Goal: Task Accomplishment & Management: Complete application form

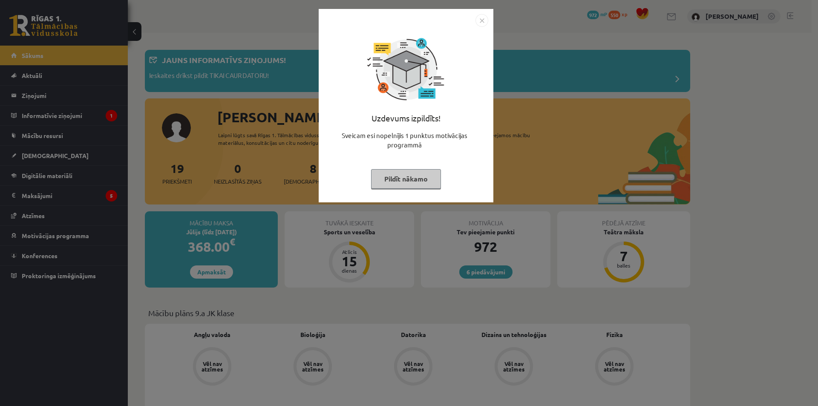
click at [398, 188] on button "Pildīt nākamo" at bounding box center [406, 179] width 70 height 20
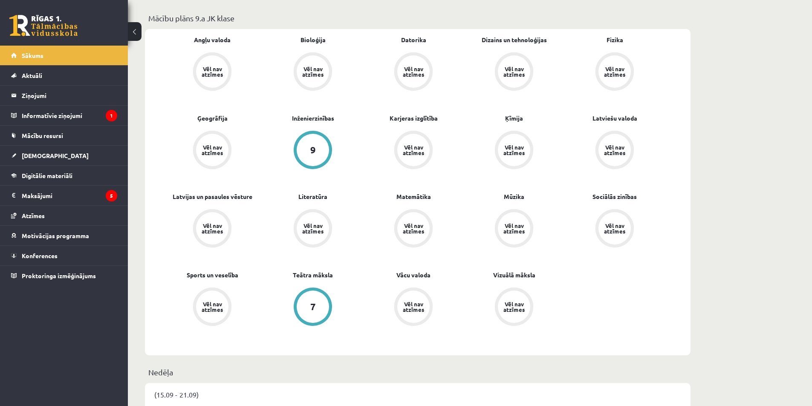
scroll to position [298, 0]
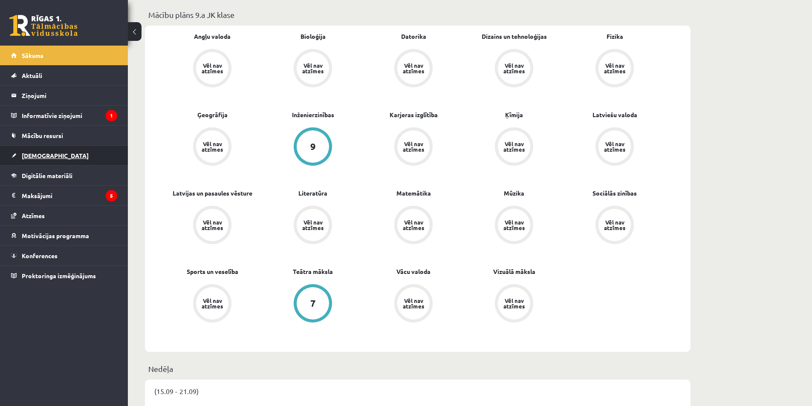
click at [32, 153] on span "[DEMOGRAPHIC_DATA]" at bounding box center [55, 156] width 67 height 8
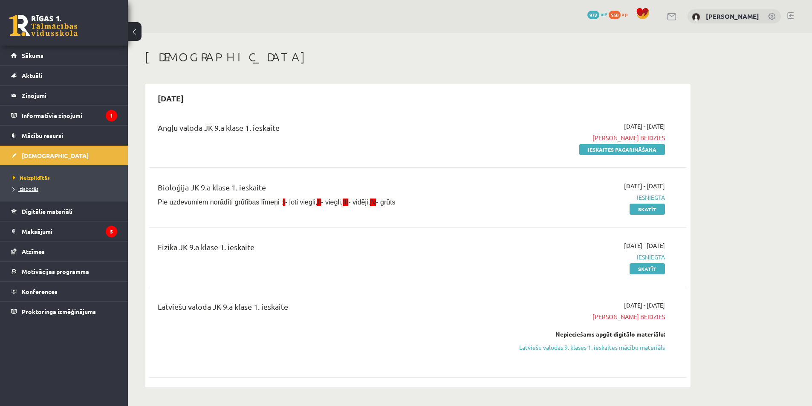
click at [26, 188] on span "Izlabotās" at bounding box center [26, 188] width 26 height 7
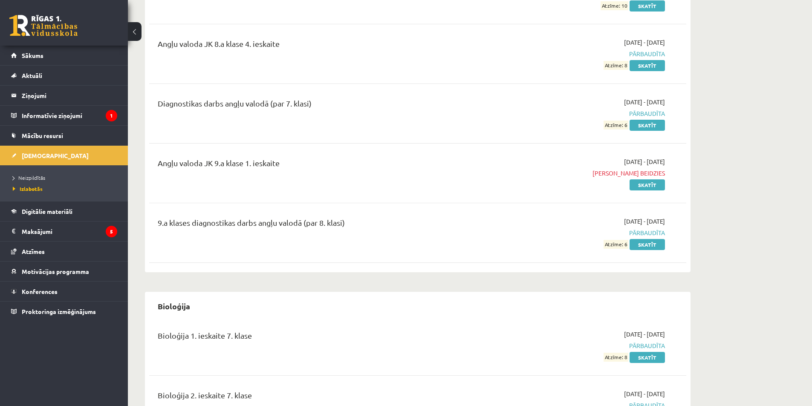
scroll to position [511, 0]
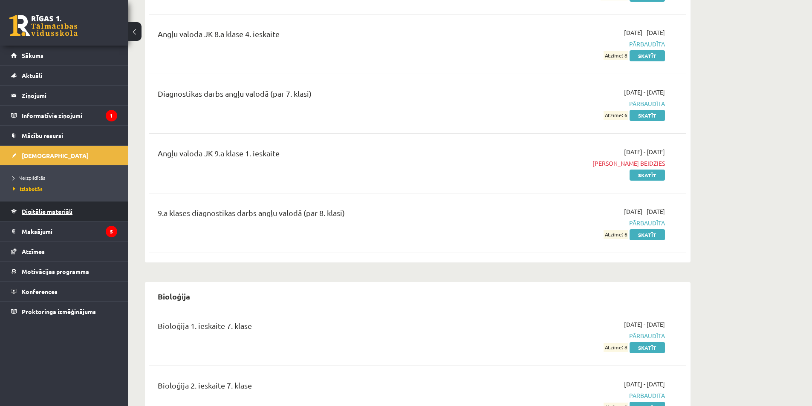
click at [21, 212] on link "Digitālie materiāli" at bounding box center [64, 212] width 106 height 20
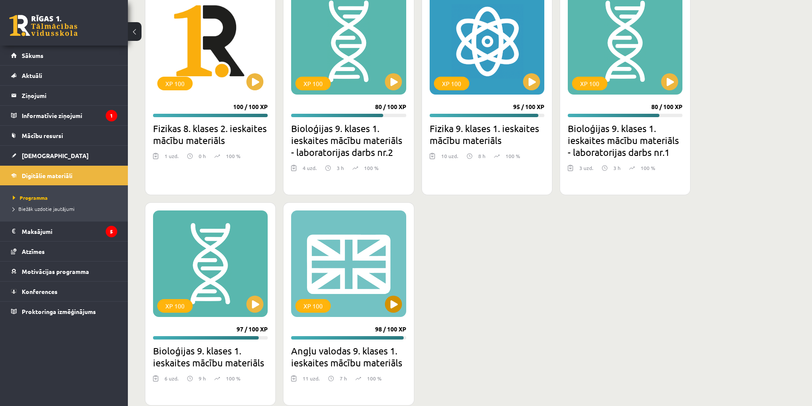
scroll to position [1354, 0]
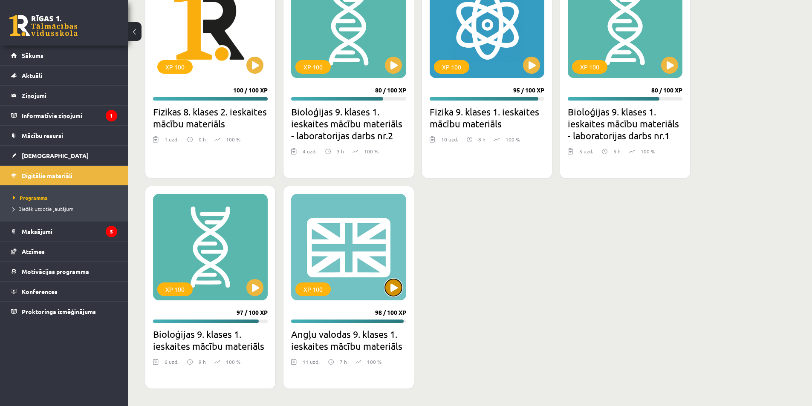
click at [393, 290] on button at bounding box center [393, 287] width 17 height 17
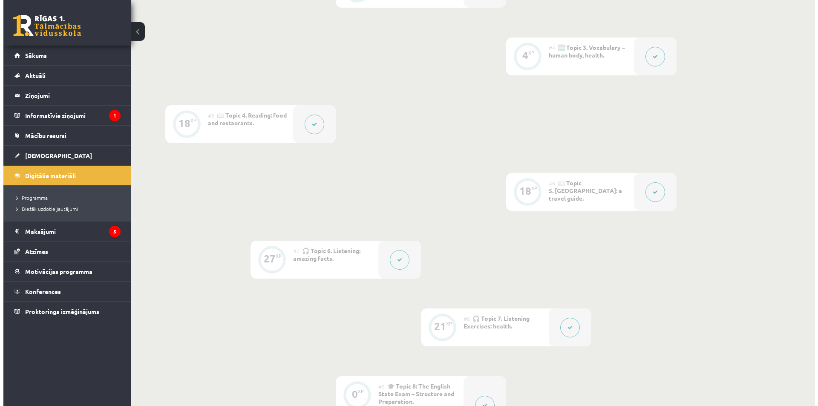
scroll to position [384, 0]
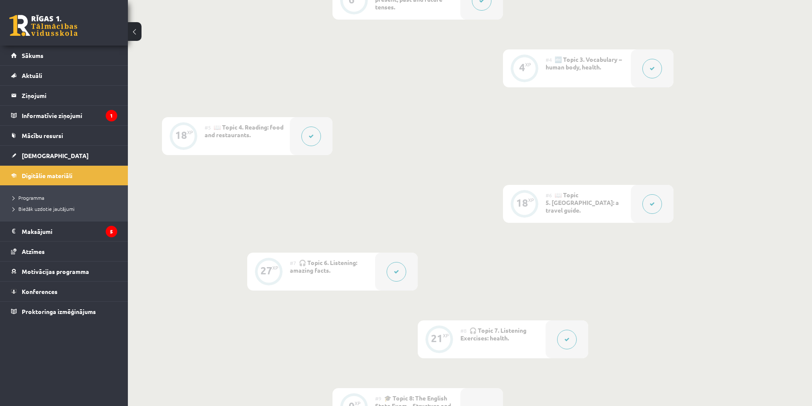
click at [648, 70] on button at bounding box center [652, 69] width 20 height 20
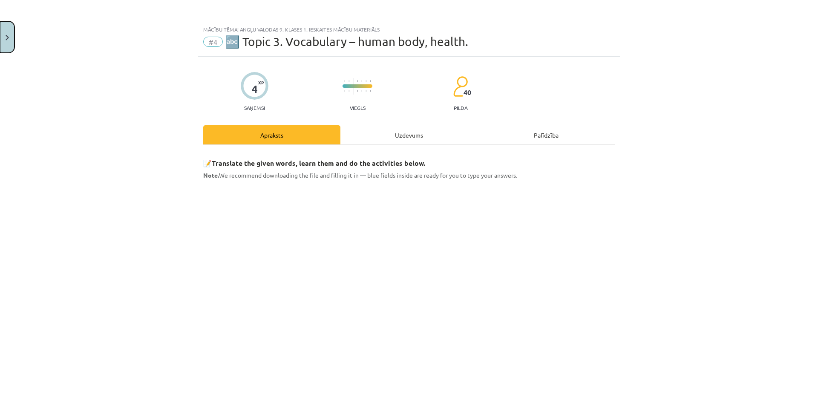
click at [0, 30] on button "Close" at bounding box center [7, 37] width 14 height 32
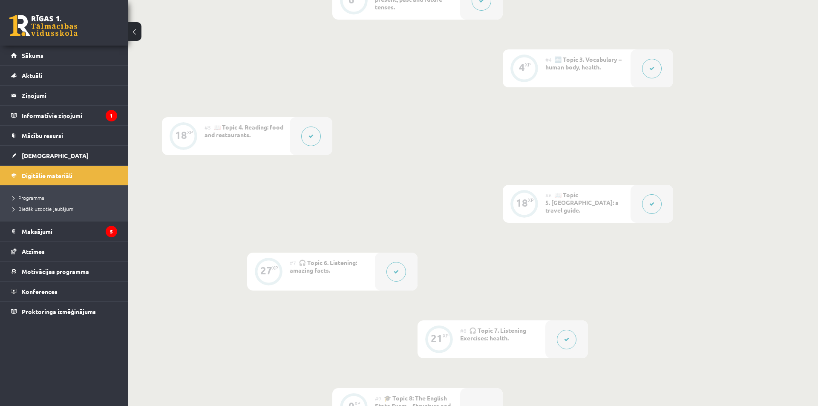
scroll to position [341, 0]
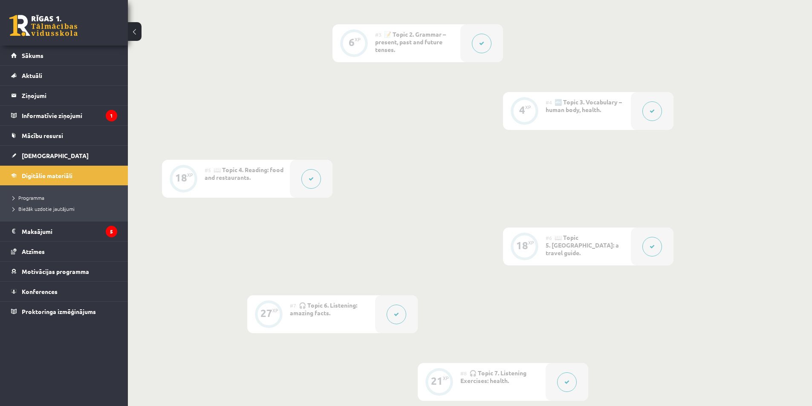
click at [477, 44] on button at bounding box center [482, 44] width 20 height 20
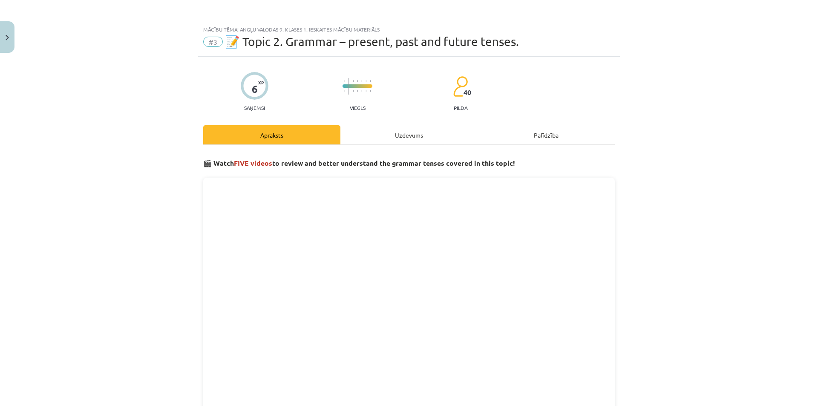
click at [399, 136] on div "Uzdevums" at bounding box center [409, 134] width 137 height 19
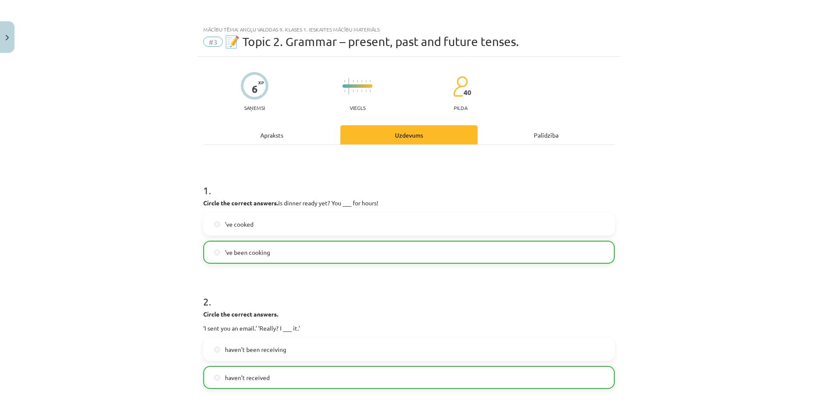
scroll to position [21, 0]
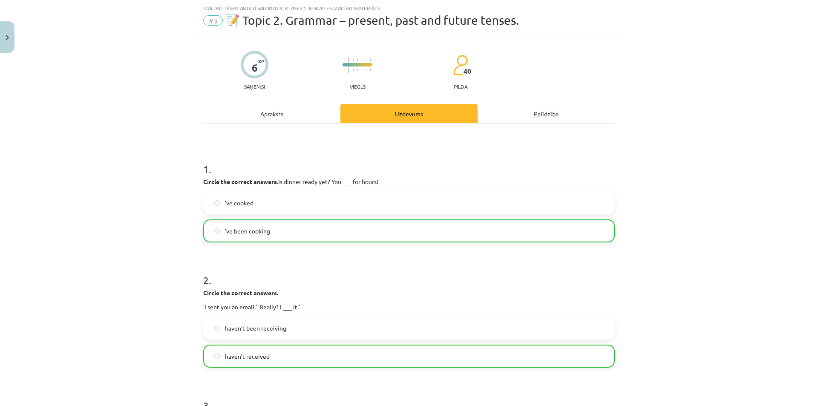
click at [286, 117] on div "Apraksts" at bounding box center [271, 113] width 137 height 19
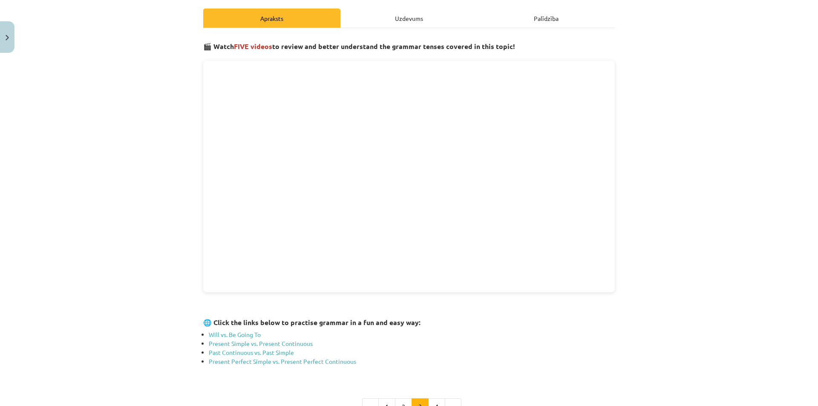
scroll to position [128, 0]
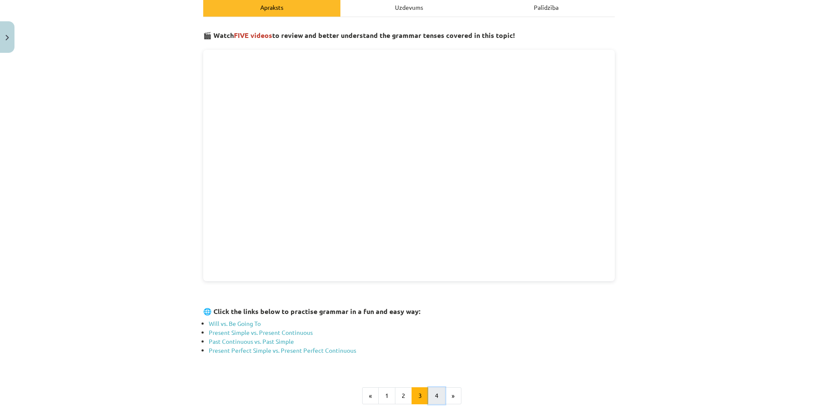
click at [433, 394] on button "4" at bounding box center [436, 395] width 17 height 17
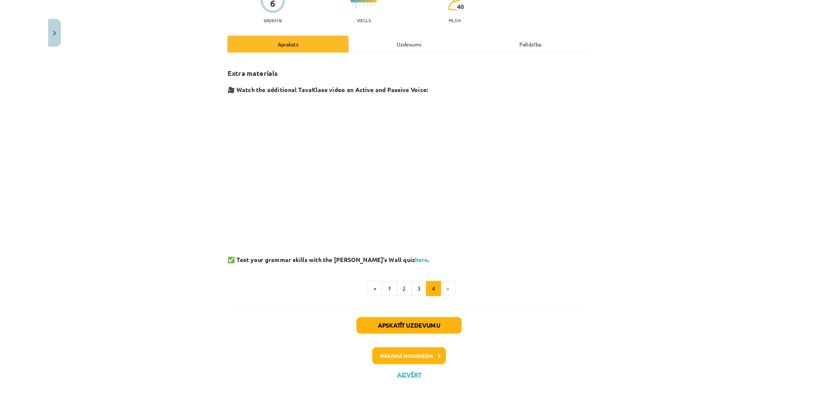
scroll to position [0, 0]
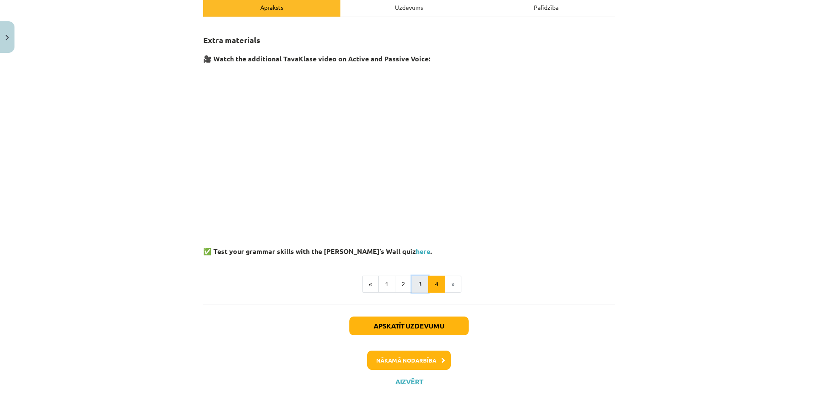
click at [415, 287] on button "3" at bounding box center [420, 284] width 17 height 17
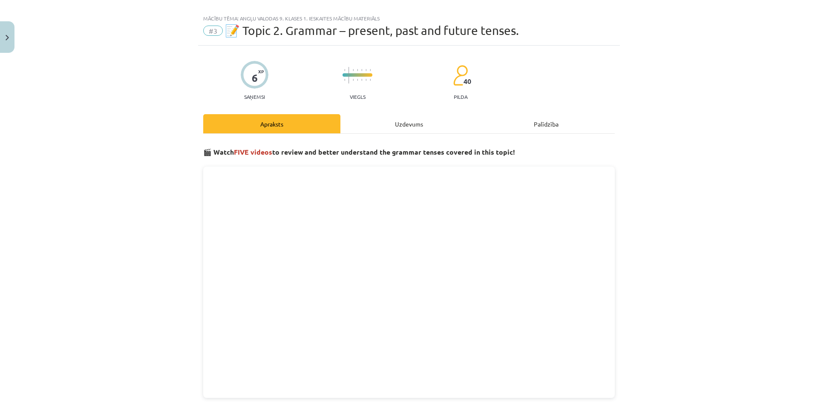
scroll to position [139, 0]
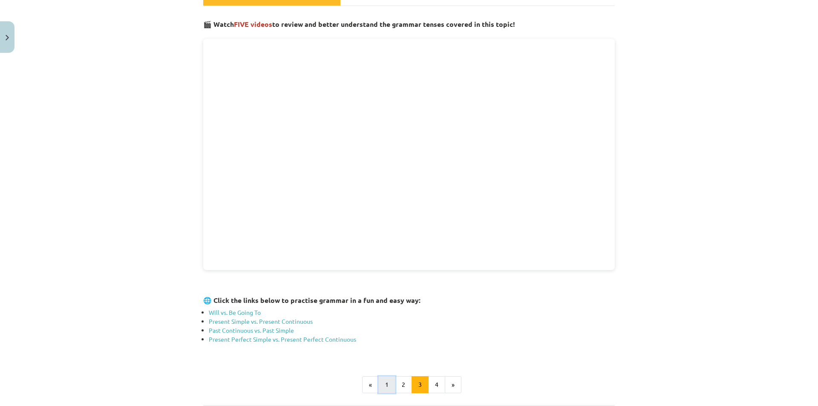
click at [387, 381] on button "1" at bounding box center [386, 384] width 17 height 17
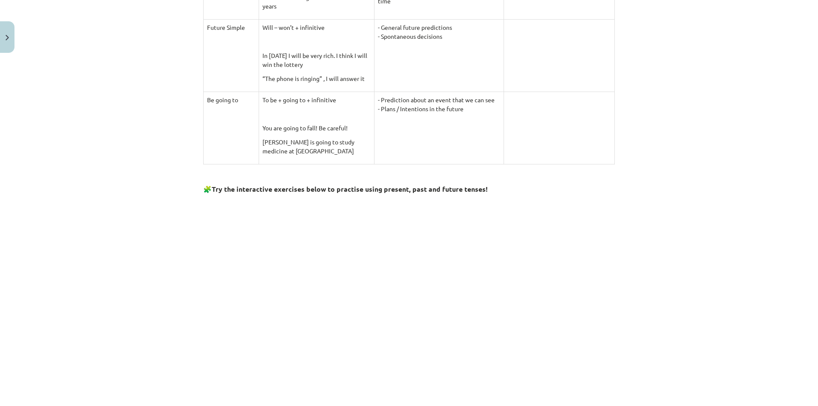
scroll to position [749, 0]
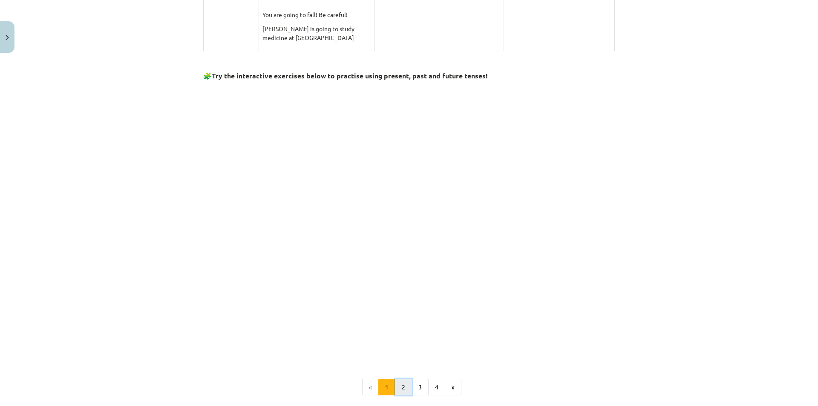
click at [399, 385] on button "2" at bounding box center [403, 387] width 17 height 17
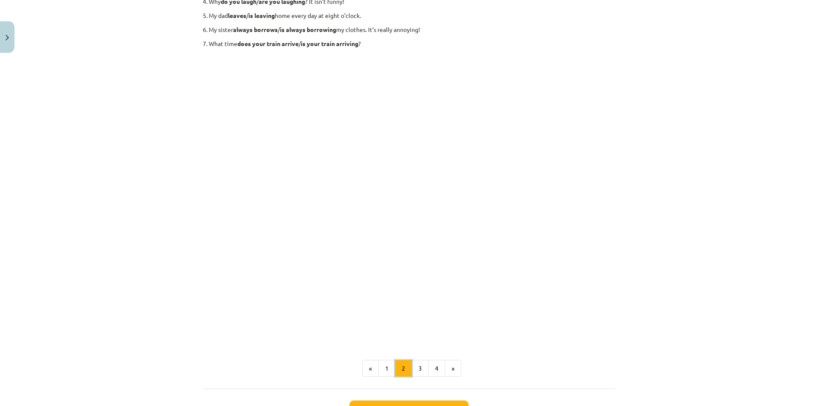
scroll to position [75, 0]
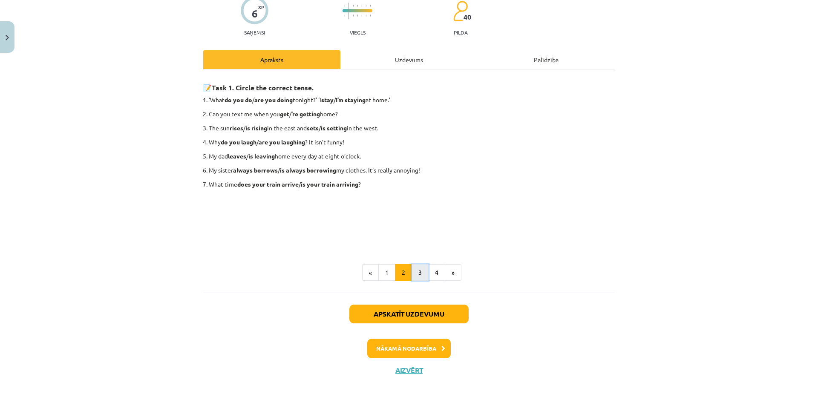
click at [415, 264] on button "3" at bounding box center [420, 272] width 17 height 17
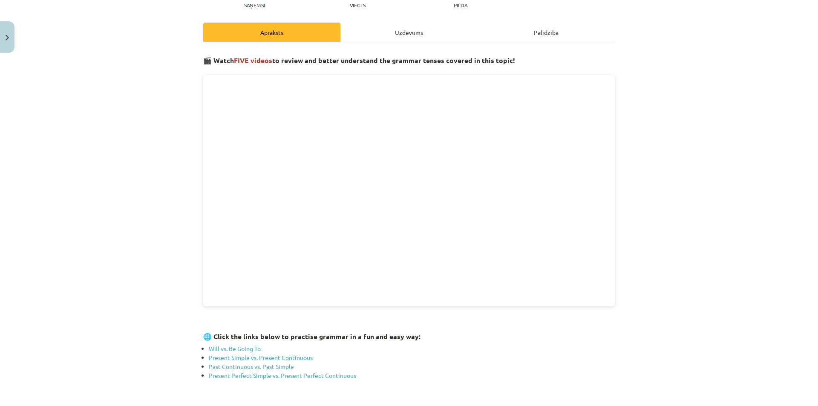
scroll to position [118, 0]
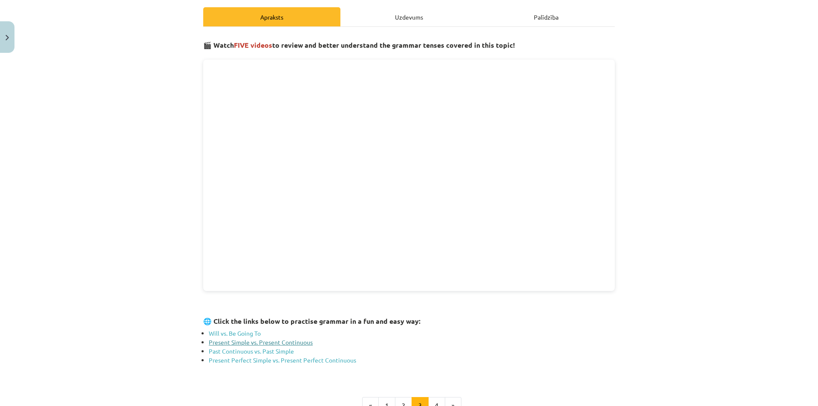
click at [254, 341] on link "Present Simple vs. Present Continuous" at bounding box center [261, 342] width 104 height 8
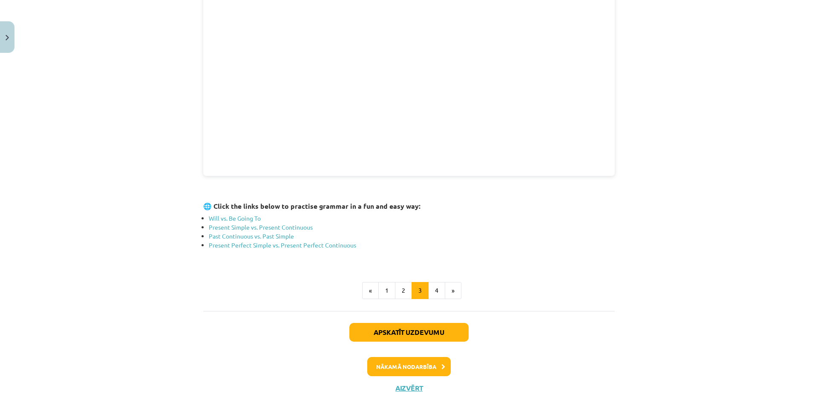
scroll to position [246, 0]
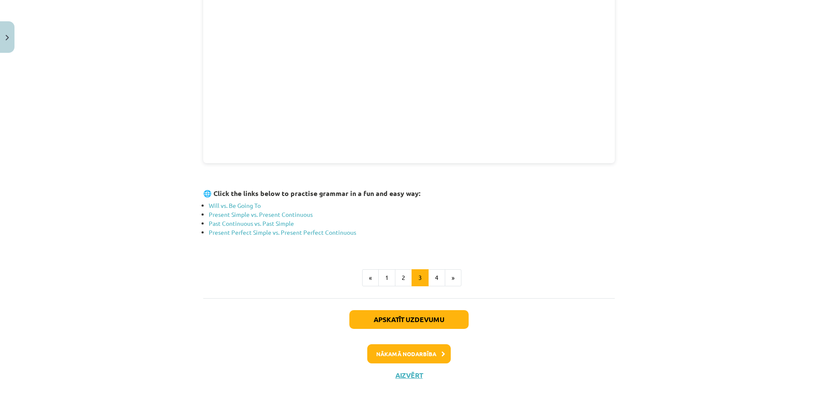
click at [261, 262] on div "🎬 Watch FIVE videos to review and better understand the grammar tenses covered …" at bounding box center [409, 97] width 412 height 380
click at [257, 227] on li "Past Continuous vs. Past Simple" at bounding box center [412, 223] width 406 height 9
click at [261, 217] on link "Present Simple vs. Present Continuous" at bounding box center [261, 215] width 104 height 8
click at [263, 225] on link "Past Continuous vs. Past Simple" at bounding box center [251, 224] width 85 height 8
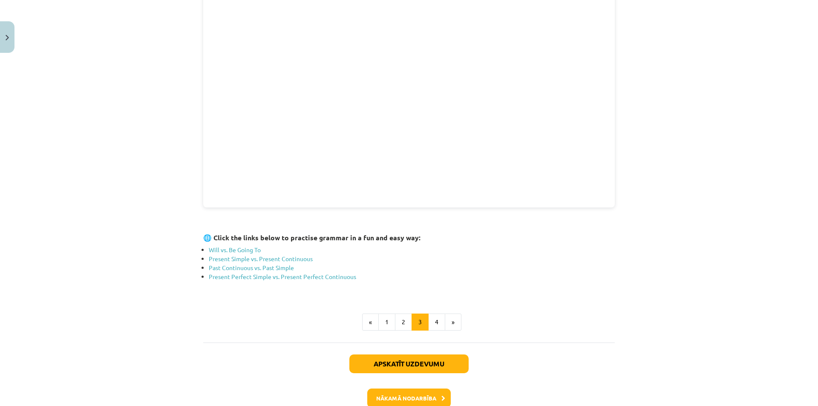
scroll to position [203, 0]
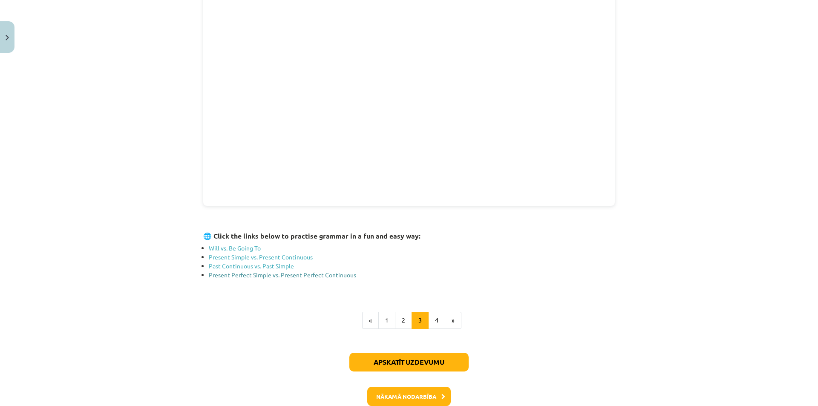
click at [298, 272] on link "Present Perfect Simple vs. Present Perfect Continuous" at bounding box center [282, 275] width 147 height 8
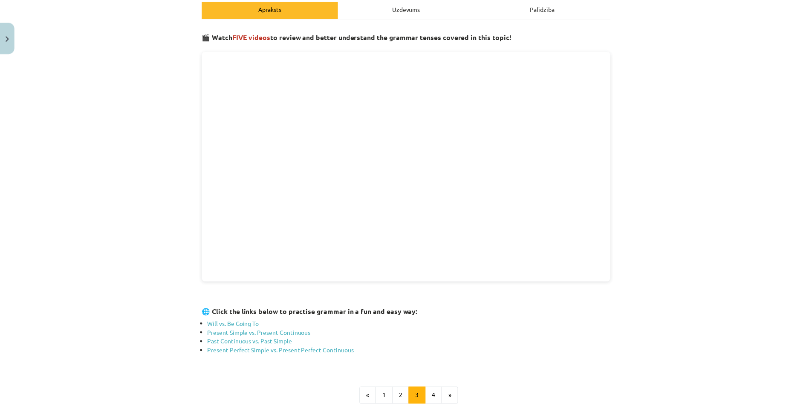
scroll to position [118, 0]
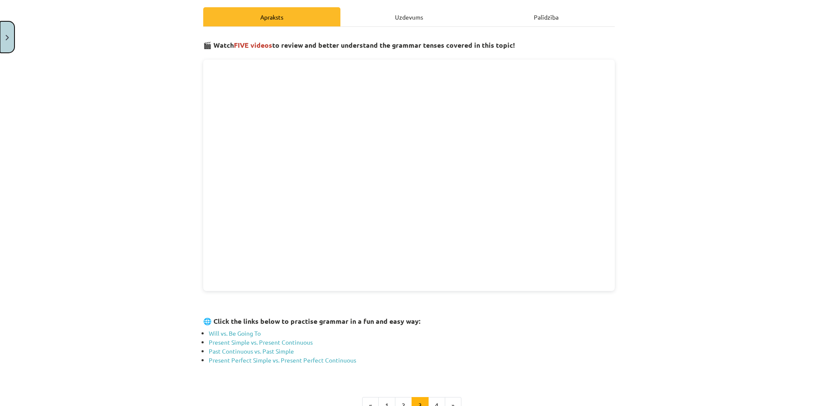
click at [5, 29] on button "Close" at bounding box center [7, 37] width 14 height 32
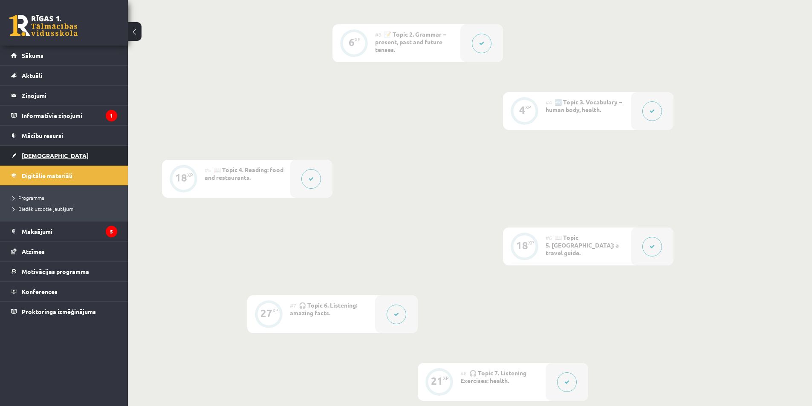
click at [42, 153] on span "[DEMOGRAPHIC_DATA]" at bounding box center [55, 156] width 67 height 8
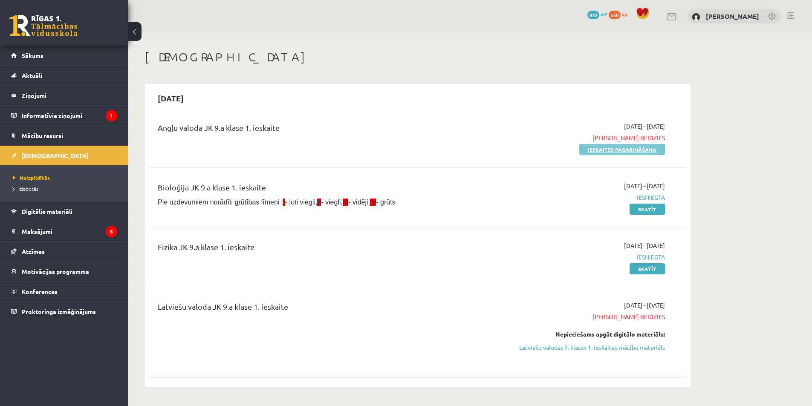
click at [604, 151] on link "Ieskaites pagarināšana" at bounding box center [622, 149] width 86 height 11
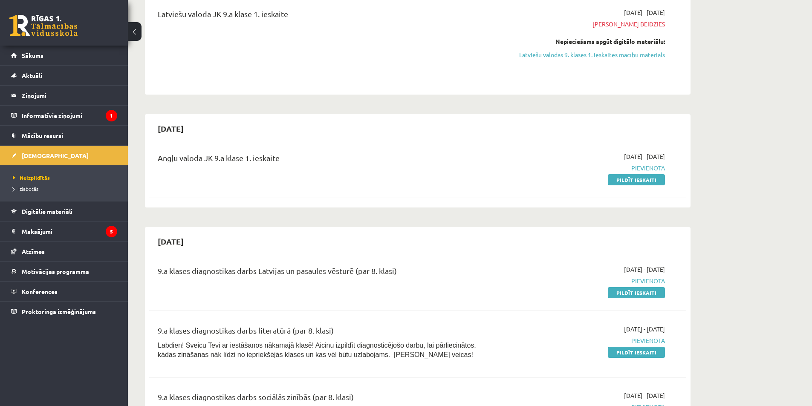
scroll to position [256, 0]
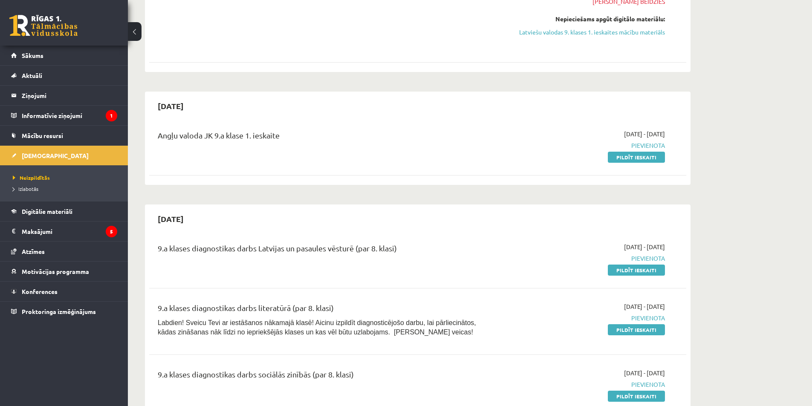
click at [634, 151] on div "2025-09-16 - 2025-09-19 Pievienota Pildīt ieskaiti" at bounding box center [584, 146] width 173 height 32
click at [634, 157] on link "Pildīt ieskaiti" at bounding box center [636, 157] width 57 height 11
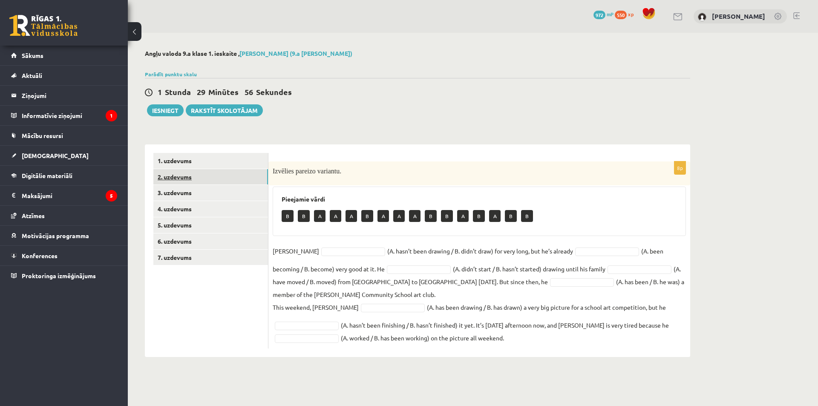
click at [194, 176] on link "2. uzdevums" at bounding box center [210, 177] width 115 height 16
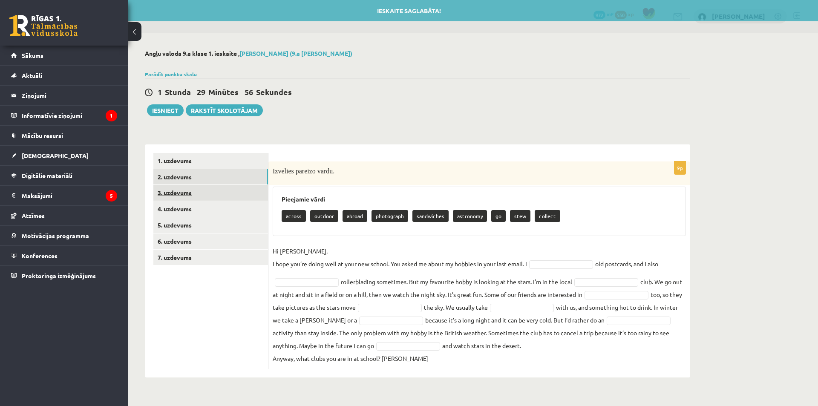
click at [196, 191] on link "3. uzdevums" at bounding box center [210, 193] width 115 height 16
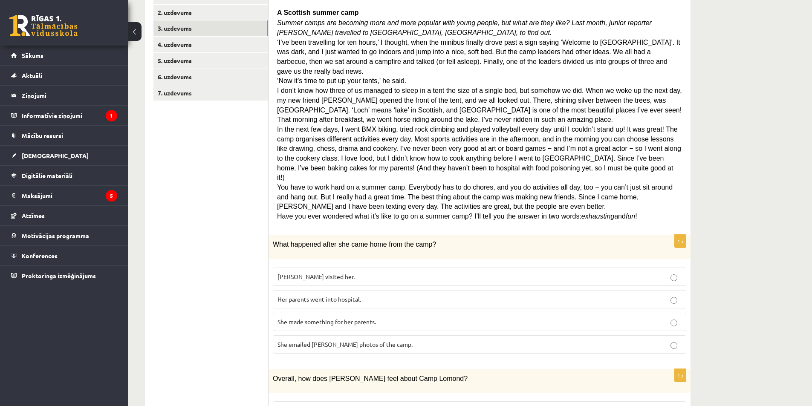
scroll to position [128, 0]
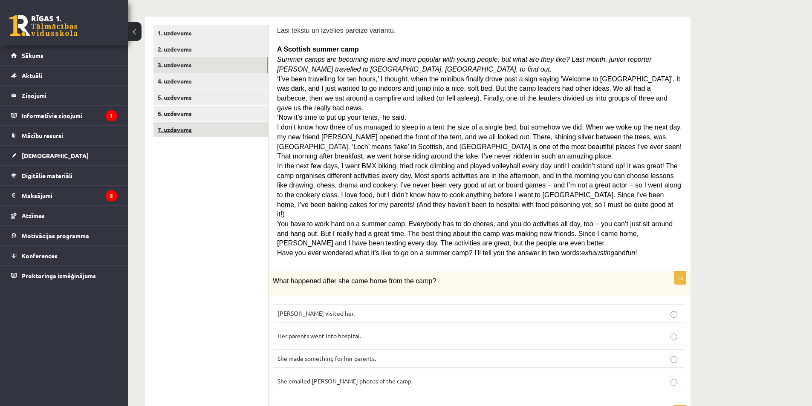
click at [199, 133] on link "7. uzdevums" at bounding box center [210, 130] width 115 height 16
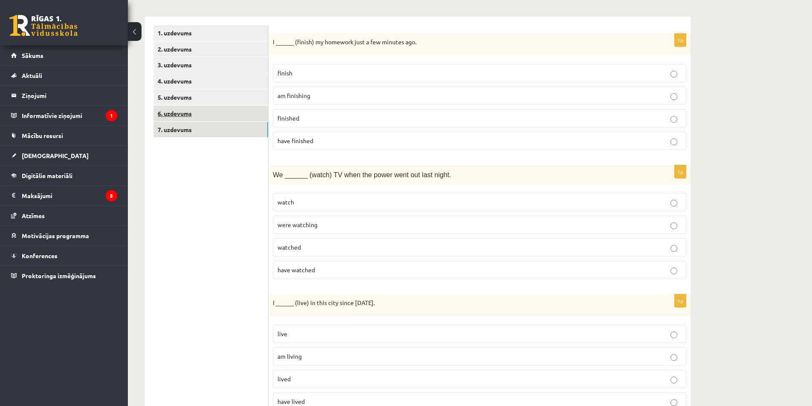
click at [198, 116] on link "6. uzdevums" at bounding box center [210, 114] width 115 height 16
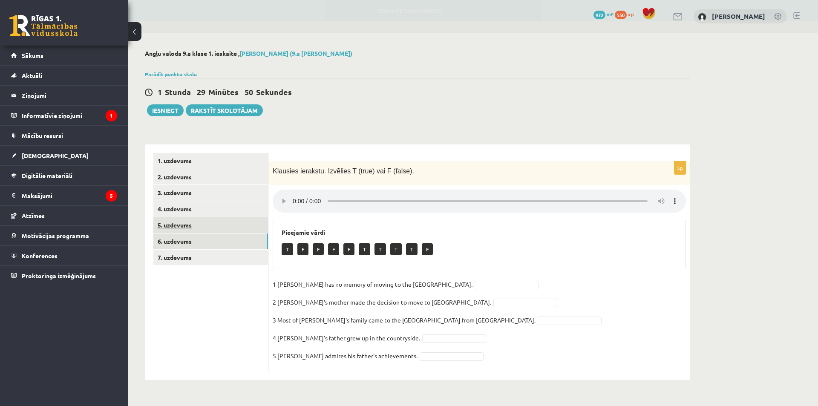
click at [203, 225] on link "5. uzdevums" at bounding box center [210, 225] width 115 height 16
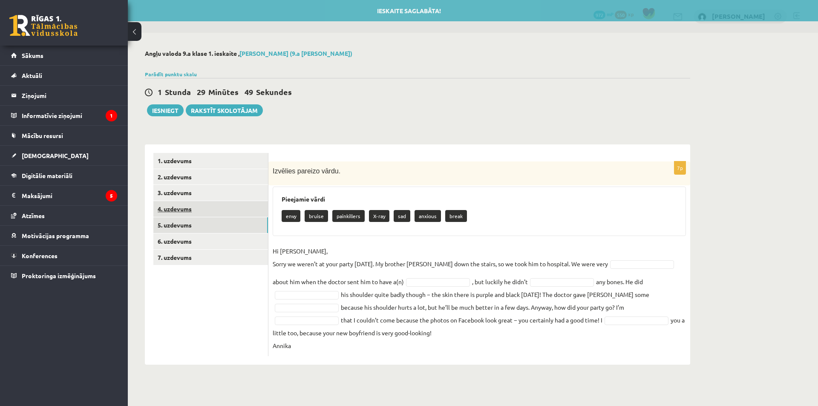
click at [206, 214] on link "4. uzdevums" at bounding box center [210, 209] width 115 height 16
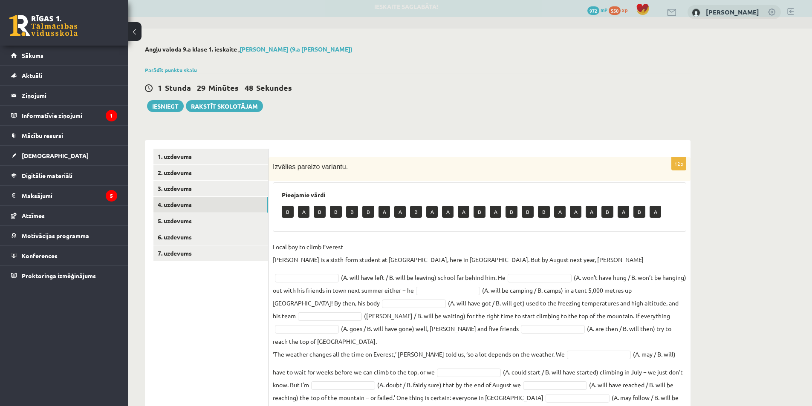
scroll to position [32, 0]
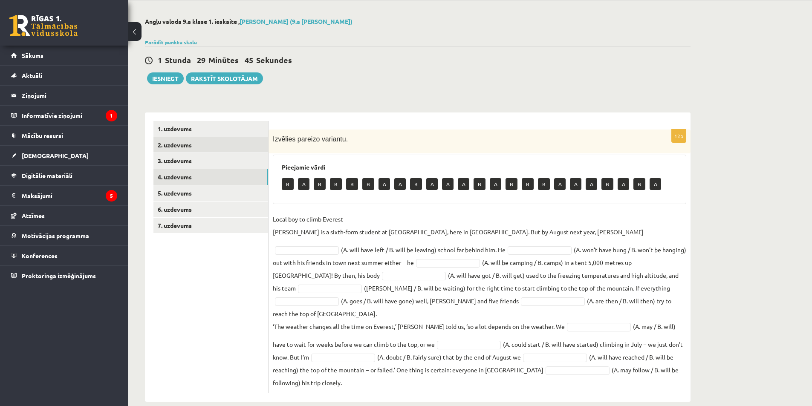
click at [185, 139] on link "2. uzdevums" at bounding box center [210, 145] width 115 height 16
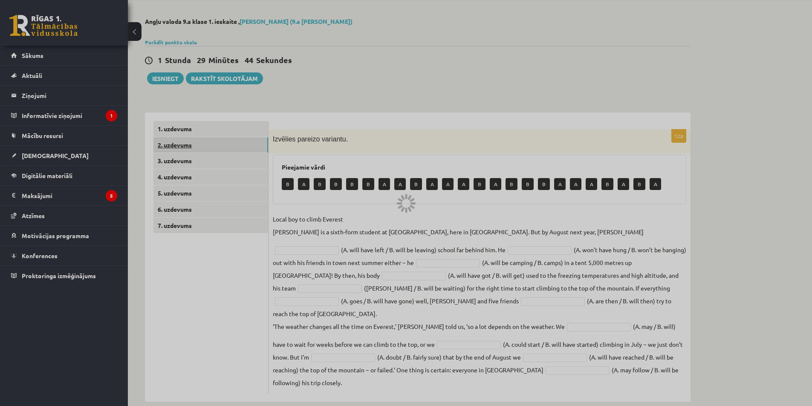
scroll to position [0, 0]
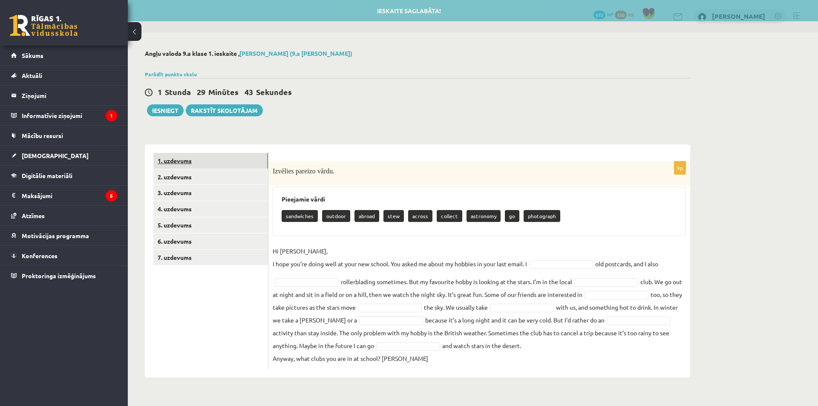
click at [184, 164] on link "1. uzdevums" at bounding box center [210, 161] width 115 height 16
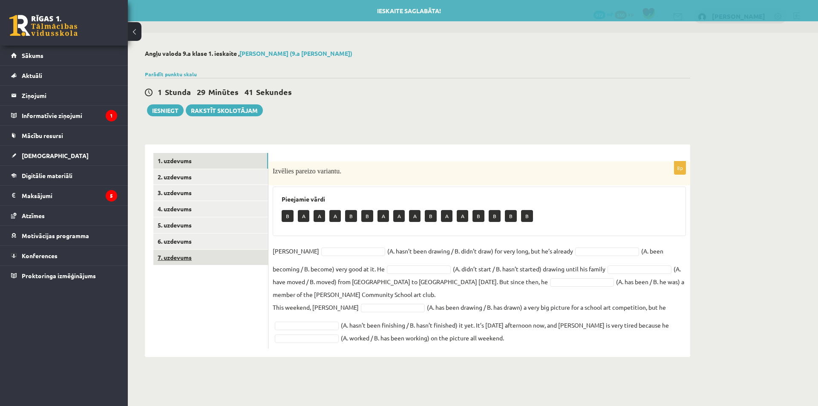
click at [165, 251] on link "7. uzdevums" at bounding box center [210, 258] width 115 height 16
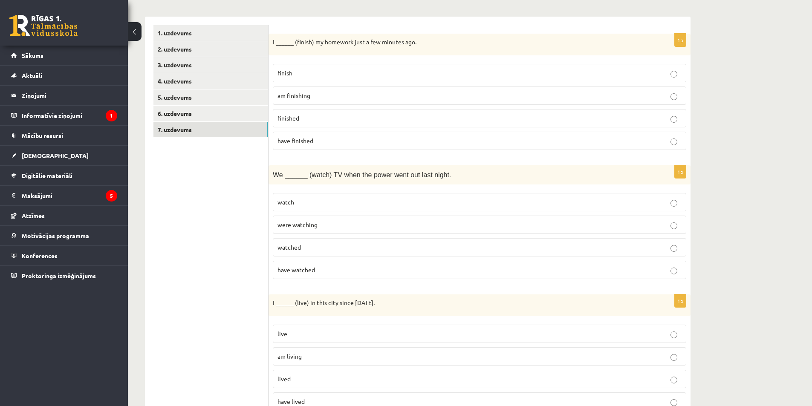
scroll to position [170, 0]
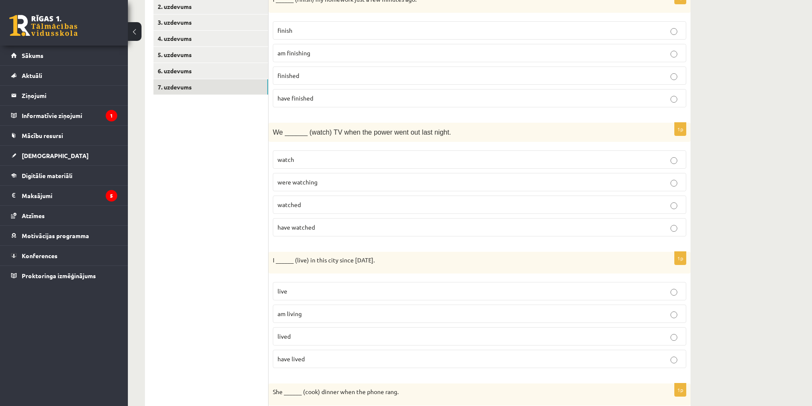
click at [290, 183] on span "were watching" at bounding box center [297, 182] width 40 height 8
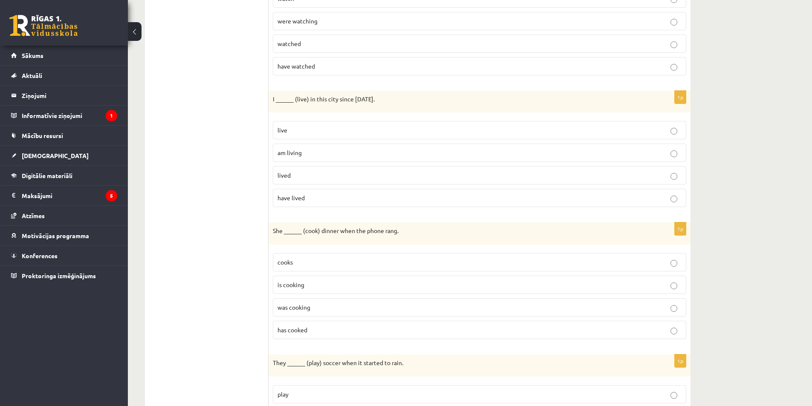
scroll to position [384, 0]
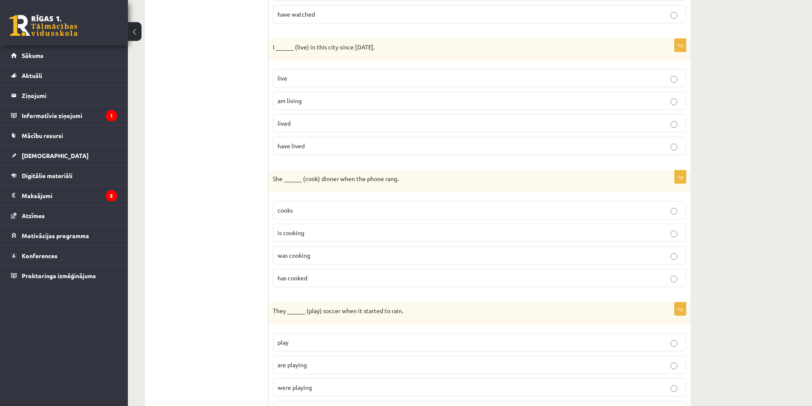
click at [310, 256] on span "was cooking" at bounding box center [293, 255] width 33 height 8
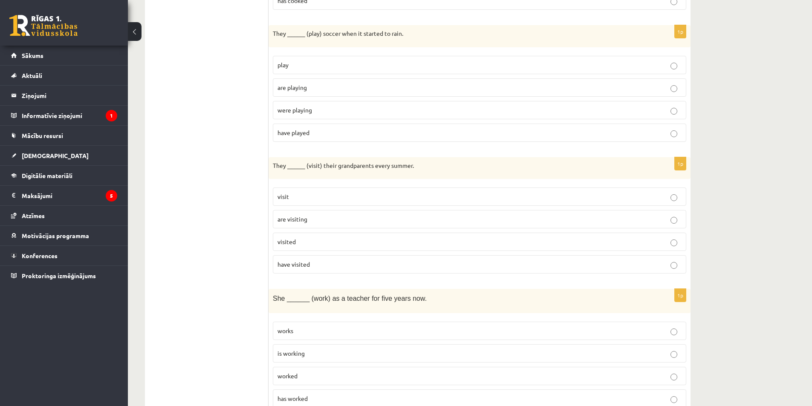
scroll to position [682, 0]
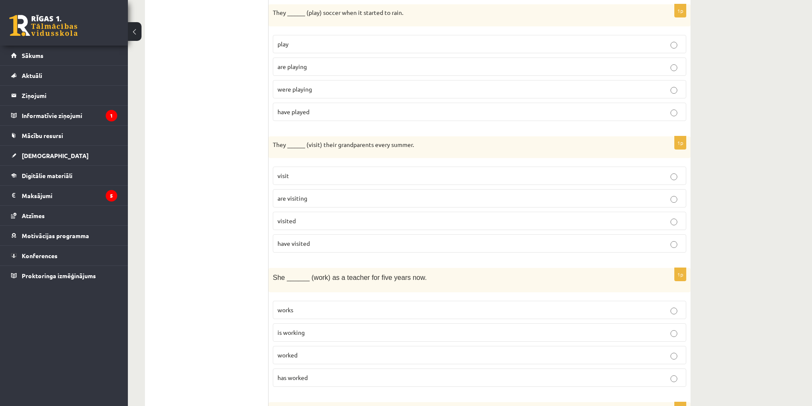
click at [290, 176] on p "visit" at bounding box center [479, 175] width 404 height 9
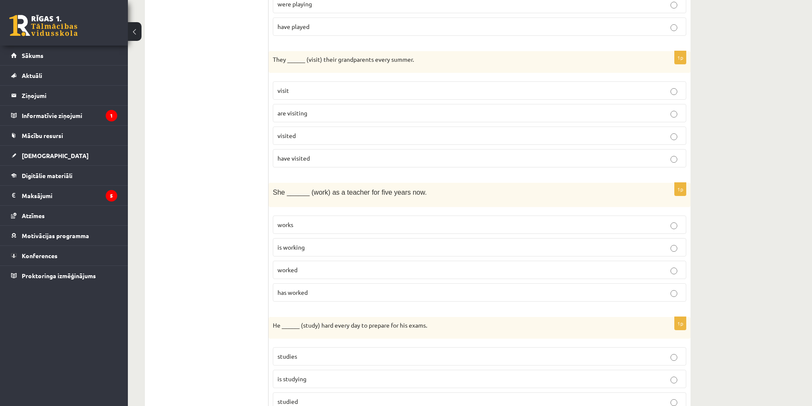
scroll to position [810, 0]
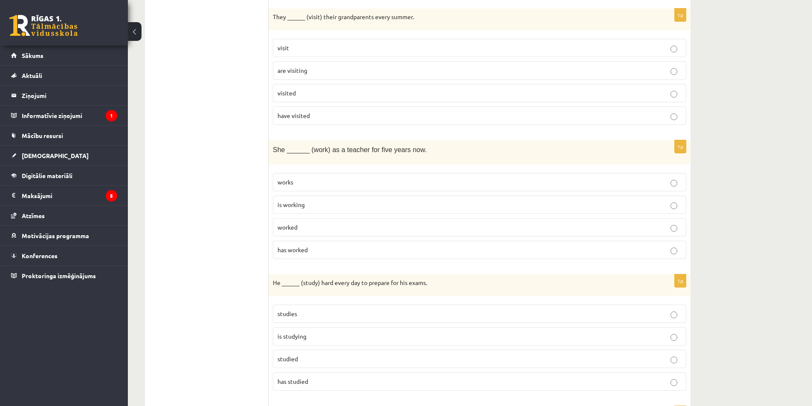
click at [309, 185] on p "works" at bounding box center [479, 182] width 404 height 9
click at [307, 206] on p "is working" at bounding box center [479, 204] width 404 height 9
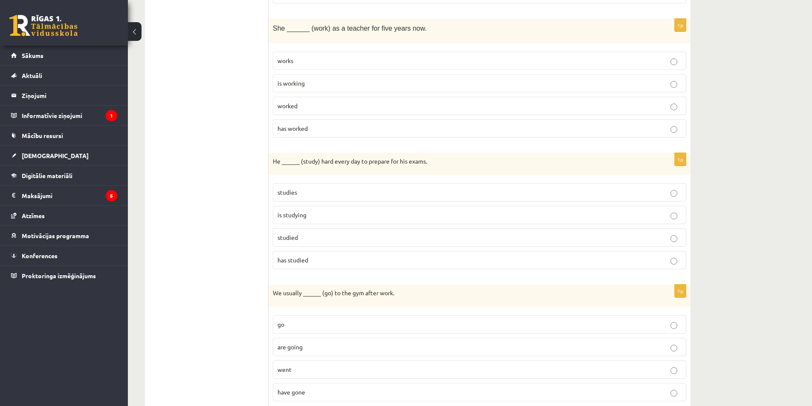
scroll to position [980, 0]
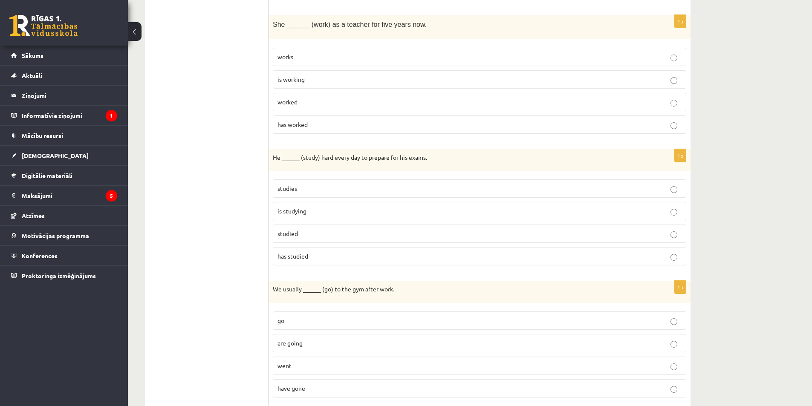
scroll to position [895, 0]
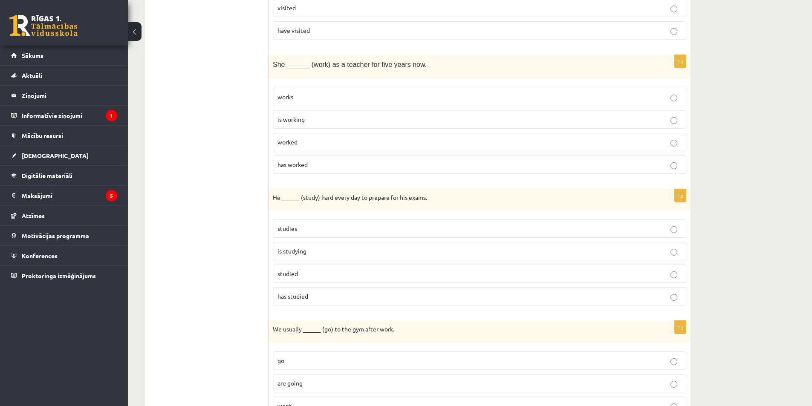
click at [292, 69] on div "She ______ (work) as a teacher for five years now." at bounding box center [480, 67] width 422 height 24
click at [298, 165] on span "has worked" at bounding box center [292, 165] width 30 height 8
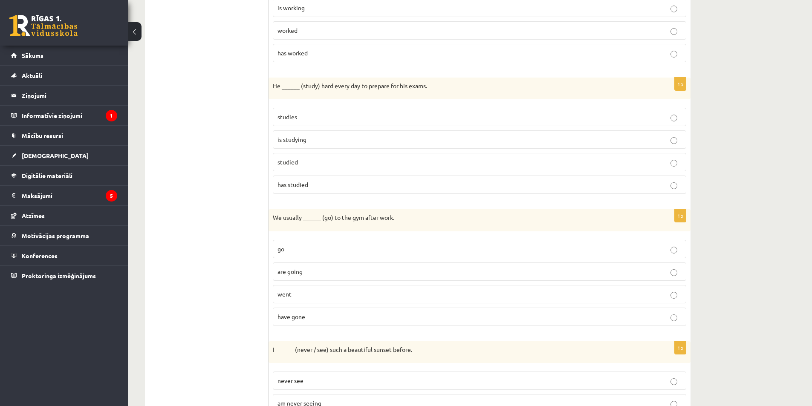
scroll to position [1023, 0]
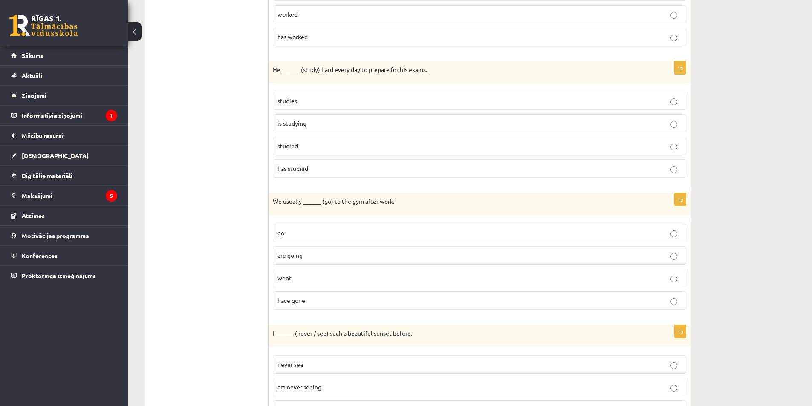
click at [308, 102] on p "studies" at bounding box center [479, 100] width 404 height 9
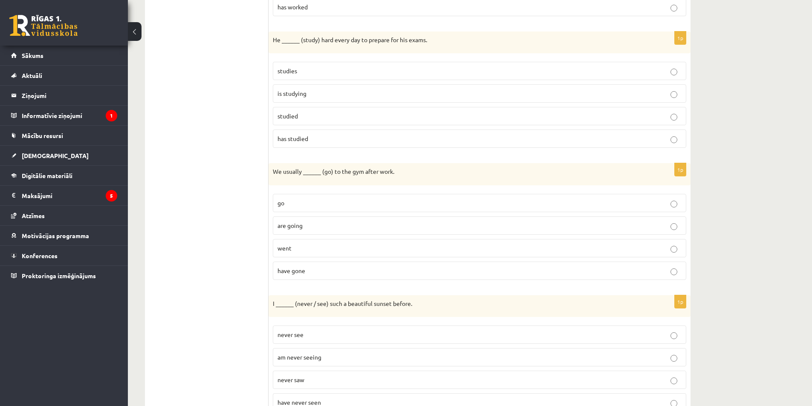
scroll to position [1090, 0]
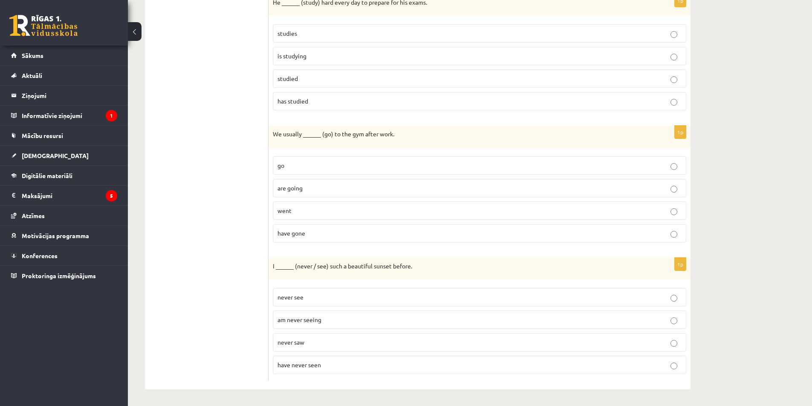
click at [295, 167] on p "go" at bounding box center [479, 165] width 404 height 9
drag, startPoint x: 272, startPoint y: 133, endPoint x: 337, endPoint y: 142, distance: 66.2
click at [335, 225] on div "1p We usually ______ (go) to the gym after work. go are going went have gone" at bounding box center [480, 188] width 422 height 124
copy div "We usually ______ (go) to the gym after work. go are going went have gone"
click at [302, 364] on span "have never seen" at bounding box center [298, 365] width 43 height 8
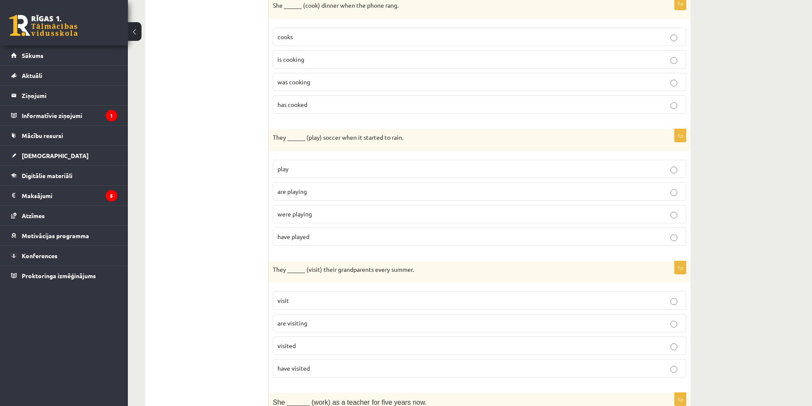
scroll to position [536, 0]
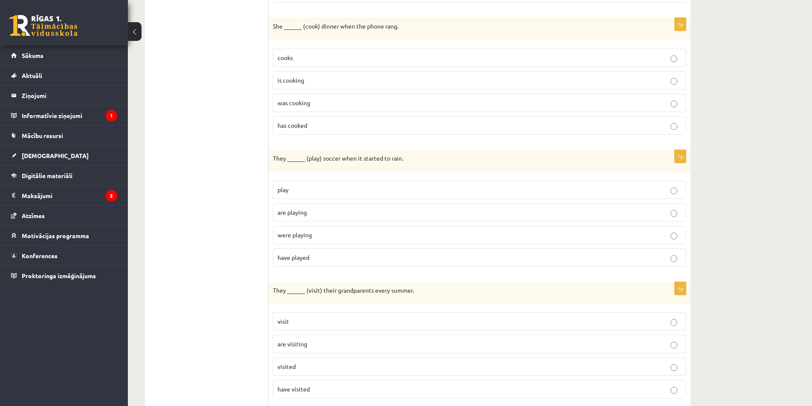
click at [286, 237] on span "were playing" at bounding box center [294, 235] width 35 height 8
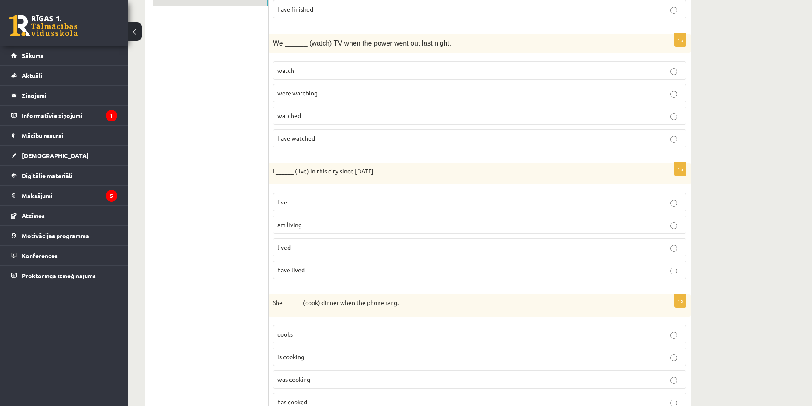
scroll to position [238, 0]
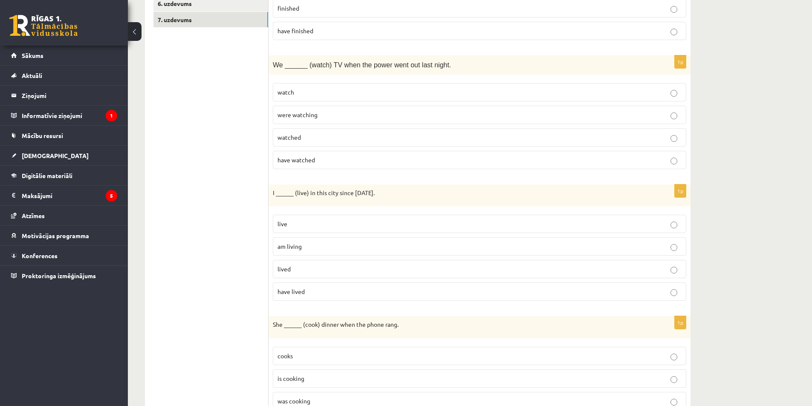
click at [285, 289] on span "have lived" at bounding box center [290, 292] width 27 height 8
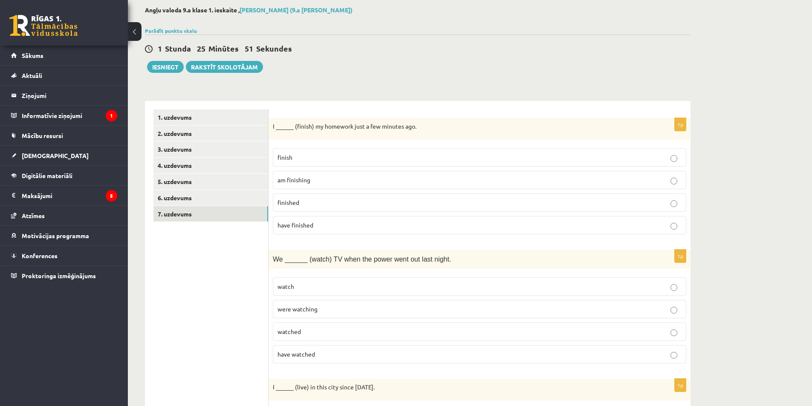
scroll to position [25, 0]
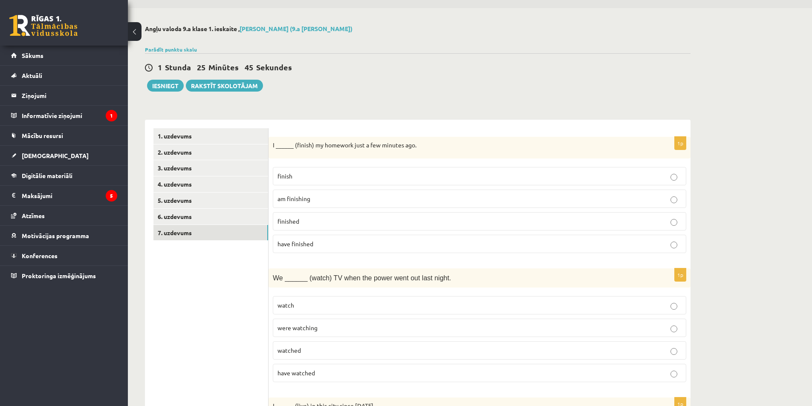
click at [289, 222] on span "finished" at bounding box center [288, 221] width 22 height 8
drag, startPoint x: 272, startPoint y: 145, endPoint x: 333, endPoint y: 244, distance: 116.5
click at [332, 253] on div "1p I ______ (finish) my homework just a few minutes ago. finish am finishing fi…" at bounding box center [480, 199] width 422 height 124
copy div "I ______ (finish) my homework just a few minutes ago. finish am finishing finis…"
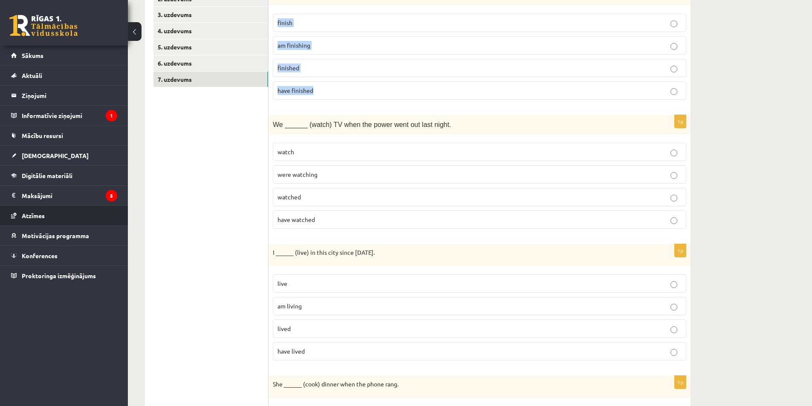
scroll to position [110, 0]
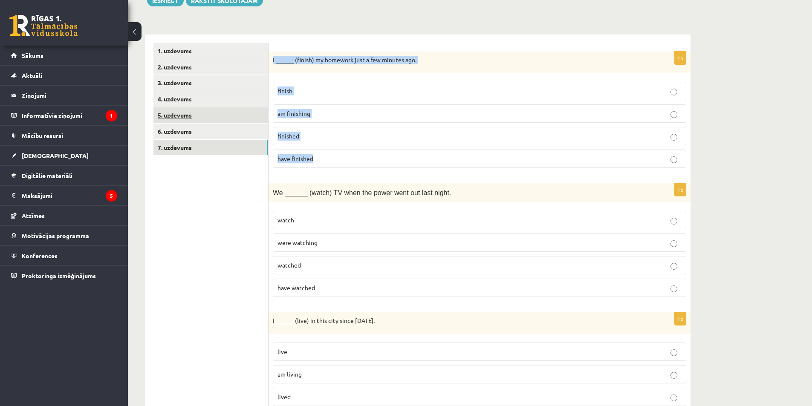
click at [190, 123] on link "5. uzdevums" at bounding box center [210, 115] width 115 height 16
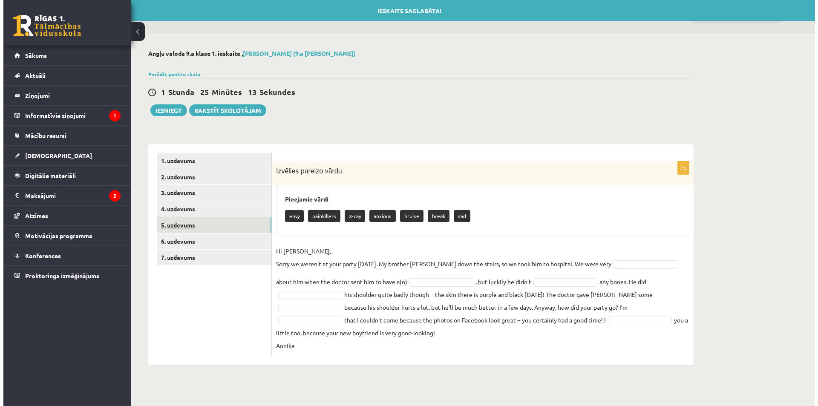
scroll to position [0, 0]
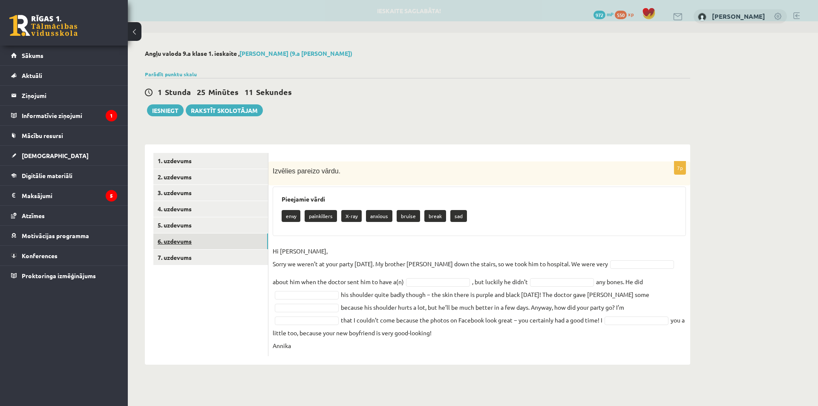
click at [185, 237] on link "6. uzdevums" at bounding box center [210, 242] width 115 height 16
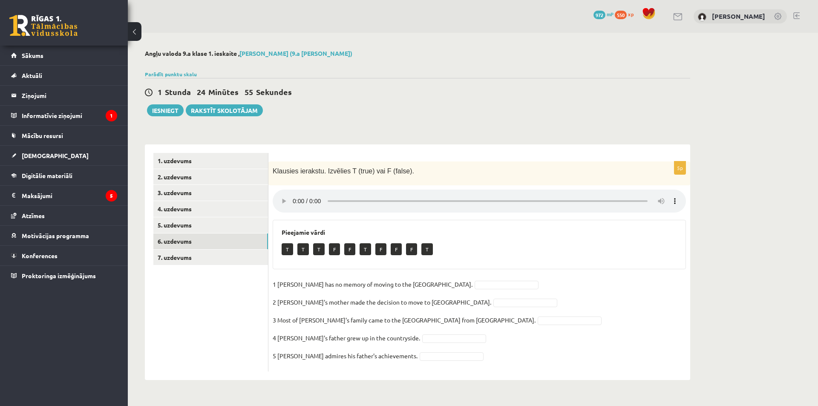
click at [549, 283] on fieldset "1 Lila has no memory of moving to the UK. 2 Lila's mother made the decision to …" at bounding box center [479, 323] width 413 height 90
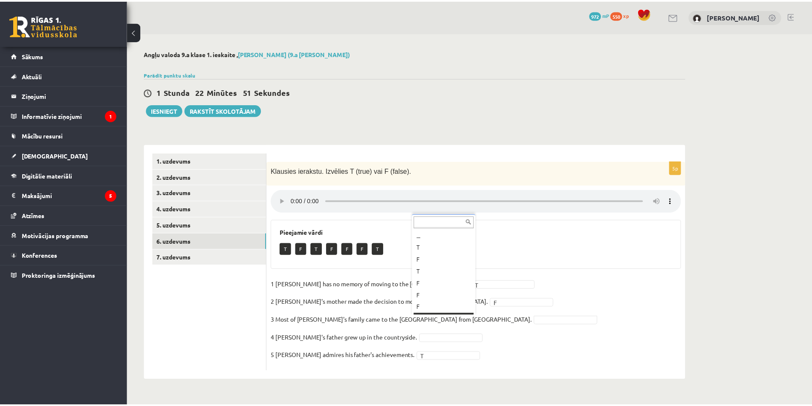
scroll to position [10, 0]
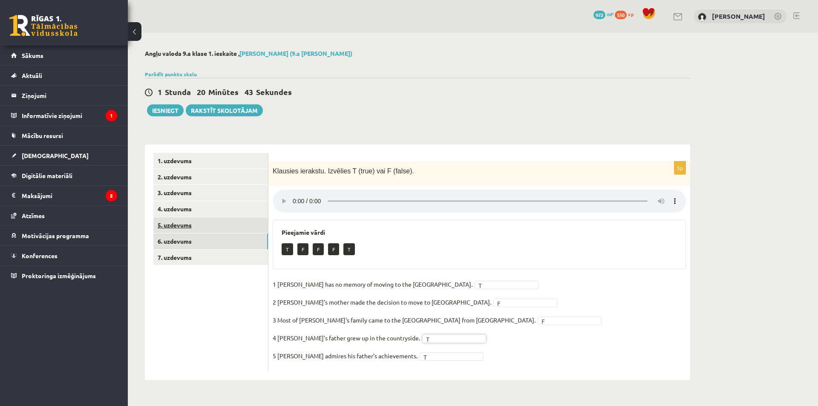
click at [221, 224] on link "5. uzdevums" at bounding box center [210, 225] width 115 height 16
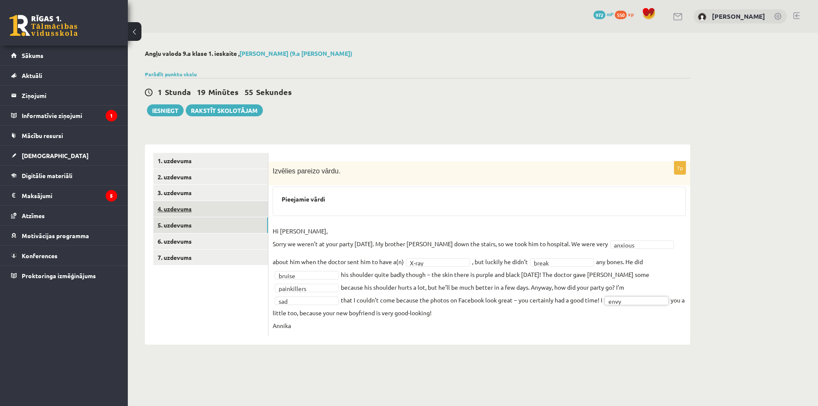
click at [195, 209] on link "4. uzdevums" at bounding box center [210, 209] width 115 height 16
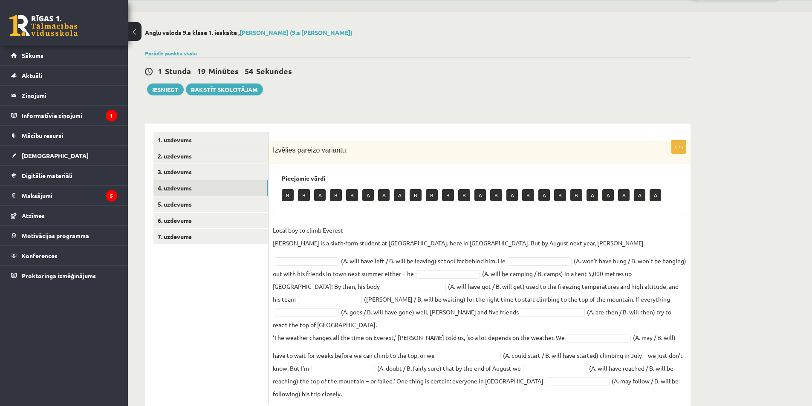
scroll to position [32, 0]
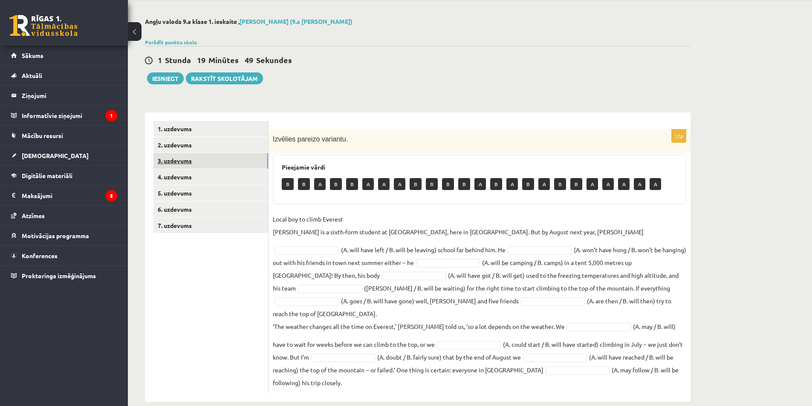
click at [176, 169] on link "3. uzdevums" at bounding box center [210, 161] width 115 height 16
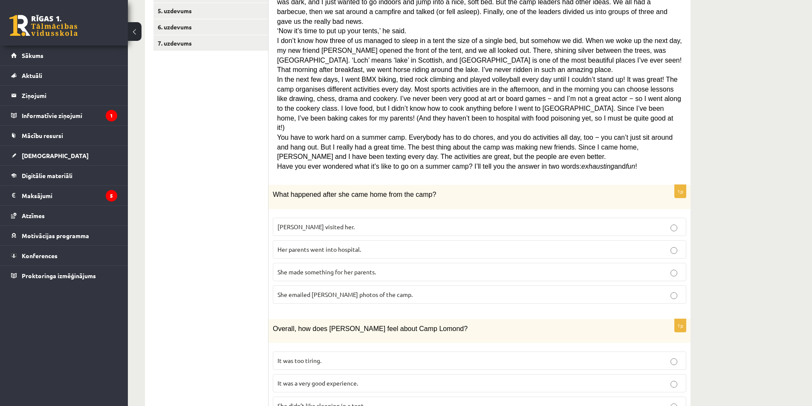
scroll to position [231, 0]
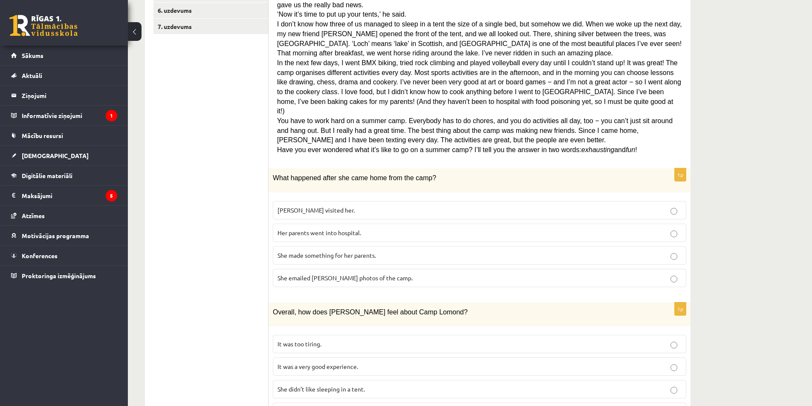
click at [326, 251] on span "She made something for her parents." at bounding box center [326, 255] width 98 height 8
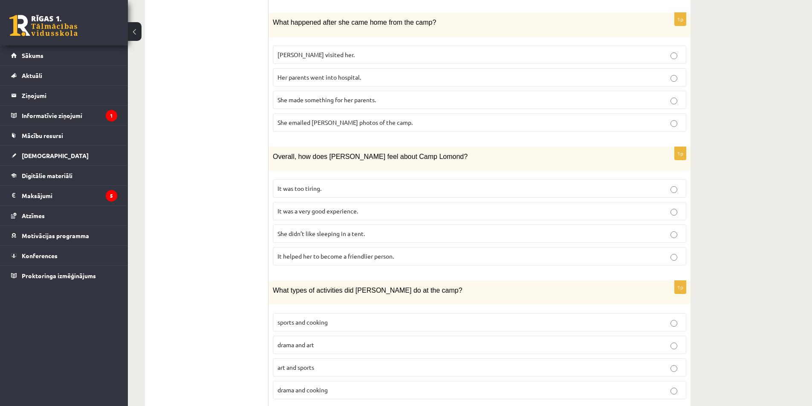
scroll to position [402, 0]
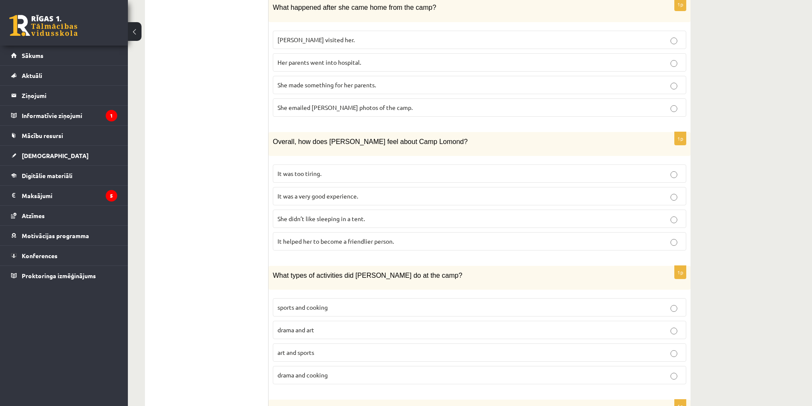
click at [311, 192] on span "It was a very good experience." at bounding box center [317, 196] width 81 height 8
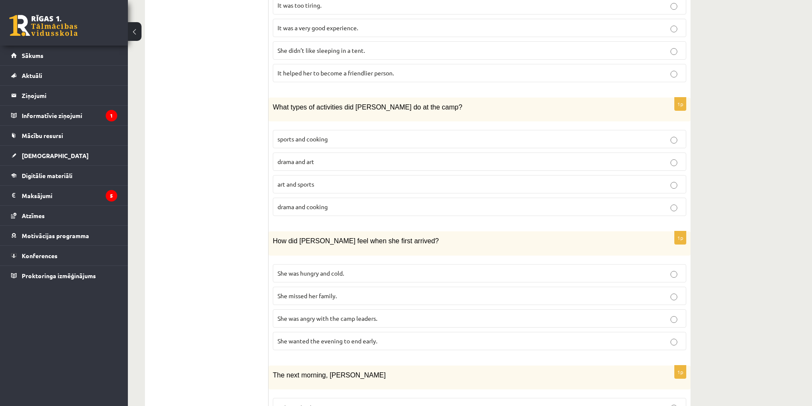
scroll to position [572, 0]
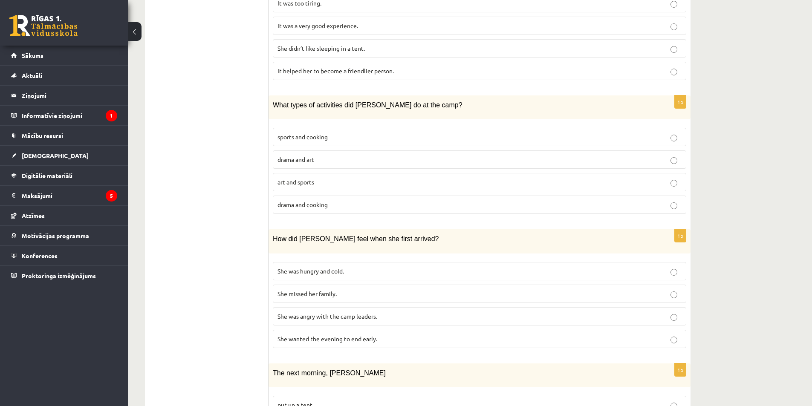
click at [301, 133] on span "sports and cooking" at bounding box center [302, 137] width 50 height 8
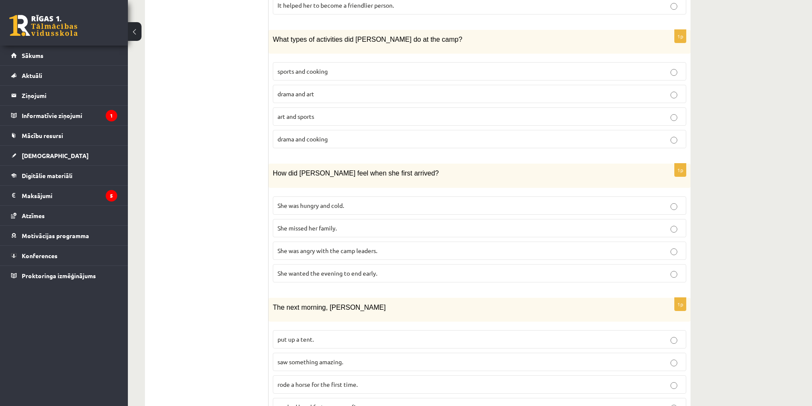
scroll to position [657, 0]
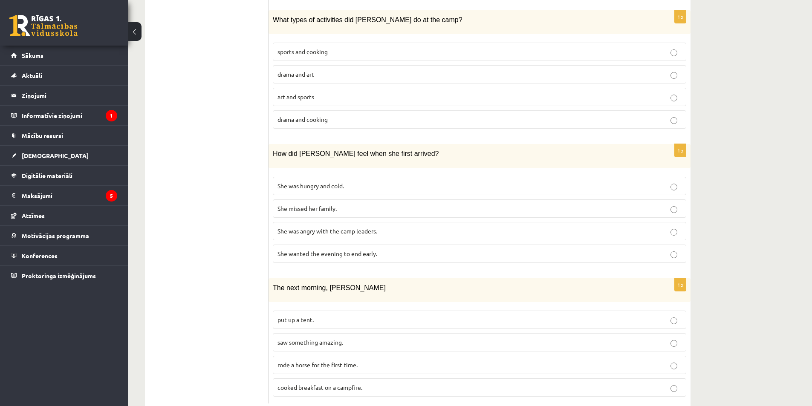
click at [292, 182] on span "She was hungry and cold." at bounding box center [310, 186] width 66 height 8
click at [300, 205] on span "She missed her family." at bounding box center [306, 209] width 59 height 8
click at [297, 227] on span "She was angry with the camp leaders." at bounding box center [327, 231] width 100 height 8
click at [308, 250] on span "She wanted the evening to end early." at bounding box center [327, 254] width 100 height 8
click at [319, 227] on p "She was angry with the camp leaders." at bounding box center [479, 231] width 404 height 9
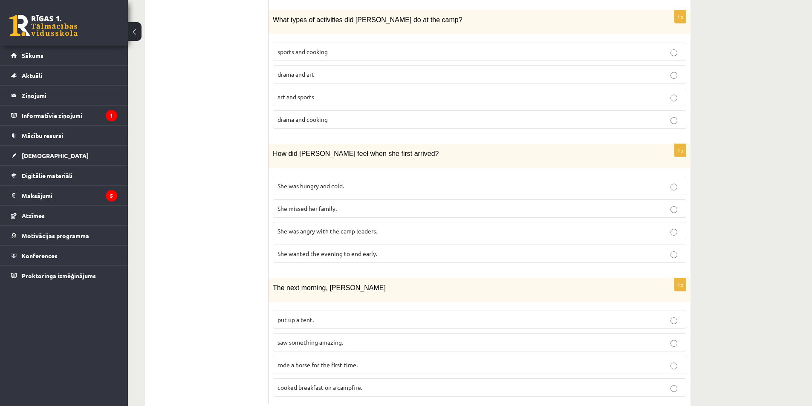
click at [304, 361] on span "rode a horse for the first time." at bounding box center [317, 365] width 80 height 8
click at [312, 338] on span "saw something amazing." at bounding box center [310, 342] width 66 height 8
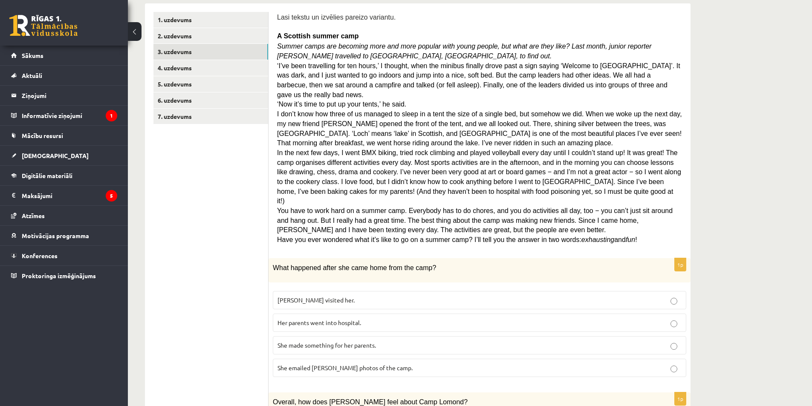
scroll to position [18, 0]
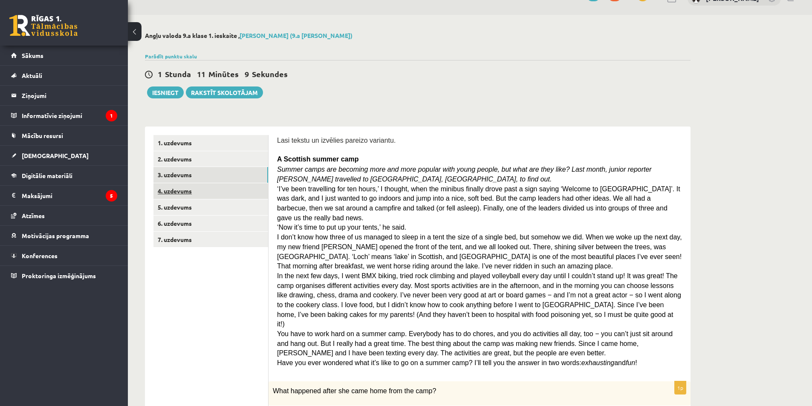
click at [211, 189] on link "4. uzdevums" at bounding box center [210, 191] width 115 height 16
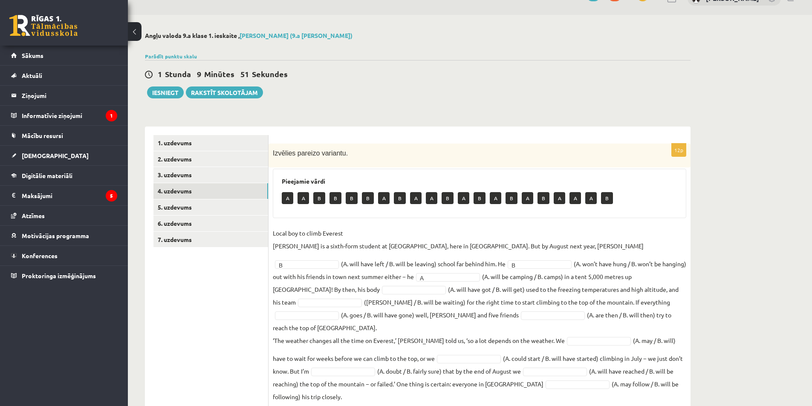
click at [319, 295] on fieldset "Local boy to climb Everest Nathan Short is a sixth-form student at Pittville Co…" at bounding box center [479, 315] width 413 height 176
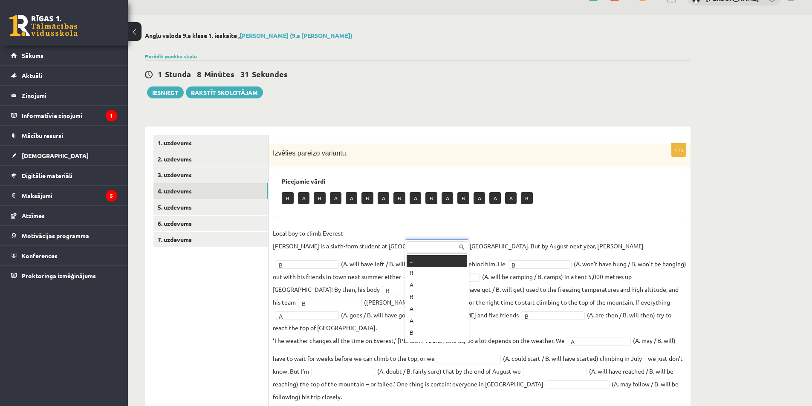
scroll to position [10, 0]
click at [302, 352] on fieldset "Local boy to climb Everest Nathan Short is a sixth-form student at Pittville Co…" at bounding box center [479, 315] width 413 height 176
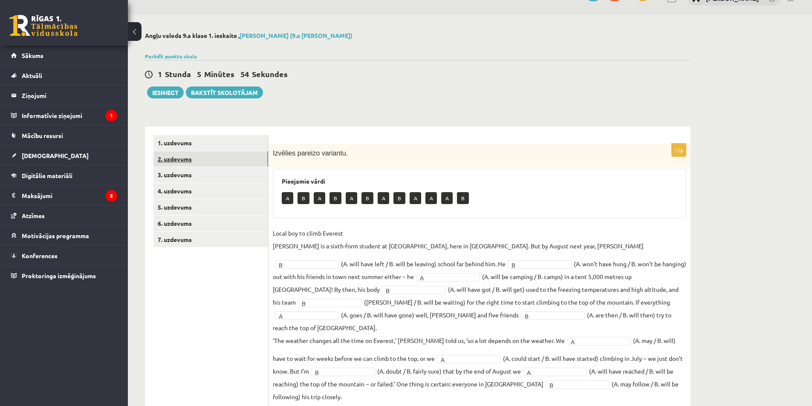
click at [194, 159] on link "2. uzdevums" at bounding box center [210, 159] width 115 height 16
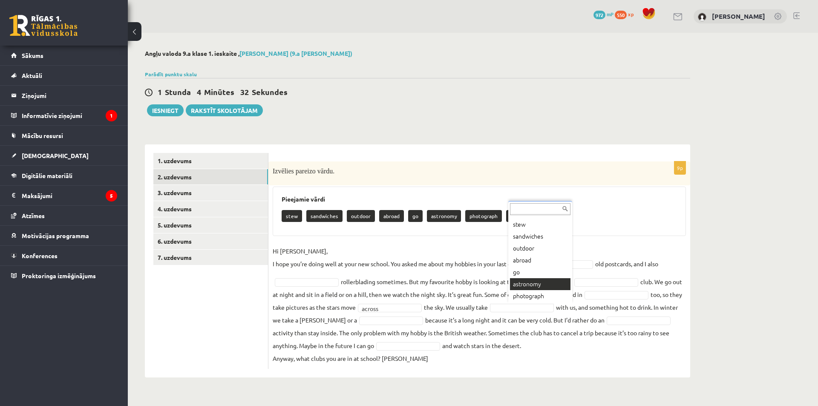
scroll to position [22, 0]
drag, startPoint x: 537, startPoint y: 395, endPoint x: 521, endPoint y: 381, distance: 21.2
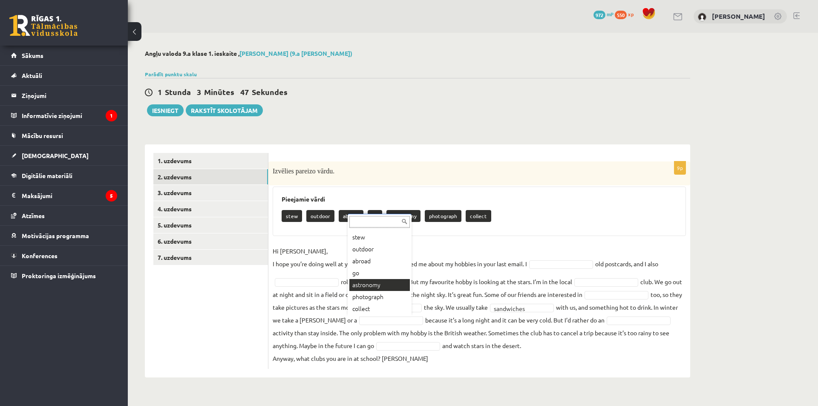
scroll to position [0, 0]
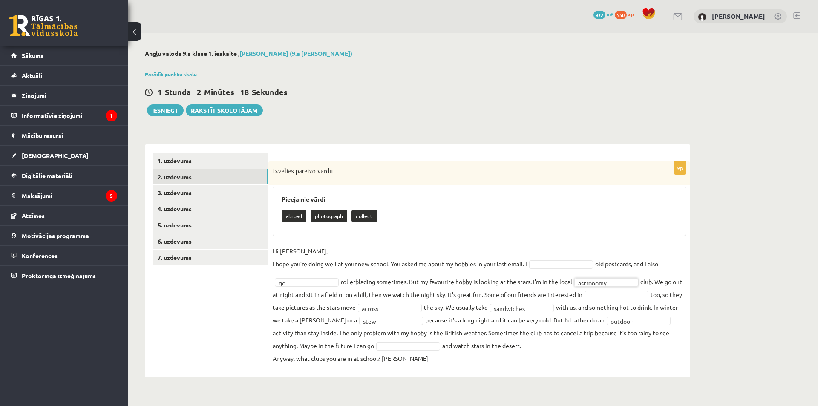
click at [384, 121] on div "Angļu valoda 9.a klase 1. ieskaite , Katrīna Dargēviča (9.a JK klase) Parādīt p…" at bounding box center [418, 214] width 580 height 362
click at [563, 269] on fieldset "**********" at bounding box center [479, 305] width 413 height 120
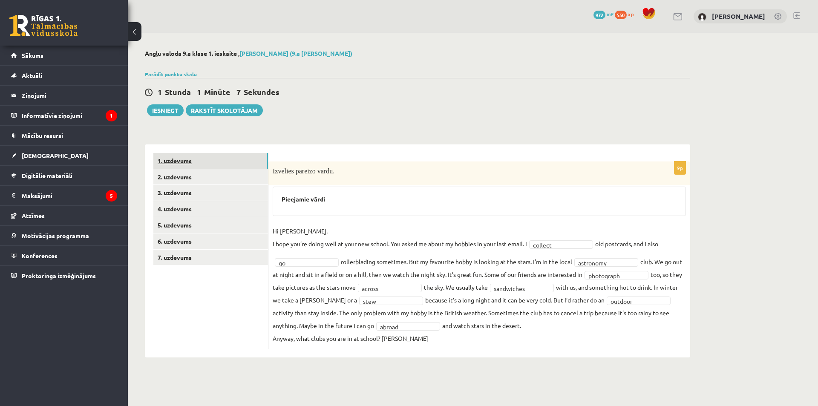
click at [188, 159] on link "1. uzdevums" at bounding box center [210, 161] width 115 height 16
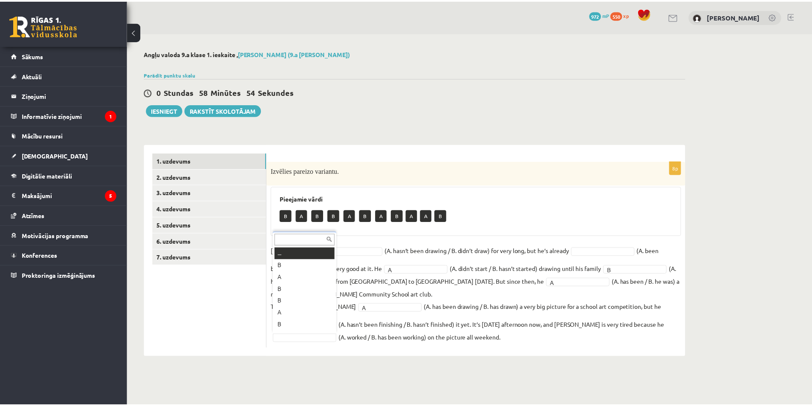
scroll to position [10, 0]
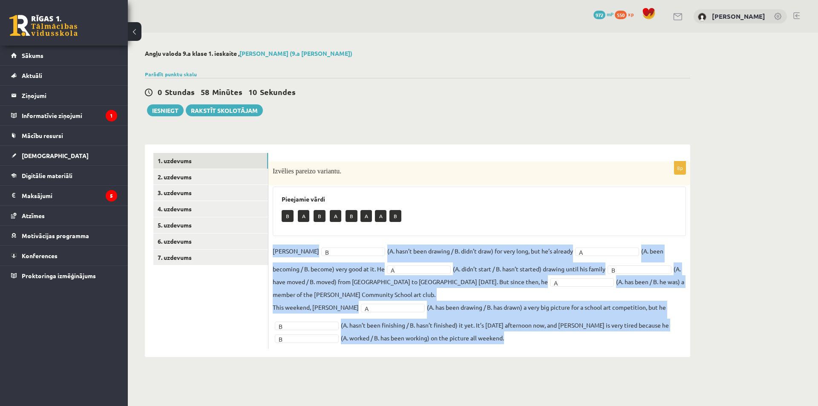
drag, startPoint x: 272, startPoint y: 251, endPoint x: 527, endPoint y: 357, distance: 275.7
click at [526, 361] on div "Angļu valoda 9.a klase 1. ieskaite , Katrīna Dargēviča (9.a JK klase) Parādīt p…" at bounding box center [418, 203] width 580 height 341
copy fieldset "Danny B (A. hasn’t been drawing / B. didn’t draw) for very long, but he’s alrea…"
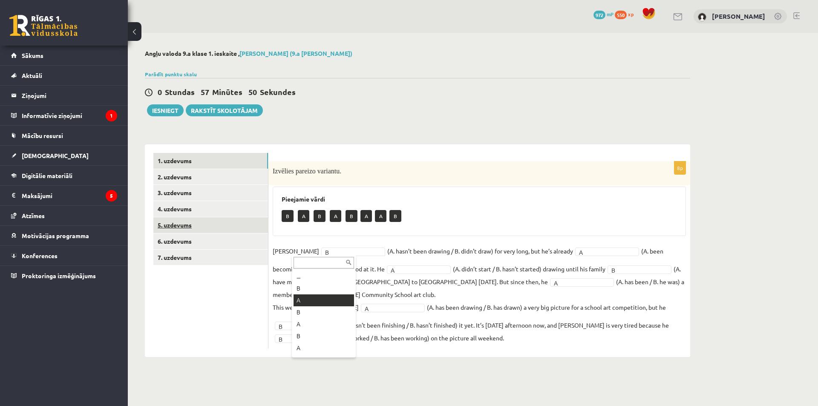
drag, startPoint x: 207, startPoint y: 307, endPoint x: 207, endPoint y: 222, distance: 84.4
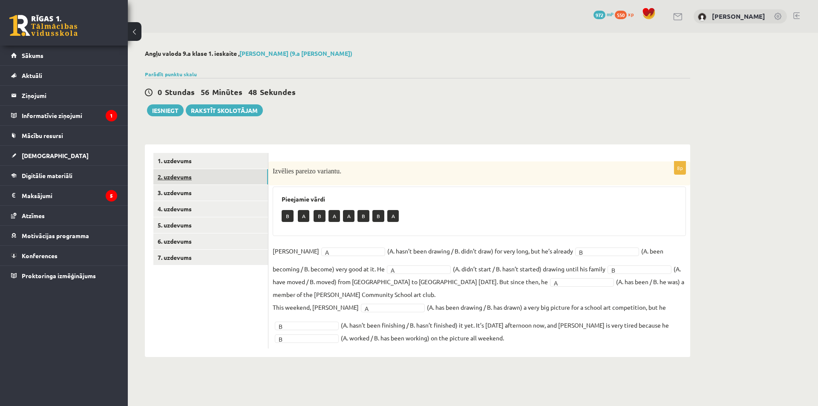
click at [239, 171] on link "2. uzdevums" at bounding box center [210, 177] width 115 height 16
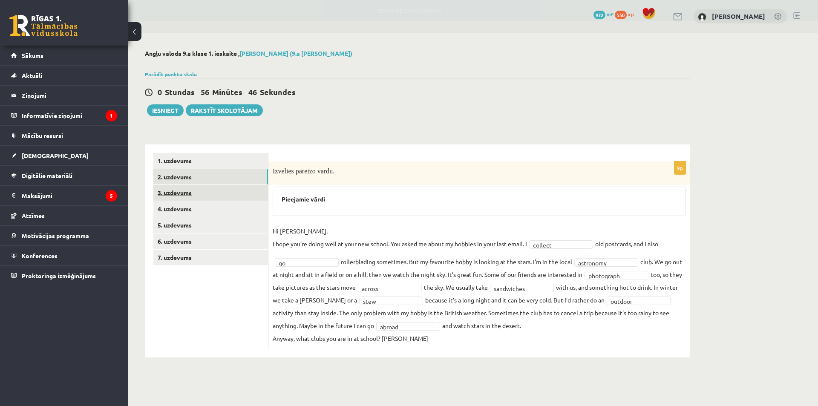
click at [234, 196] on link "3. uzdevums" at bounding box center [210, 193] width 115 height 16
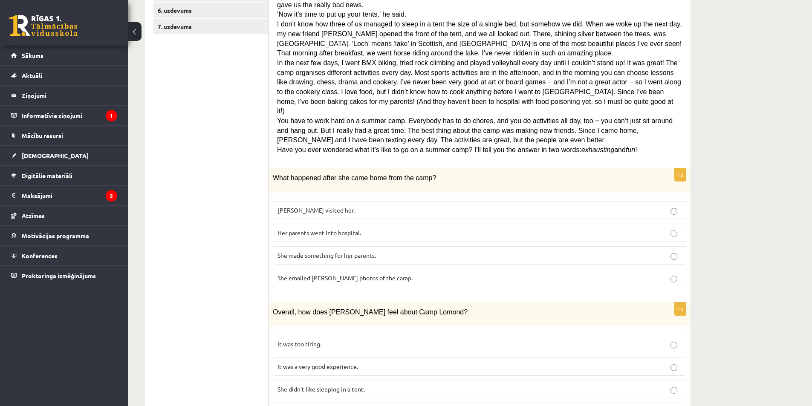
scroll to position [103, 0]
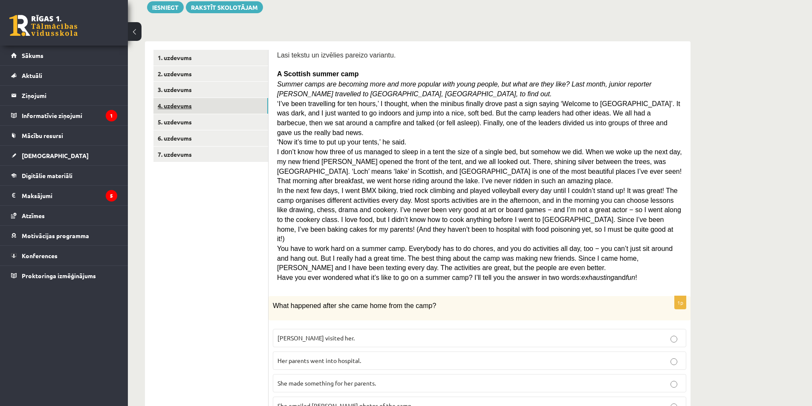
click at [224, 102] on link "4. uzdevums" at bounding box center [210, 106] width 115 height 16
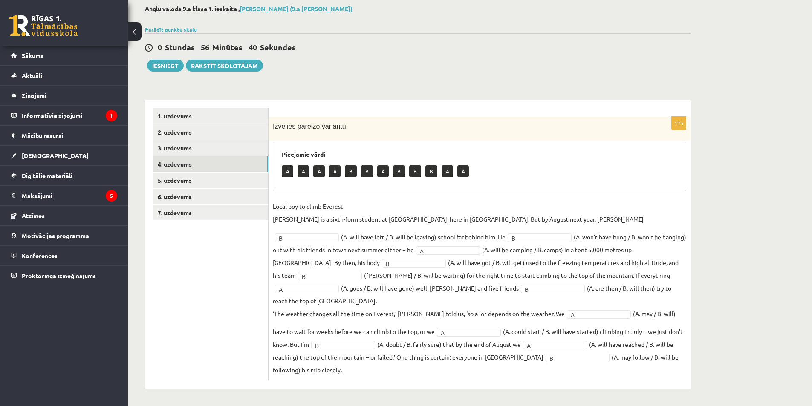
scroll to position [32, 0]
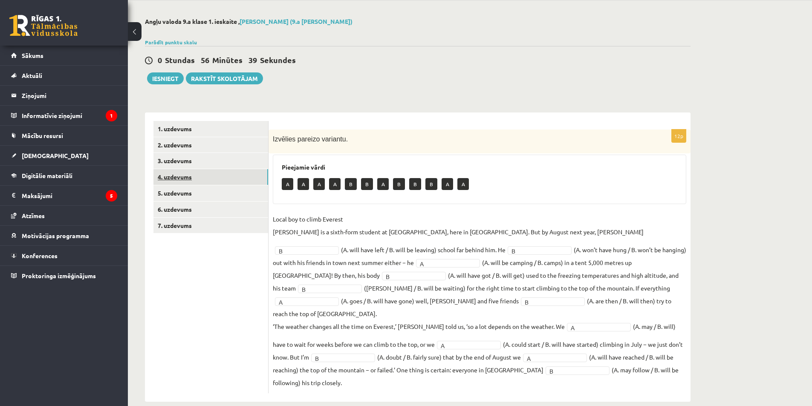
click at [200, 181] on link "4. uzdevums" at bounding box center [210, 177] width 115 height 16
click at [204, 192] on link "5. uzdevums" at bounding box center [210, 193] width 115 height 16
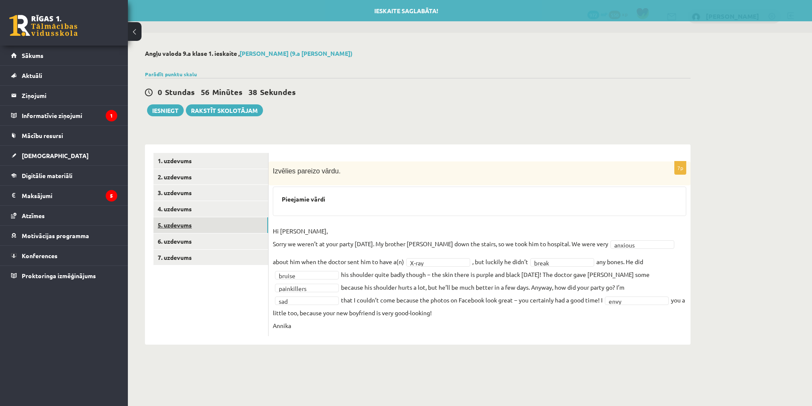
scroll to position [0, 0]
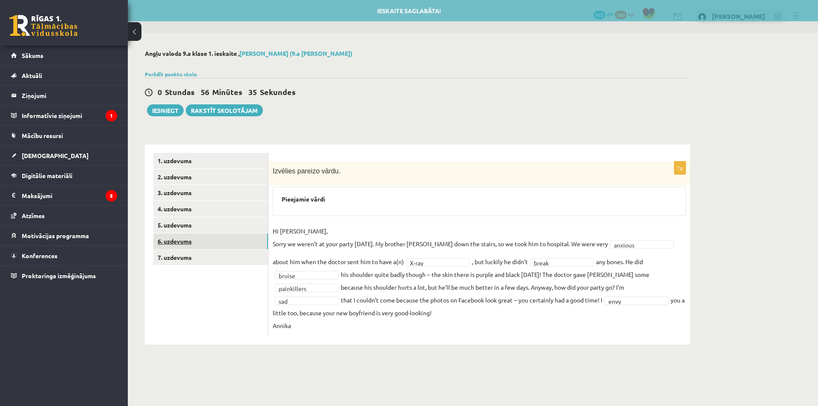
click at [214, 242] on link "6. uzdevums" at bounding box center [210, 242] width 115 height 16
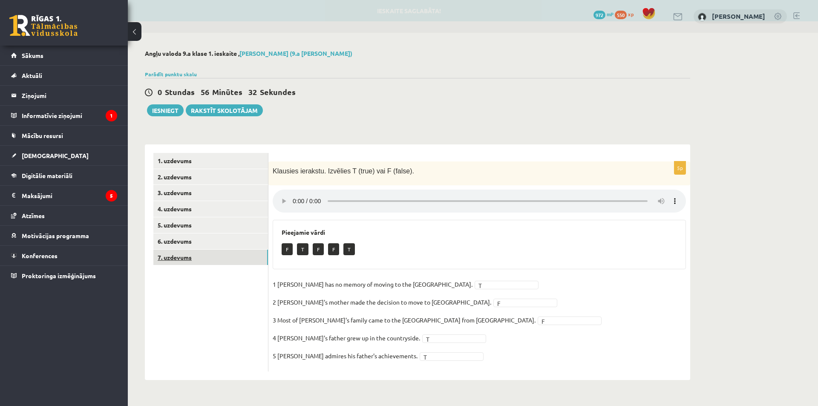
click at [195, 258] on link "7. uzdevums" at bounding box center [210, 258] width 115 height 16
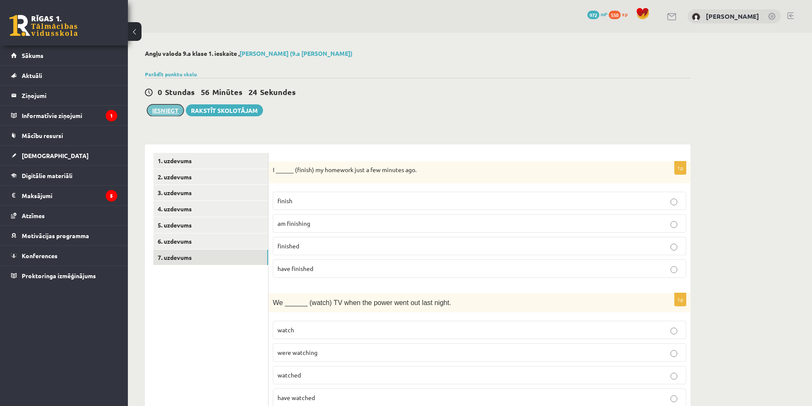
click at [177, 112] on button "Iesniegt" at bounding box center [165, 110] width 37 height 12
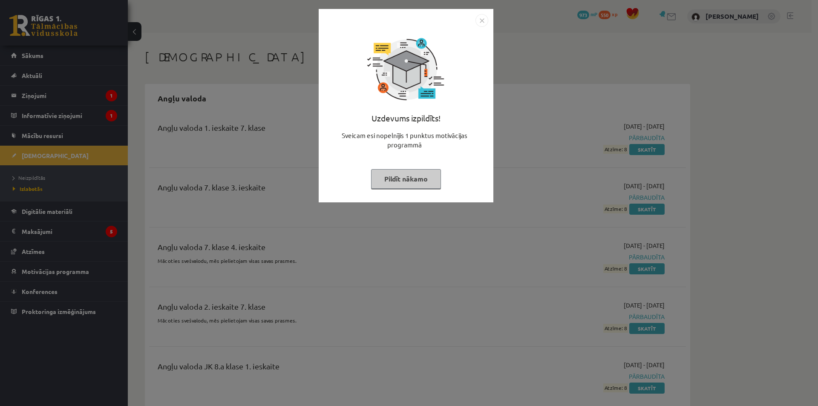
drag, startPoint x: 390, startPoint y: 179, endPoint x: 353, endPoint y: 175, distance: 37.0
click at [389, 180] on button "Pildīt nākamo" at bounding box center [406, 179] width 70 height 20
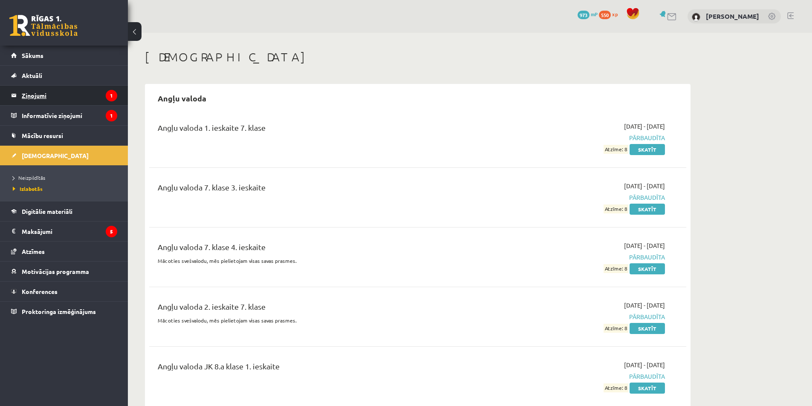
click at [49, 95] on legend "Ziņojumi 1" at bounding box center [69, 96] width 95 height 20
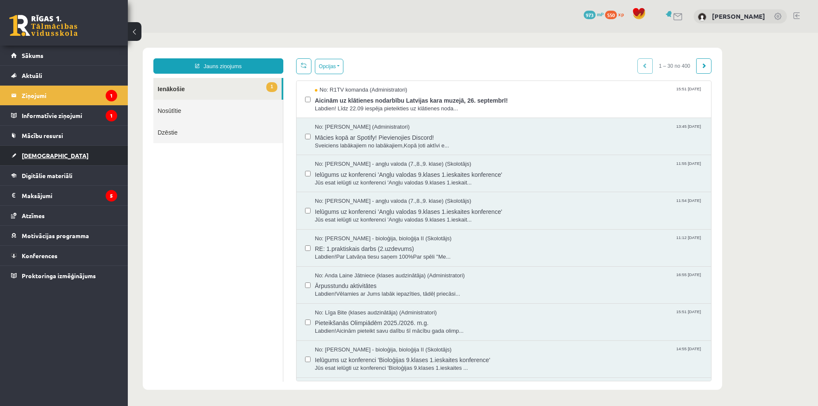
click at [43, 159] on link "[DEMOGRAPHIC_DATA]" at bounding box center [64, 156] width 106 height 20
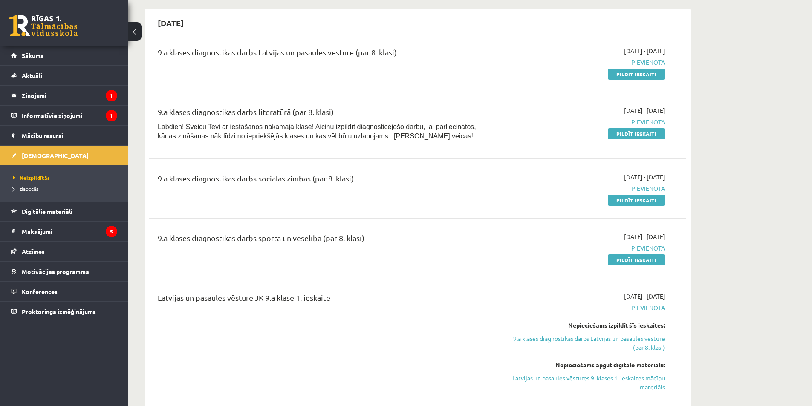
scroll to position [511, 0]
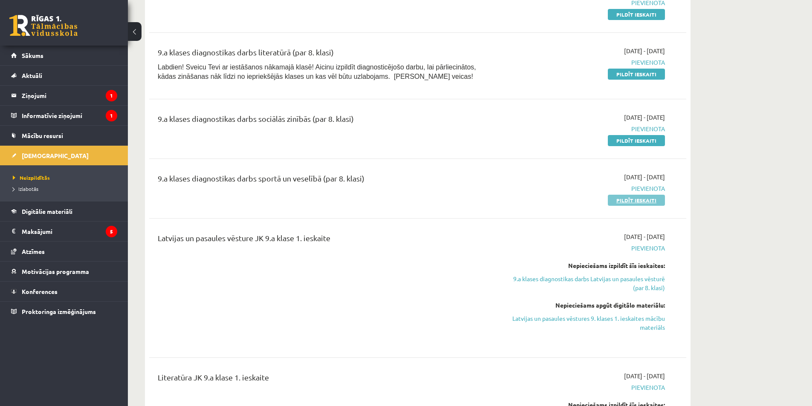
click at [638, 200] on link "Pildīt ieskaiti" at bounding box center [636, 200] width 57 height 11
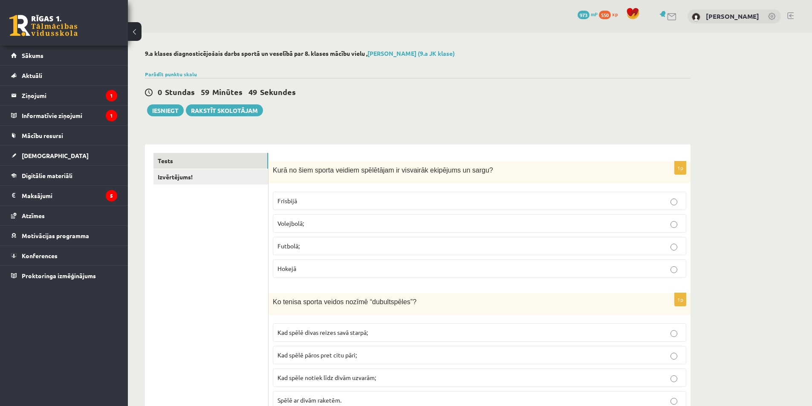
click at [296, 273] on p "Hokejā" at bounding box center [479, 268] width 404 height 9
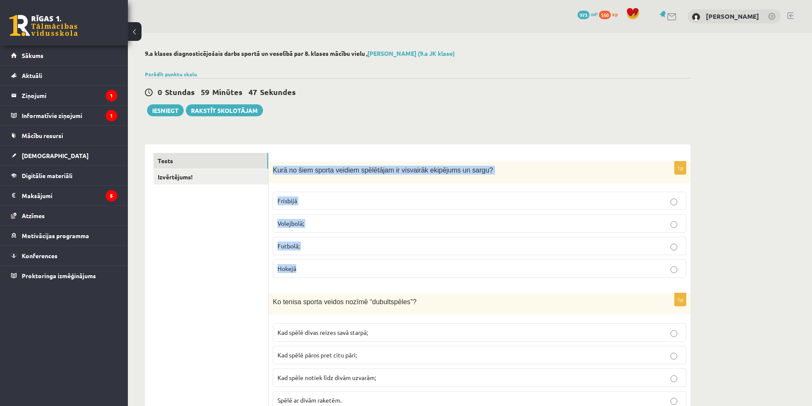
drag, startPoint x: 274, startPoint y: 170, endPoint x: 423, endPoint y: 272, distance: 181.1
click at [423, 272] on div "1p Kurā no šiem sporta veidiem spēlētājam ir visvairāk ekipējums un sargu? [GEO…" at bounding box center [480, 223] width 422 height 123
copy div "Kurā no šiem sporta veidiem spēlētājam ir visvairāk ekipējums un sargu? Frisbij…"
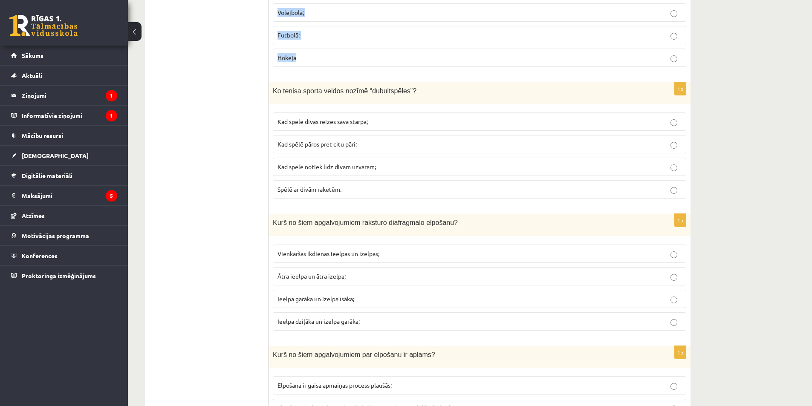
scroll to position [213, 0]
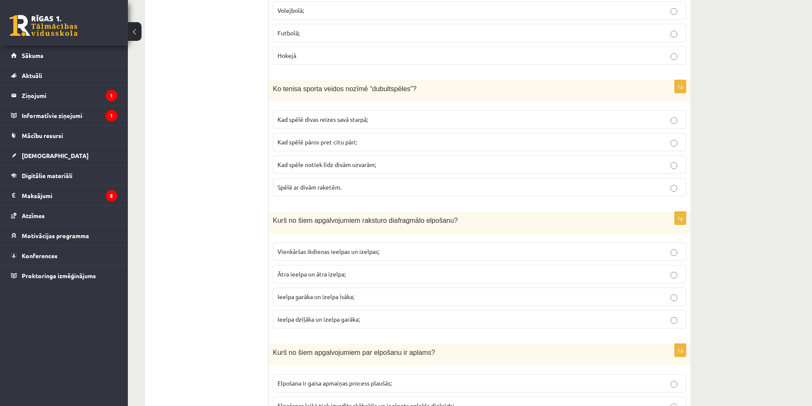
click at [297, 169] on p "Kad spēle notiek līdz divām uzvarām;" at bounding box center [479, 164] width 404 height 9
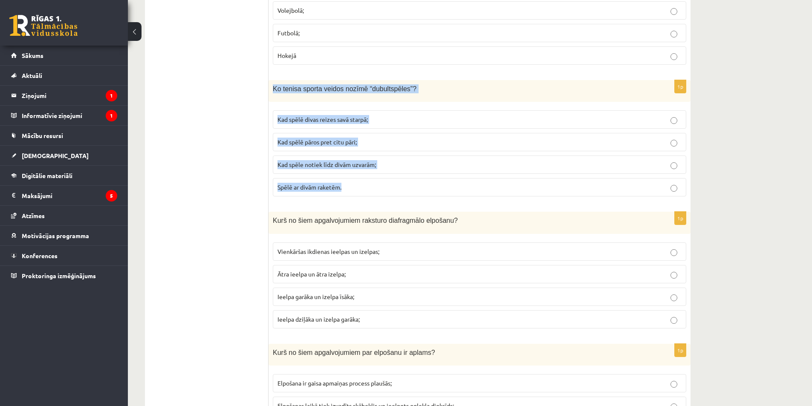
drag, startPoint x: 271, startPoint y: 87, endPoint x: 357, endPoint y: 170, distance: 119.7
click at [357, 179] on div "1p Ko tenisa sporta veidos nozīmē “dubultspēles”? Kad spēlē divas reizes savā s…" at bounding box center [480, 141] width 422 height 123
copy div "Ko tenisa sporta veidos nozīmē “dubultspēles”? Kad spēlē divas reizes savā star…"
click at [318, 146] on p "Kad spēlē pāros pret citu pāri;" at bounding box center [479, 142] width 404 height 9
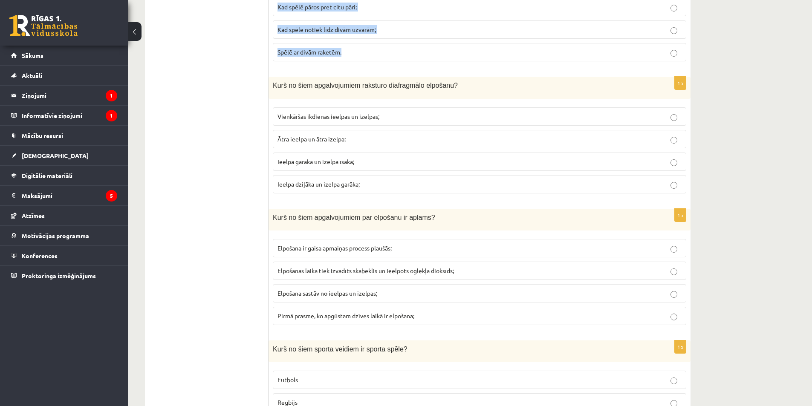
scroll to position [384, 0]
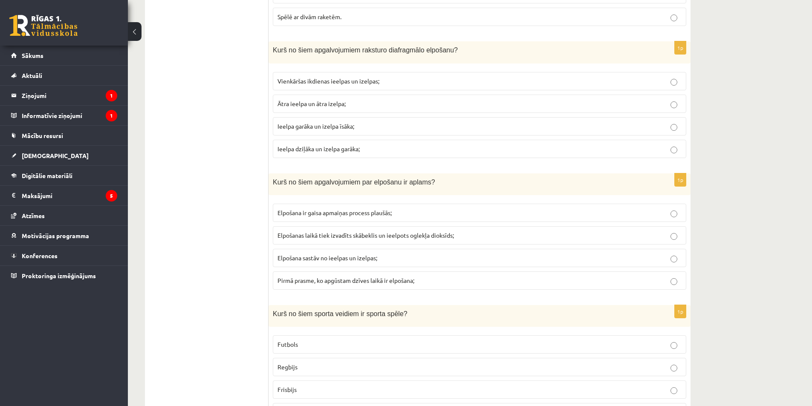
drag, startPoint x: 273, startPoint y: 50, endPoint x: 375, endPoint y: 99, distance: 113.4
click at [364, 77] on div "1p Kurš no šiem apgalvojumiem raksturo diafragmālo elpošanu? Vienkāršas ikdiena…" at bounding box center [480, 102] width 422 height 123
drag, startPoint x: 375, startPoint y: 99, endPoint x: 378, endPoint y: 156, distance: 56.4
click at [378, 156] on fieldset "Vienkāršas ikdienas ieelpas un izelpas; Ātra ieelpa un ātra izelpa; Ieelpa garā…" at bounding box center [479, 114] width 413 height 93
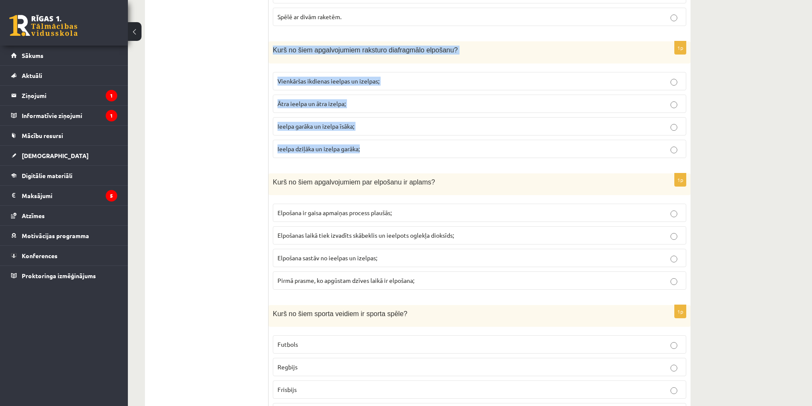
drag, startPoint x: 271, startPoint y: 50, endPoint x: 386, endPoint y: 148, distance: 151.5
click at [386, 157] on div "1p Kurš no šiem apgalvojumiem raksturo diafragmālo elpošanu? Vienkāršas ikdiena…" at bounding box center [480, 102] width 422 height 123
copy div "Kurš no šiem apgalvojumiem raksturo diafragmālo elpošanu? Vienkāršas ikdienas i…"
click at [309, 150] on span "Ieelpa dziļāka un izelpa garāka;" at bounding box center [318, 149] width 82 height 8
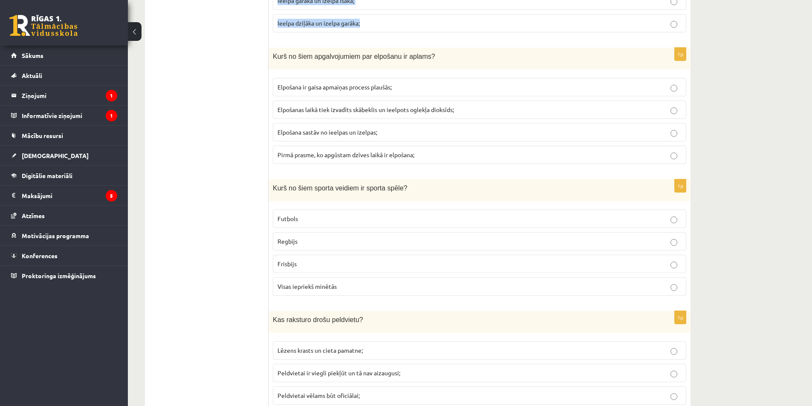
scroll to position [511, 0]
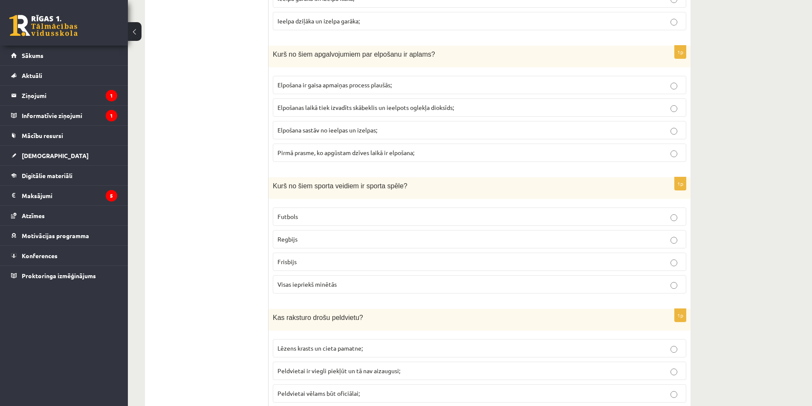
click at [362, 110] on span "Elpošanas laikā tiek izvadīts skābeklis un ieelpots oglekļa dioksīds;" at bounding box center [365, 108] width 176 height 8
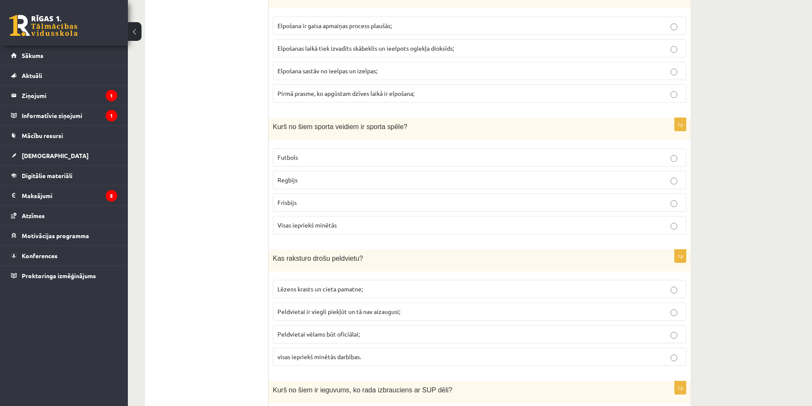
scroll to position [597, 0]
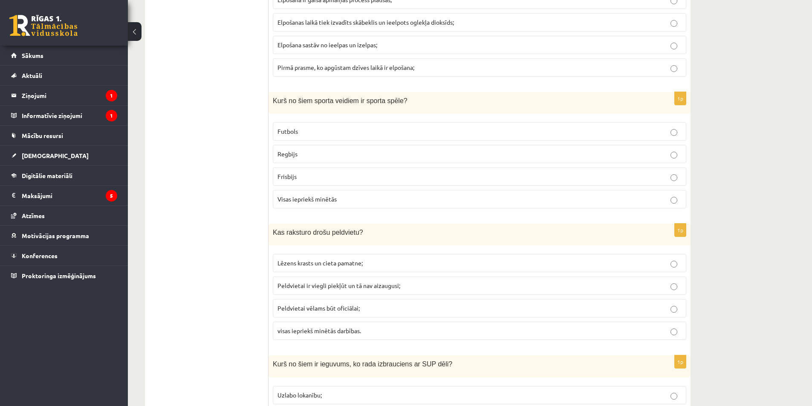
click at [301, 205] on label "Visas iepriekš minētās" at bounding box center [479, 199] width 413 height 18
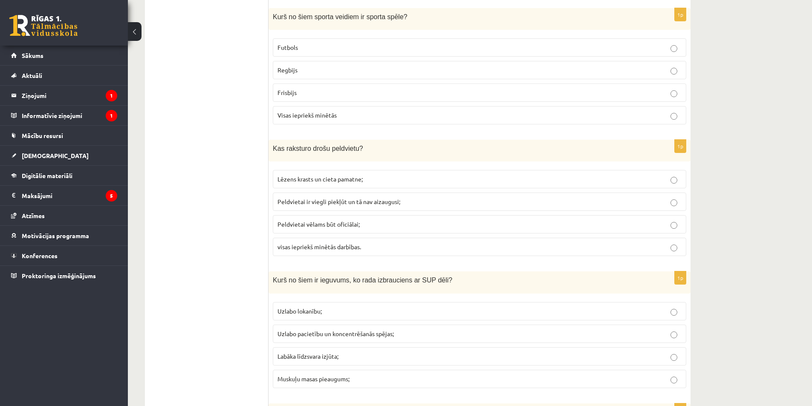
scroll to position [725, 0]
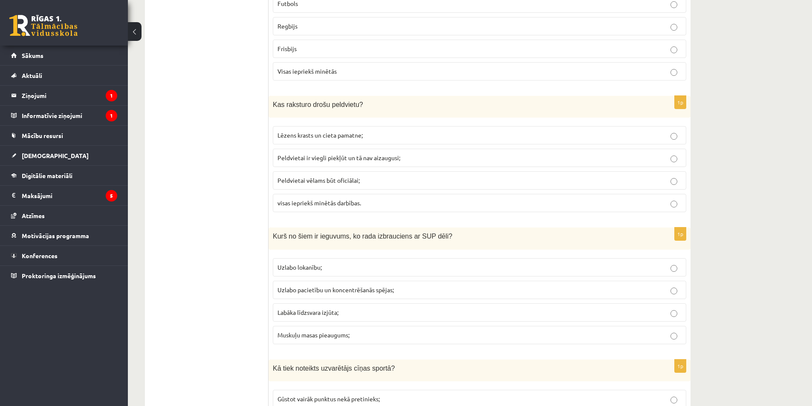
click at [325, 205] on span "visas iepriekš minētās darbības." at bounding box center [319, 203] width 84 height 8
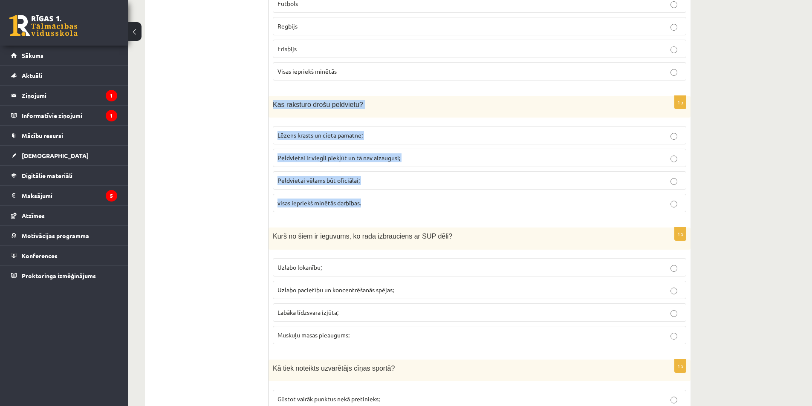
drag, startPoint x: 272, startPoint y: 104, endPoint x: 385, endPoint y: 208, distance: 154.2
click at [385, 208] on div "1p Kas raksturo drošu peldvietu? Lēzens krasts un cieta pamatne; Peldvietai ir …" at bounding box center [480, 157] width 422 height 123
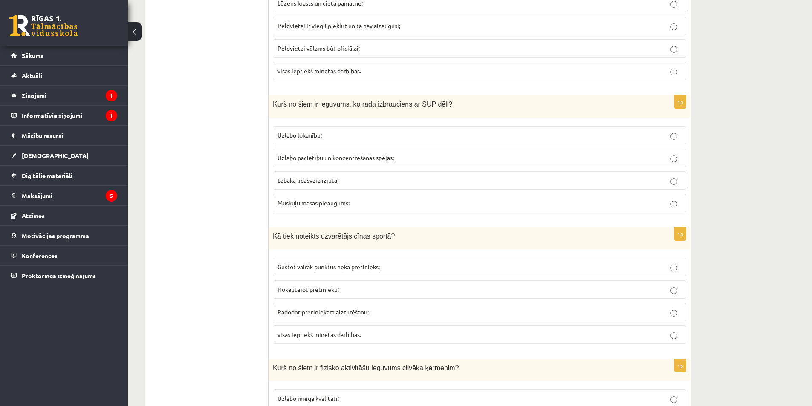
scroll to position [895, 0]
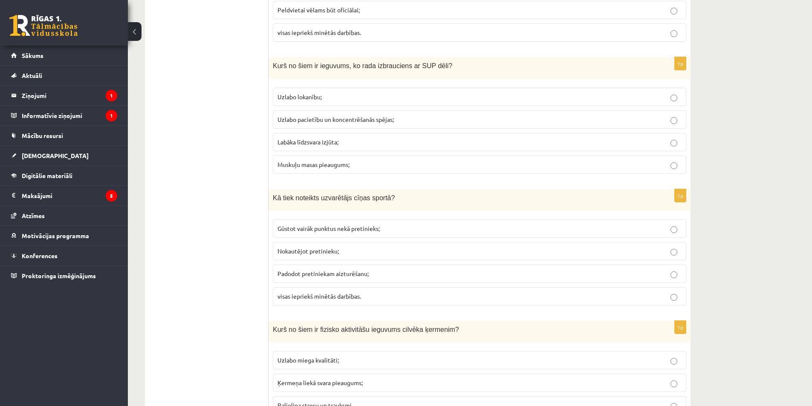
click at [340, 143] on p "Labāka līdzsvara izjūta;" at bounding box center [479, 142] width 404 height 9
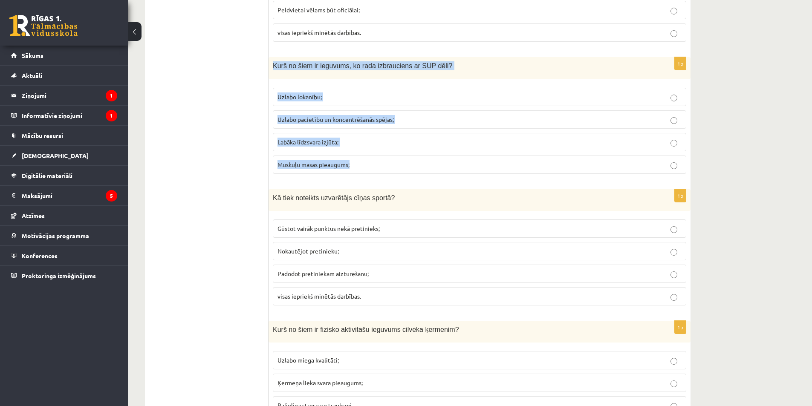
drag, startPoint x: 270, startPoint y: 66, endPoint x: 353, endPoint y: 153, distance: 120.3
click at [356, 168] on div "1p Kurš no šiem ir ieguvums, ko rada izbrauciens ar SUP dēli? Uzlabo lokanību; …" at bounding box center [480, 118] width 422 height 123
copy div "Kurš no šiem ir ieguvums, ko rada izbrauciens ar SUP dēli? Uzlabo lokanību; Uzl…"
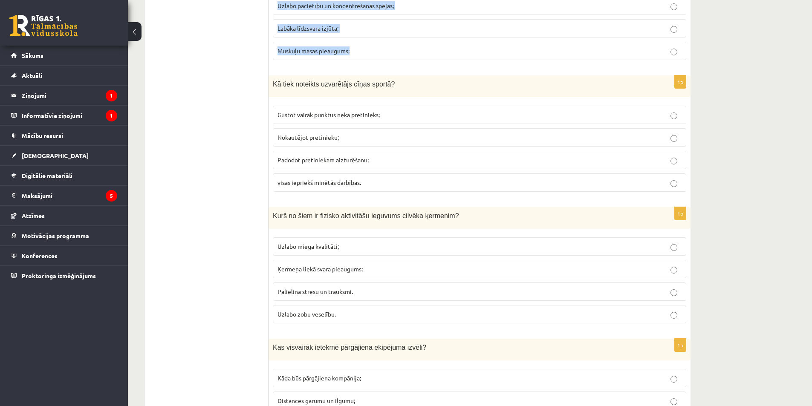
scroll to position [1023, 0]
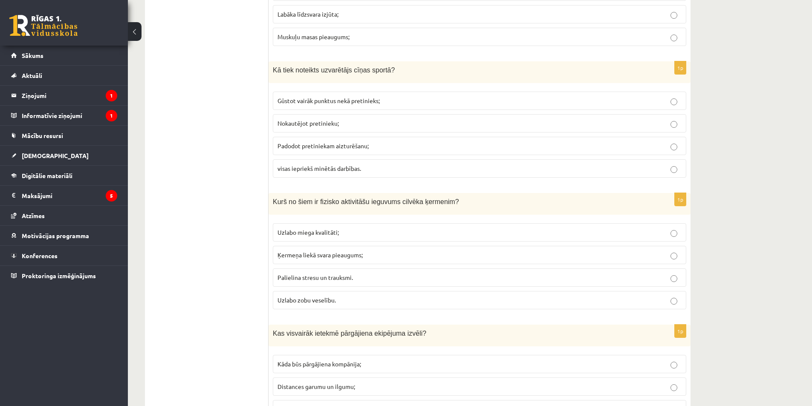
click at [307, 124] on span "Nokautējot pretinieku;" at bounding box center [307, 123] width 61 height 8
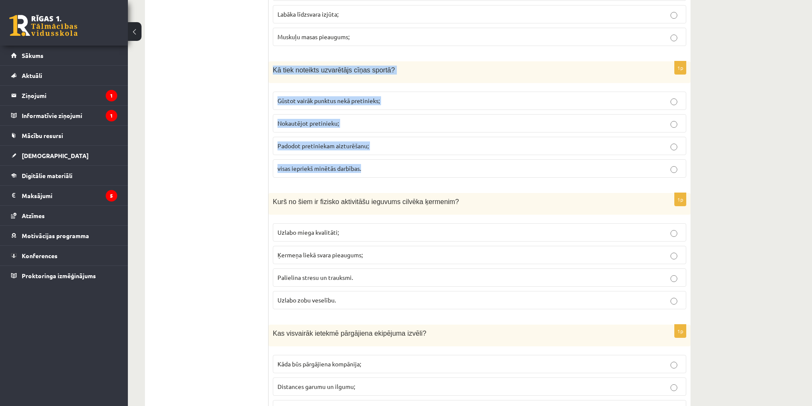
drag, startPoint x: 272, startPoint y: 72, endPoint x: 376, endPoint y: 145, distance: 126.3
click at [364, 178] on div "1p Kā tiek noteikts uzvarētājs cīņas sportā? Gūstot vairāk punktus nekā pretini…" at bounding box center [480, 122] width 422 height 123
copy div "Kā tiek noteikts uzvarētājs cīņas sportā? Gūstot vairāk punktus nekā pretinieks…"
click at [339, 170] on span "visas iepriekš minētās darbības." at bounding box center [319, 169] width 84 height 8
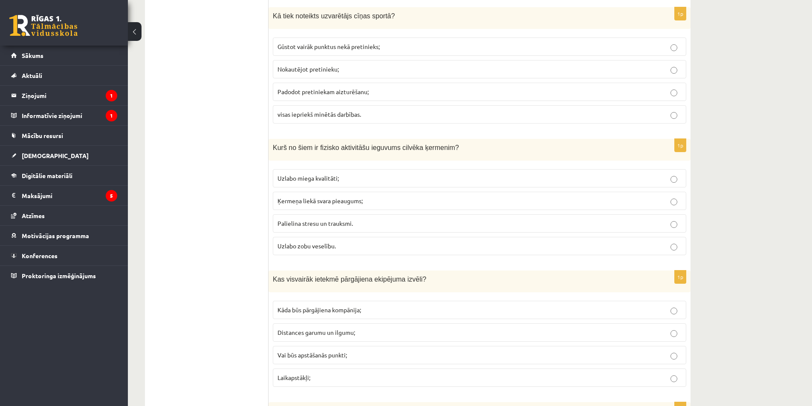
scroll to position [1151, 0]
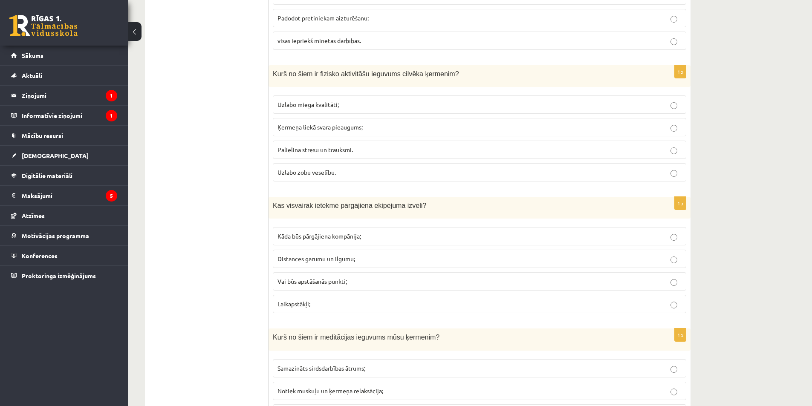
click at [311, 105] on span "Uzlabo miega kvalitāti;" at bounding box center [307, 105] width 61 height 8
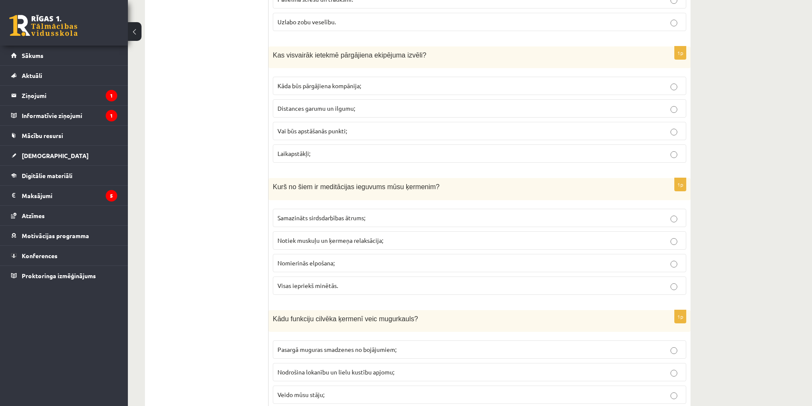
scroll to position [1321, 0]
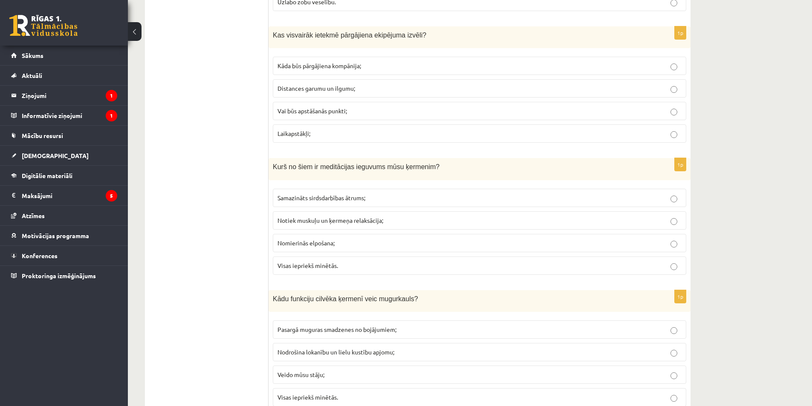
click at [330, 90] on span "Distances garumu un ilgumu;" at bounding box center [316, 88] width 78 height 8
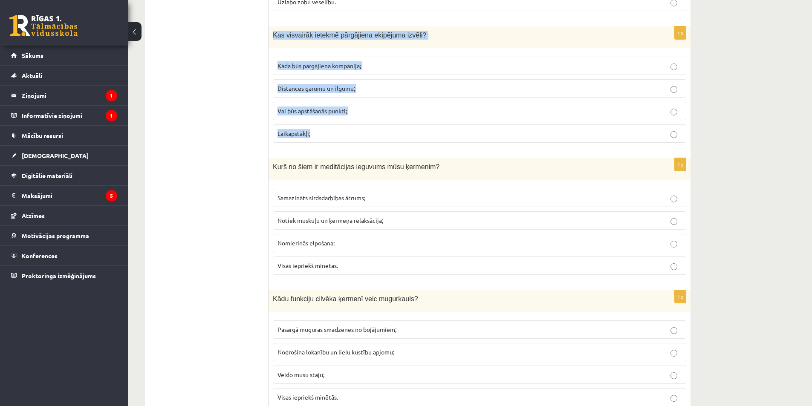
drag, startPoint x: 272, startPoint y: 36, endPoint x: 354, endPoint y: 143, distance: 134.4
click at [354, 143] on div "1p Kas visvairāk ietekmē pārgājiena ekipējuma izvēli? Kāda būs pārgājiena kompā…" at bounding box center [480, 87] width 422 height 123
copy div "Kas visvairāk ietekmē pārgājiena ekipējuma izvēli? Kāda būs pārgājiena kompānij…"
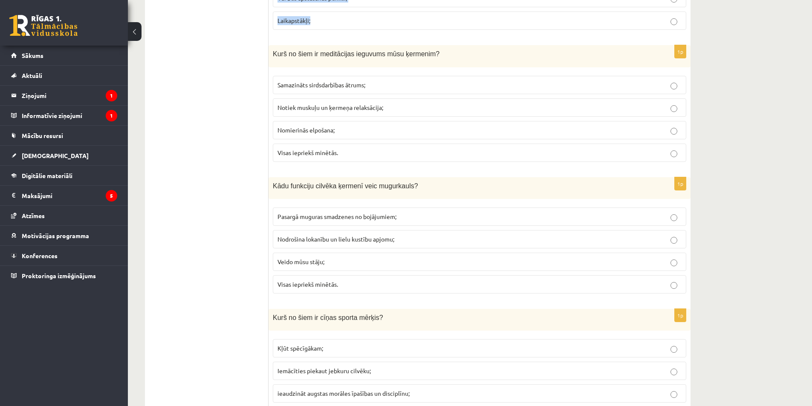
scroll to position [1449, 0]
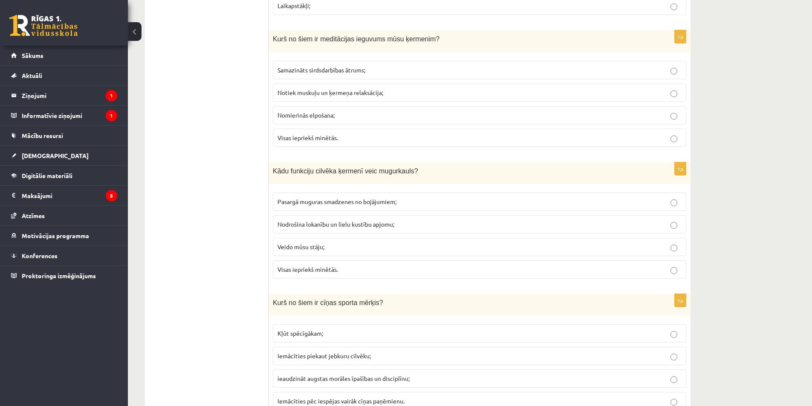
click at [372, 93] on span "Notiek muskuļu un ķermeņa relaksācija;" at bounding box center [330, 93] width 106 height 8
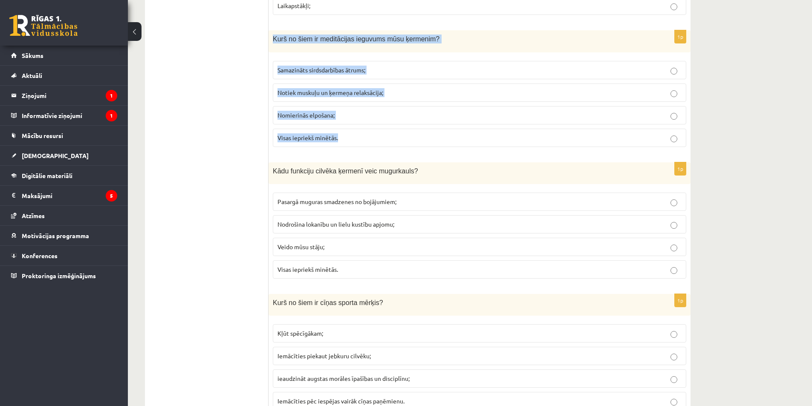
drag, startPoint x: 271, startPoint y: 38, endPoint x: 369, endPoint y: 144, distance: 145.1
click at [369, 144] on div "1p Kurš no šiem ir meditācijas ieguvums mūsu ķermenim? Samazināts sirdsdarbības…" at bounding box center [480, 91] width 422 height 123
copy div "Kurš no šiem ir meditācijas ieguvums mūsu ķermenim? Samazināts sirdsdarbības āt…"
click at [302, 133] on label "Visas iepriekš minētās." at bounding box center [479, 138] width 413 height 18
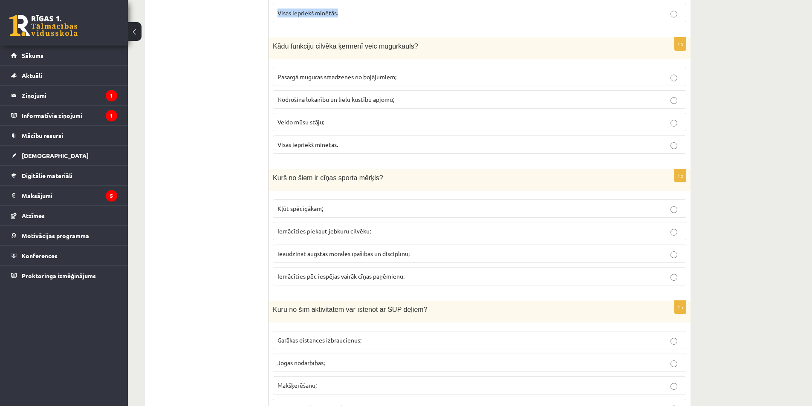
scroll to position [1577, 0]
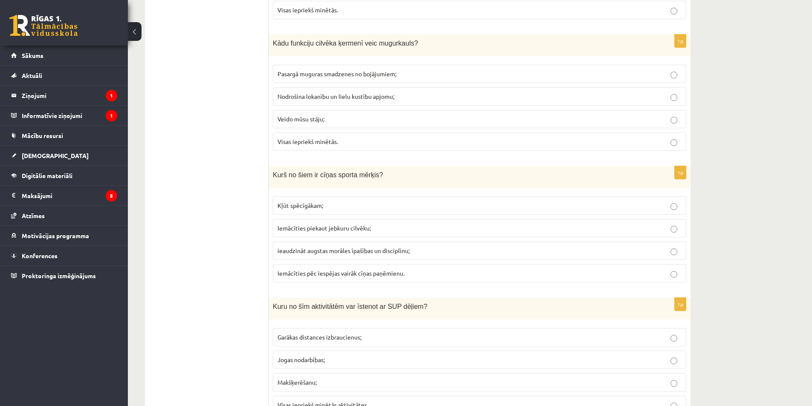
click at [298, 121] on span "Veido mūsu stāju;" at bounding box center [300, 119] width 47 height 8
click at [298, 137] on label "Visas iepriekš minētās." at bounding box center [479, 142] width 413 height 18
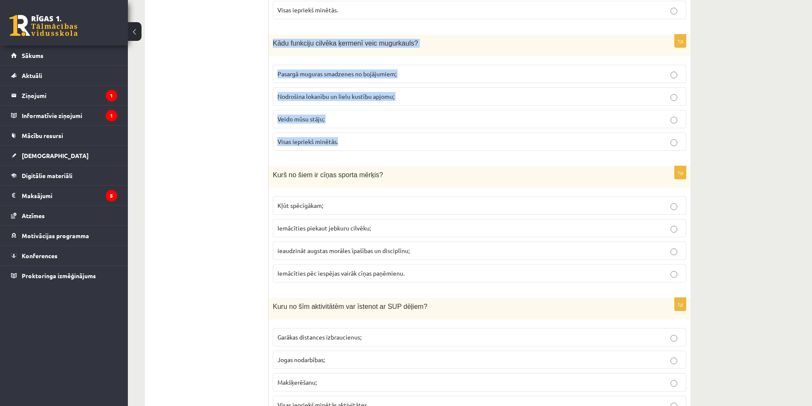
drag, startPoint x: 272, startPoint y: 44, endPoint x: 370, endPoint y: 70, distance: 102.2
click at [368, 138] on div "1p Kādu funkciju cilvēka ķermenī veic mugurkauls? Pasargā muguras smadzenes no …" at bounding box center [480, 96] width 422 height 123
copy div "Kādu funkciju cilvēka ķermenī veic mugurkauls? Pasargā muguras smadzenes no boj…"
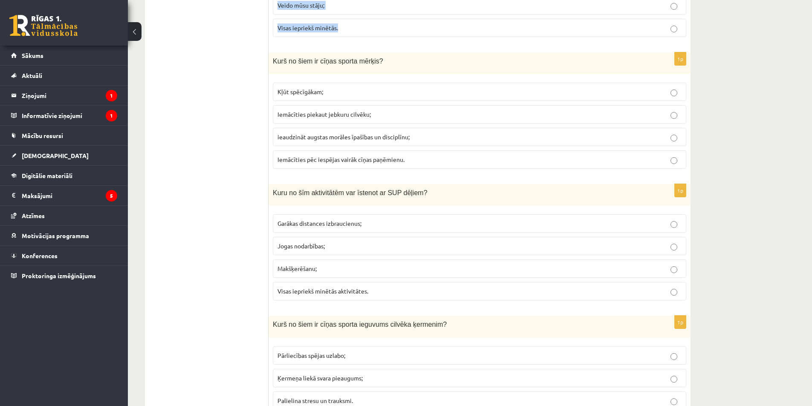
scroll to position [1705, 0]
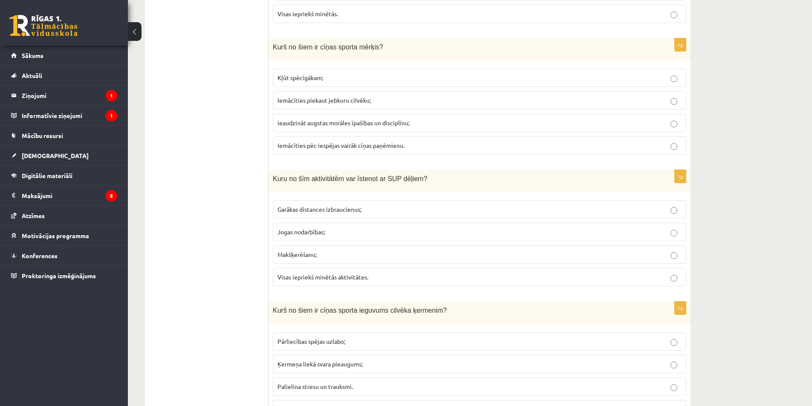
click at [376, 150] on p "Iemācīties pēc iespējas vairāk cīņas paņēmienu." at bounding box center [479, 145] width 404 height 9
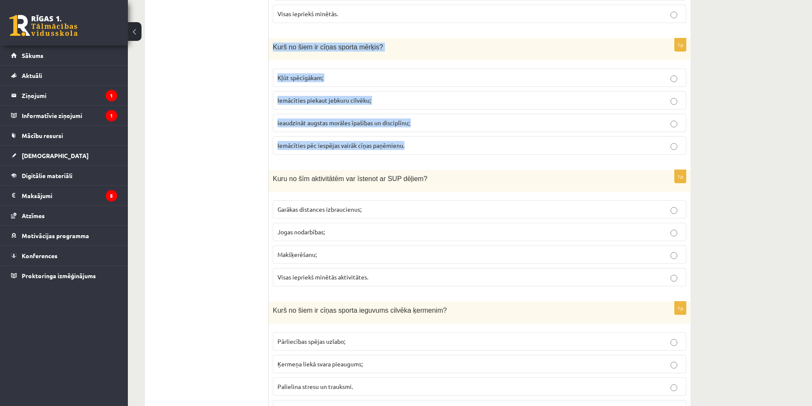
drag, startPoint x: 274, startPoint y: 49, endPoint x: 418, endPoint y: 147, distance: 173.8
click at [418, 147] on div "1p Kurš no šiem ir cīņas sporta mērķis? Kļūt spēcīgākam; Iemācīties piekaut jeb…" at bounding box center [480, 99] width 422 height 123
copy div "Kurš no šiem ir cīņas sporta mērķis? Kļūt spēcīgākam; Iemācīties piekaut jebkur…"
click at [286, 121] on span "ieaudzināt augstas morāles īpašības un disciplīnu;" at bounding box center [343, 123] width 132 height 8
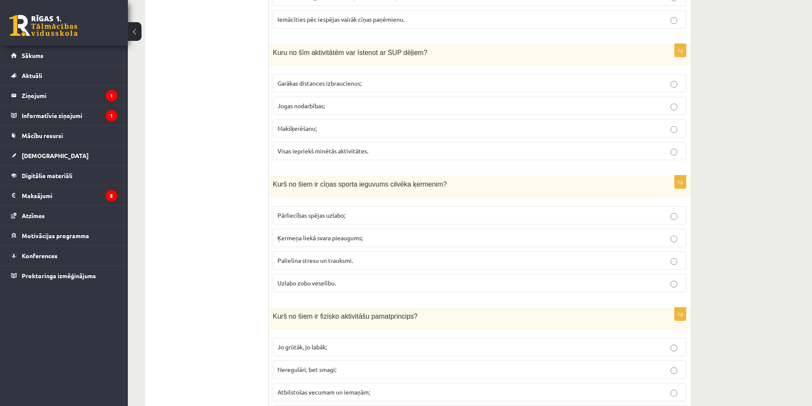
scroll to position [1833, 0]
click at [307, 152] on span "Visas iepriekš minētās aktivitātes." at bounding box center [322, 149] width 91 height 8
click at [312, 81] on span "Garākas distances izbraucienus;" at bounding box center [319, 82] width 84 height 8
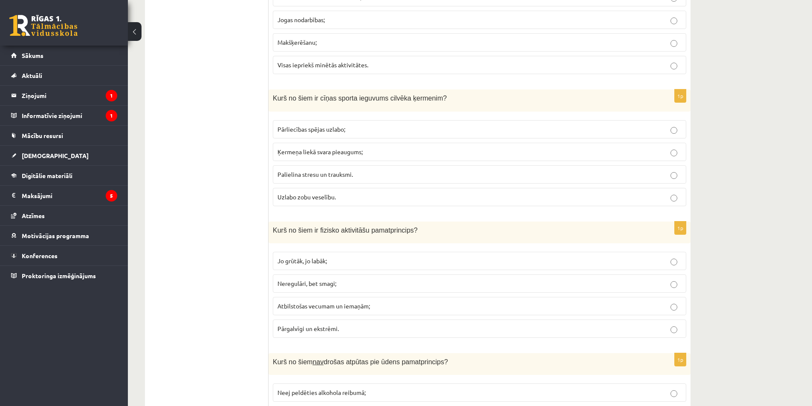
scroll to position [1918, 0]
drag, startPoint x: 305, startPoint y: 128, endPoint x: 290, endPoint y: 126, distance: 15.0
click at [305, 128] on span "Pārliecības spējas uzlabo;" at bounding box center [311, 128] width 68 height 8
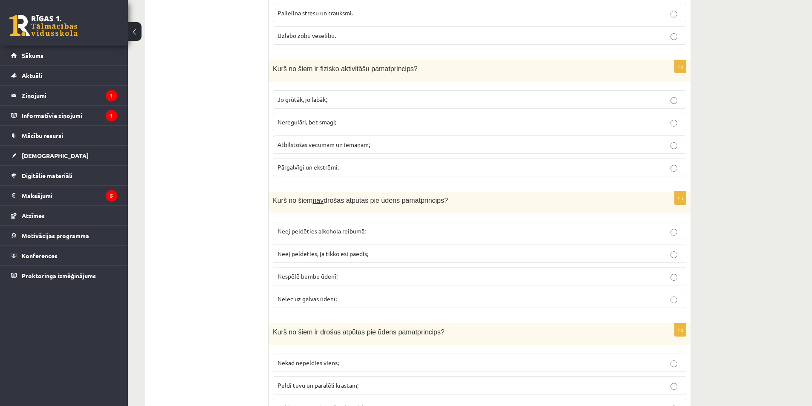
scroll to position [2089, 0]
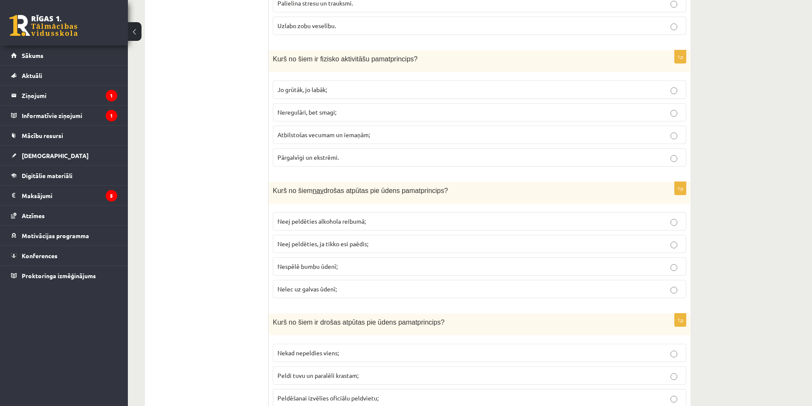
click at [289, 141] on label "Atbilstošas vecumam un iemaņām;" at bounding box center [479, 135] width 413 height 18
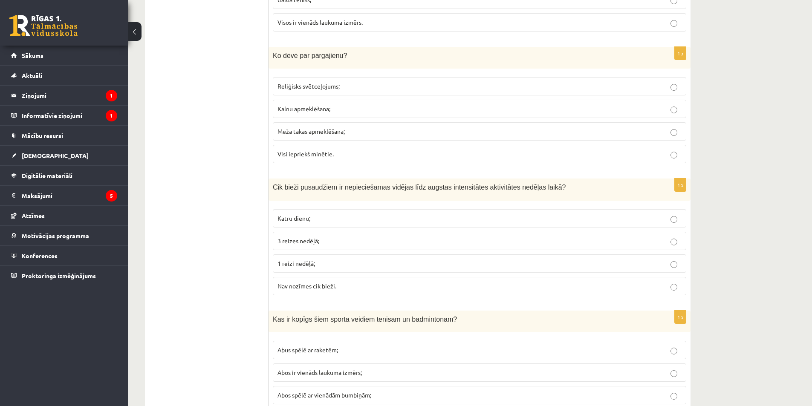
scroll to position [3538, 0]
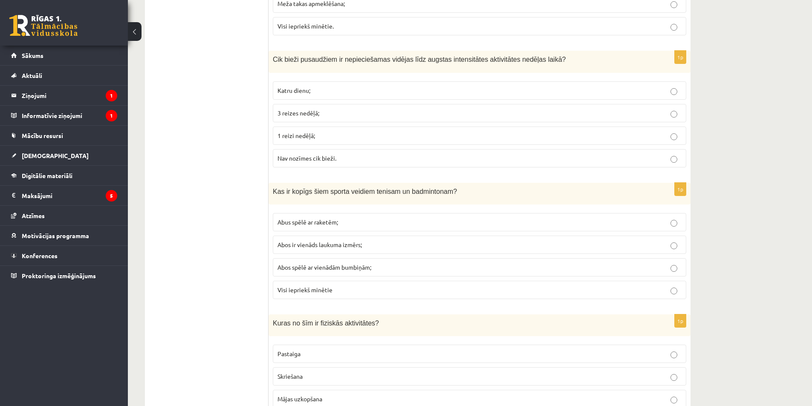
click at [284, 90] on span "Katru dienu;" at bounding box center [293, 91] width 33 height 8
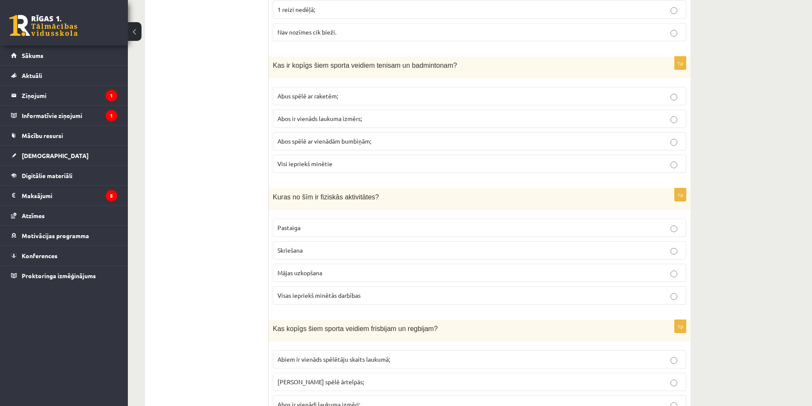
scroll to position [3666, 0]
click at [326, 93] on span "Abus spēlē ar raketēm;" at bounding box center [307, 94] width 61 height 8
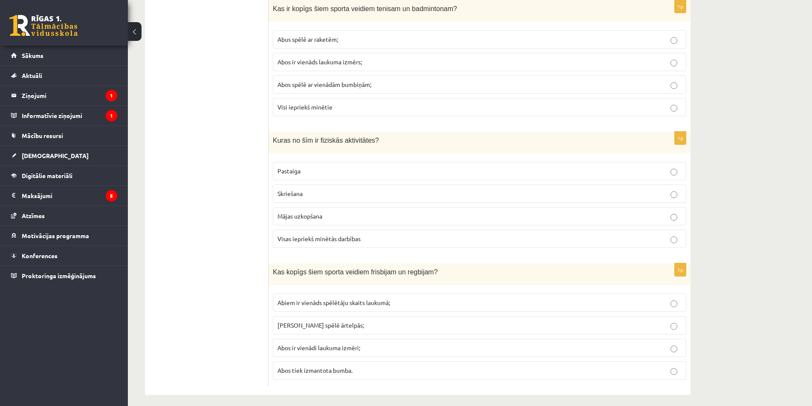
scroll to position [3727, 0]
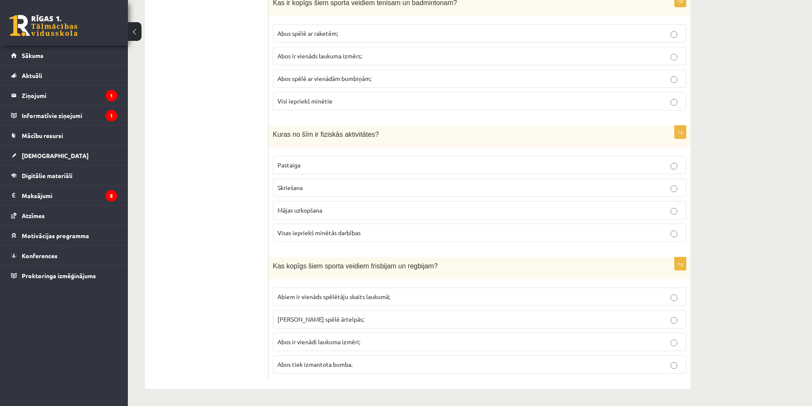
click at [299, 230] on span "Visas iepriekš minētās darbības" at bounding box center [318, 233] width 83 height 8
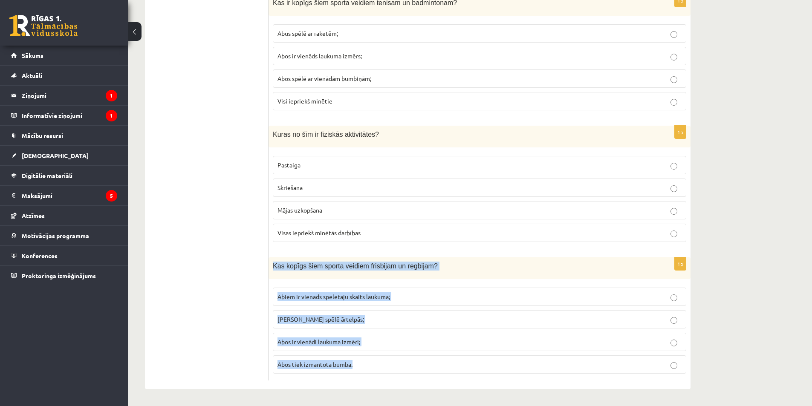
drag, startPoint x: 272, startPoint y: 268, endPoint x: 426, endPoint y: 373, distance: 186.1
click at [428, 374] on div "1p Kas kopīgs šiem sporta veidiem frisbijam un regbijam? Abiem ir vienāds spēlē…" at bounding box center [480, 318] width 422 height 123
copy div "Kas kopīgs šiem sporta veidiem frisbijam un regbijam? Abiem ir vienāds spēlētāj…"
click at [341, 321] on p "Abus spēlē ārtelpās;" at bounding box center [479, 319] width 404 height 9
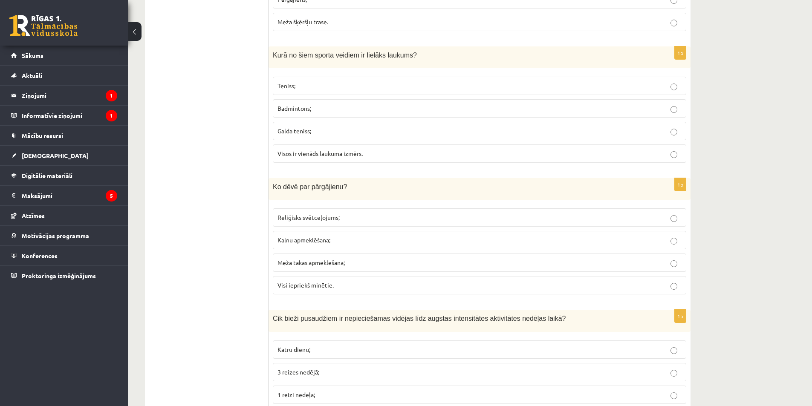
scroll to position [3258, 0]
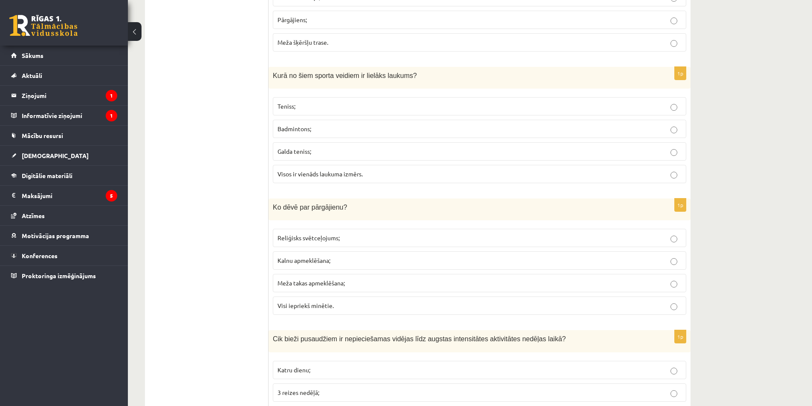
click at [312, 309] on span "Visi iepriekš minētie." at bounding box center [305, 306] width 56 height 8
drag, startPoint x: 276, startPoint y: 207, endPoint x: 308, endPoint y: 213, distance: 32.2
click at [308, 213] on div "Ko dēvē par pārgājienu?" at bounding box center [480, 210] width 422 height 22
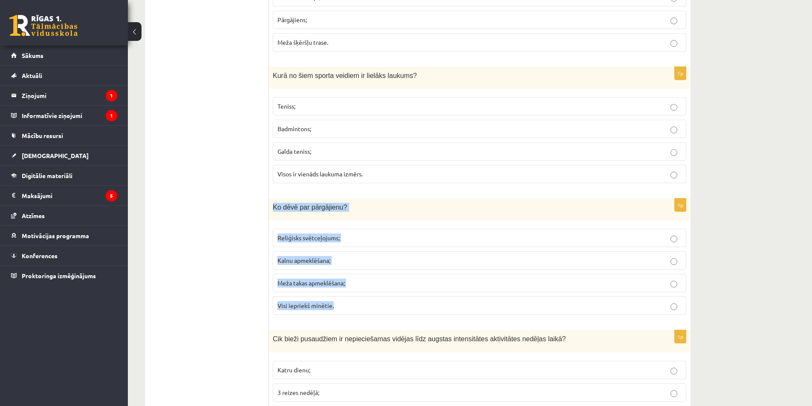
drag, startPoint x: 274, startPoint y: 209, endPoint x: 346, endPoint y: 306, distance: 121.0
click at [346, 306] on div "1p Ko dēvē par pārgājienu? Reliģisks svētceļojums; Kalnu apmeklēšana; Meža taka…" at bounding box center [480, 260] width 422 height 123
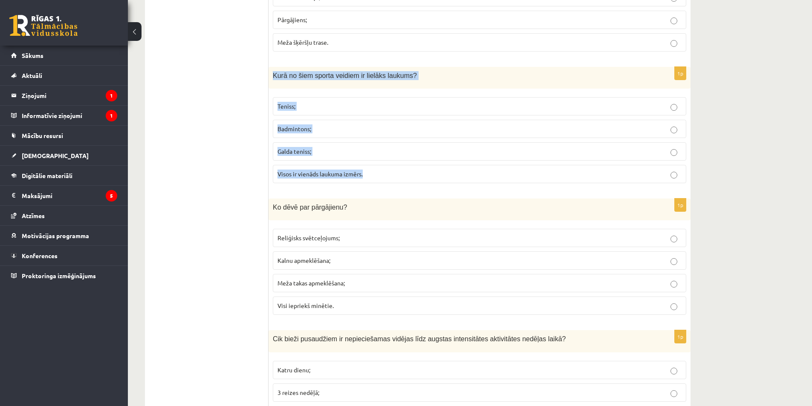
drag, startPoint x: 273, startPoint y: 76, endPoint x: 387, endPoint y: 168, distance: 146.1
click at [387, 168] on div "1p Kurā no šiem sporta veidiem ir lielāks laukums? Teniss; Badmintons; Galda te…" at bounding box center [480, 128] width 422 height 123
click at [282, 104] on span "Teniss;" at bounding box center [286, 106] width 18 height 8
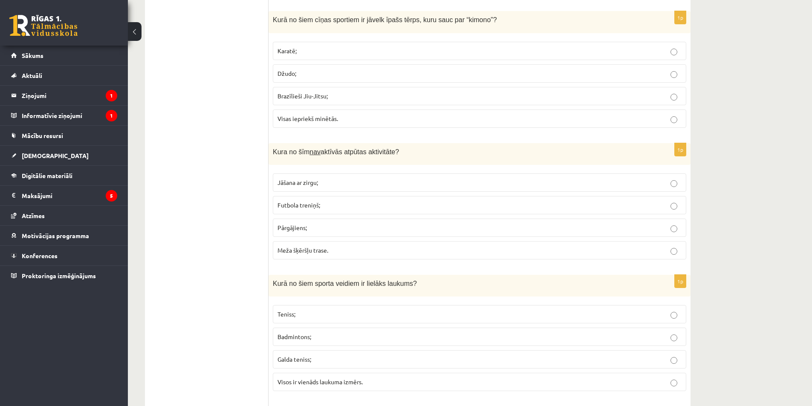
scroll to position [3045, 0]
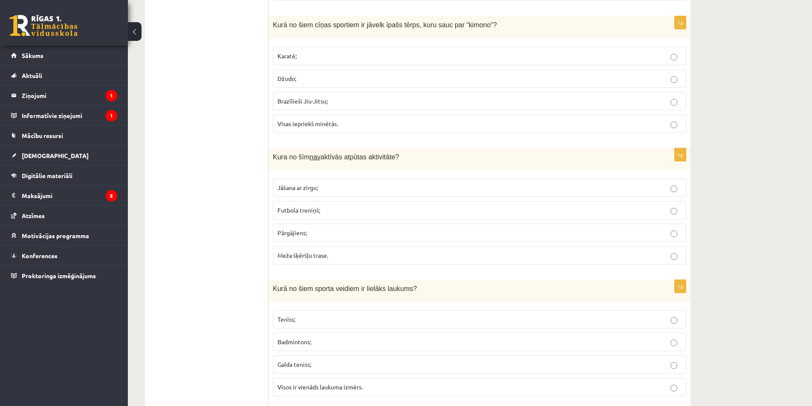
click at [309, 255] on span "Meža šķēršļu trase." at bounding box center [302, 255] width 51 height 8
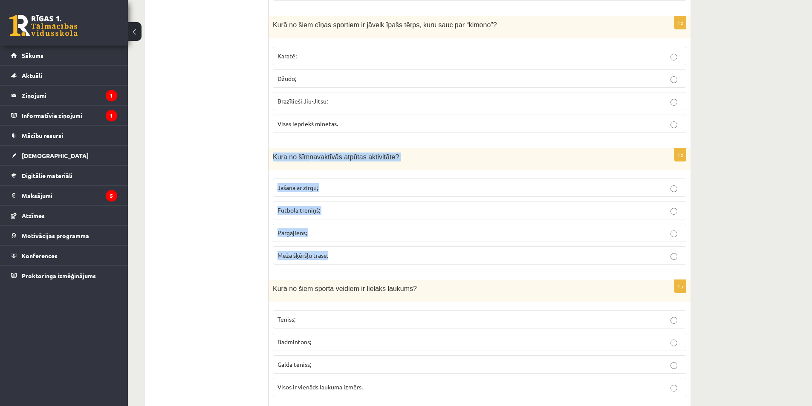
drag, startPoint x: 272, startPoint y: 159, endPoint x: 366, endPoint y: 251, distance: 131.4
click at [366, 251] on div "1p Kura no šīm nav aktīvās atpūtas aktivitāte? Jāšana ar zirgu; Futbola treniņš…" at bounding box center [480, 209] width 422 height 123
click at [302, 187] on span "Jāšana ar zirgu;" at bounding box center [297, 188] width 40 height 8
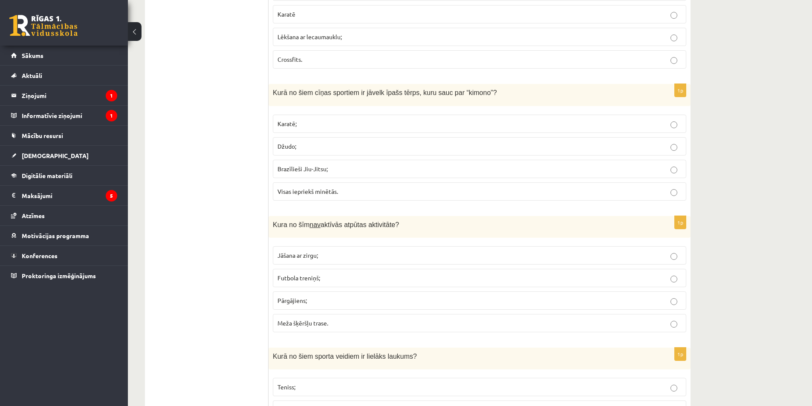
scroll to position [2917, 0]
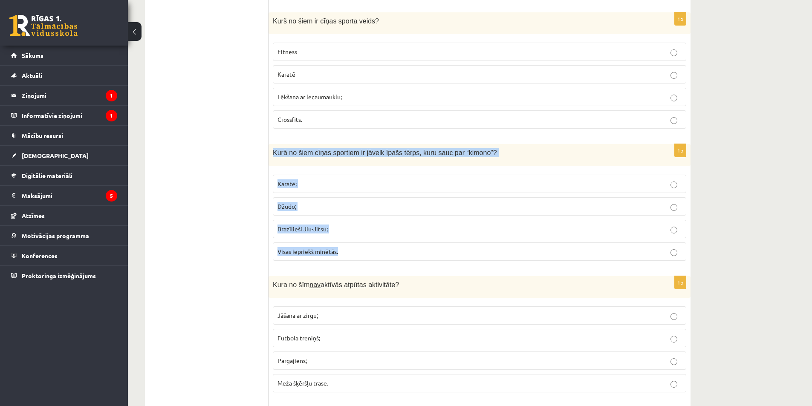
drag, startPoint x: 273, startPoint y: 154, endPoint x: 394, endPoint y: 244, distance: 150.8
click at [394, 244] on div "1p Kurā no šiem cīņas sportiem ir jāvelk īpašs tērps, kuru sauc par “kimono”? K…" at bounding box center [480, 205] width 422 height 123
click at [339, 245] on label "Visas iepriekš minētās." at bounding box center [479, 252] width 413 height 18
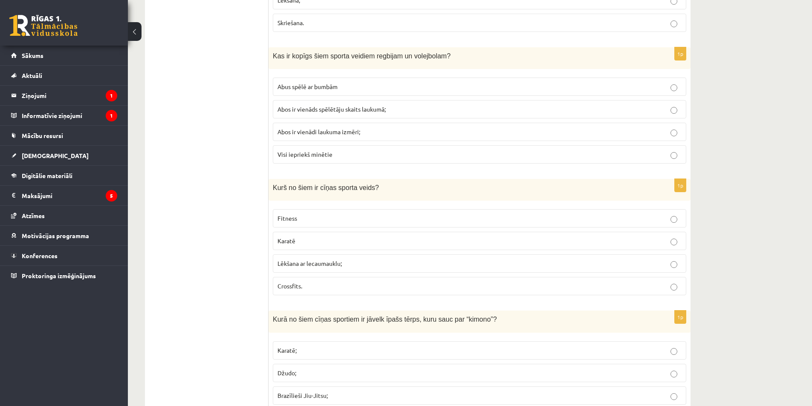
scroll to position [2747, 0]
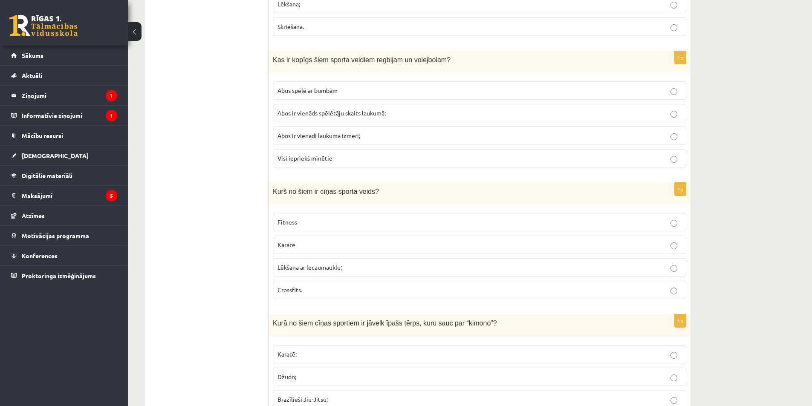
click at [303, 251] on label "Karatē" at bounding box center [479, 245] width 413 height 18
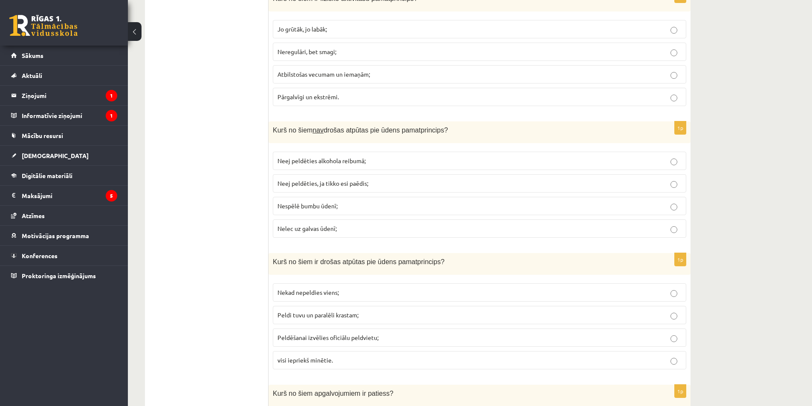
scroll to position [2150, 0]
click at [298, 229] on span "Nelec uz galvas ūdenī;" at bounding box center [306, 228] width 59 height 8
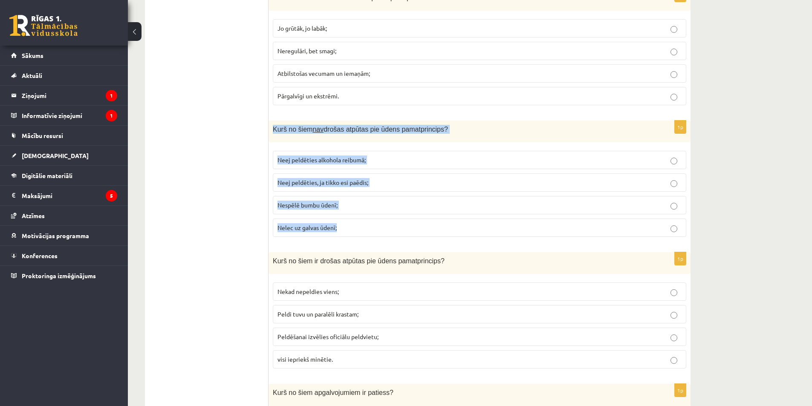
drag, startPoint x: 272, startPoint y: 130, endPoint x: 339, endPoint y: 233, distance: 123.2
click at [339, 233] on div "1p Kurš no šiem nav drošas atpūtas pie ūdens pamatprincips? Neej peldēties alko…" at bounding box center [480, 182] width 422 height 123
click at [296, 201] on p "Nespēlē bumbu ūdenī;" at bounding box center [479, 205] width 404 height 9
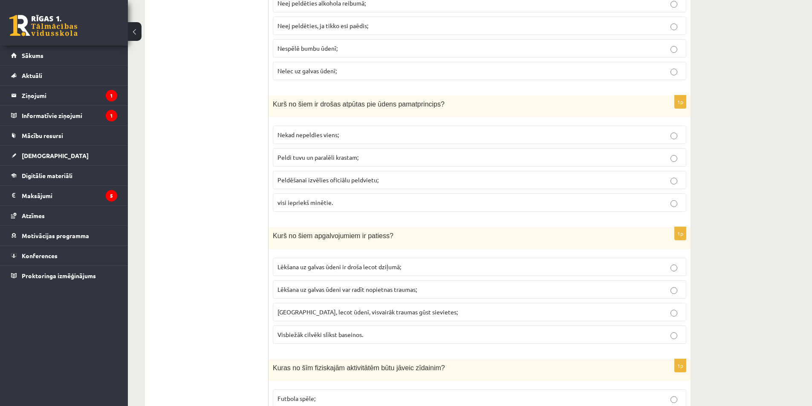
scroll to position [2320, 0]
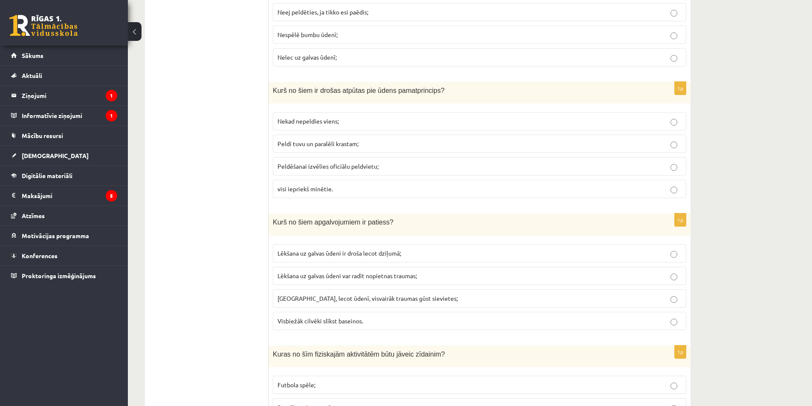
click at [325, 190] on span "visi iepriekš minētie." at bounding box center [304, 189] width 55 height 8
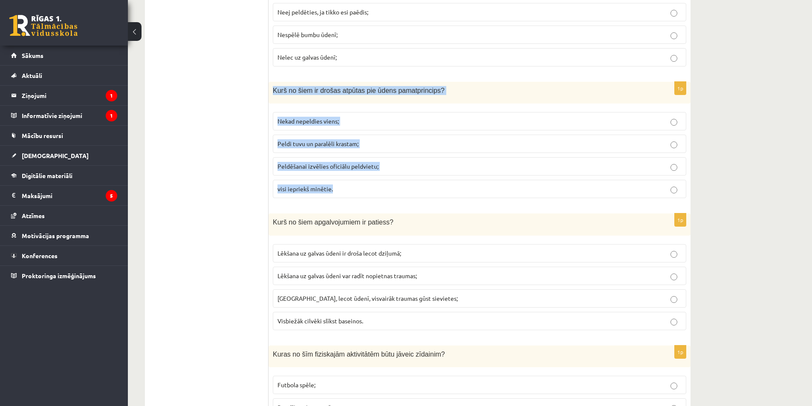
drag, startPoint x: 270, startPoint y: 88, endPoint x: 361, endPoint y: 132, distance: 101.4
click at [341, 185] on div "1p Kurš no šiem ir drošas atpūtas pie ūdens pamatprincips? Nekad nepeldies vien…" at bounding box center [480, 143] width 422 height 123
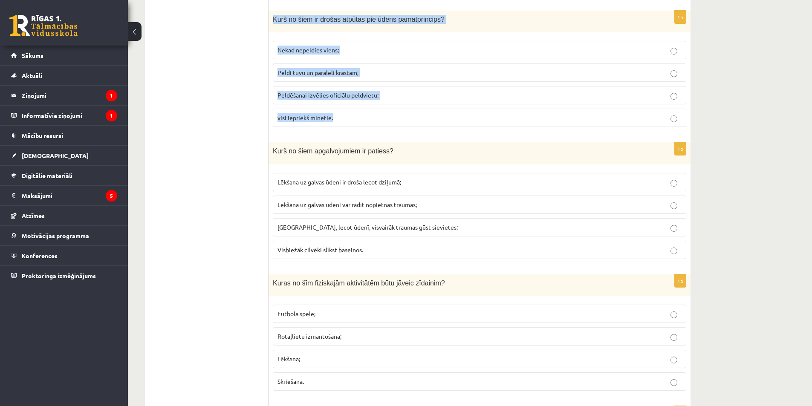
scroll to position [2448, 0]
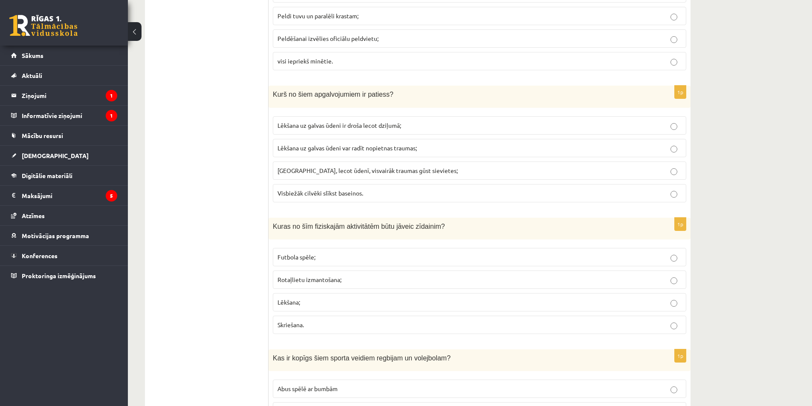
click at [329, 150] on span "Lēkšana uz galvas ūdeni var radīt nopietnas traumas;" at bounding box center [346, 148] width 139 height 8
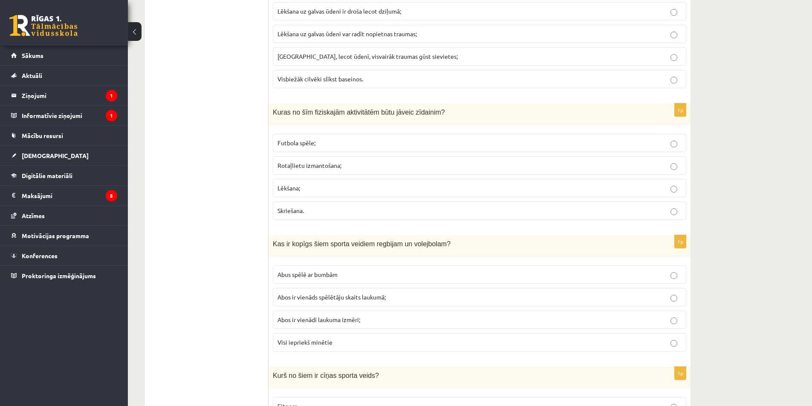
scroll to position [2576, 0]
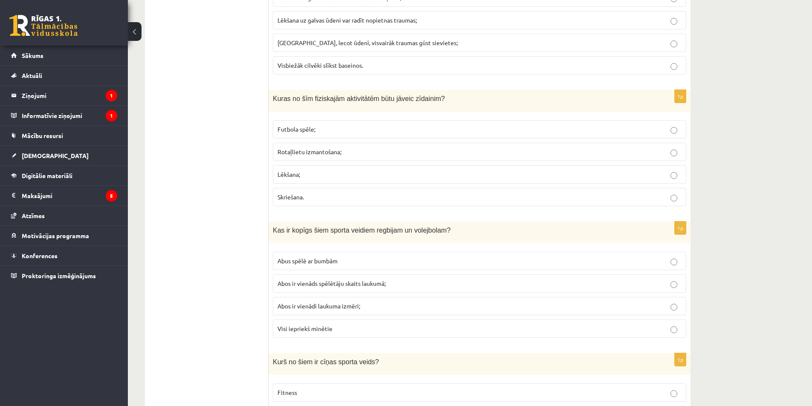
click at [305, 153] on span "Rotaļlietu izmantošana;" at bounding box center [309, 152] width 64 height 8
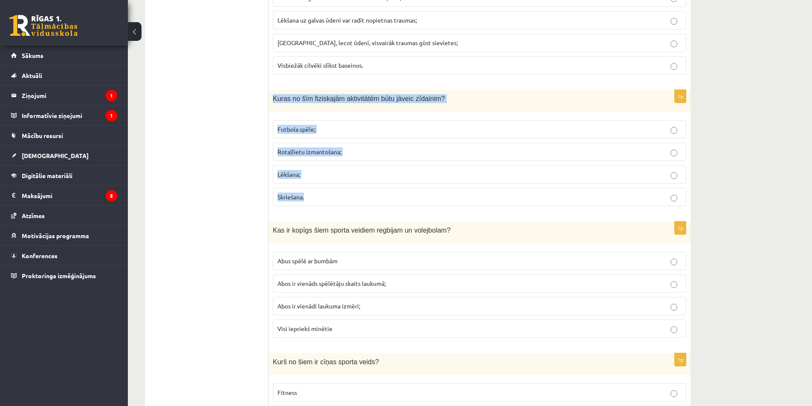
drag, startPoint x: 274, startPoint y: 99, endPoint x: 347, endPoint y: 179, distance: 107.4
click at [347, 200] on div "1p Kuras no šīm fiziskajām aktivitātēm būtu jāveic zīdainim? Futbola spēle; Rot…" at bounding box center [480, 151] width 422 height 123
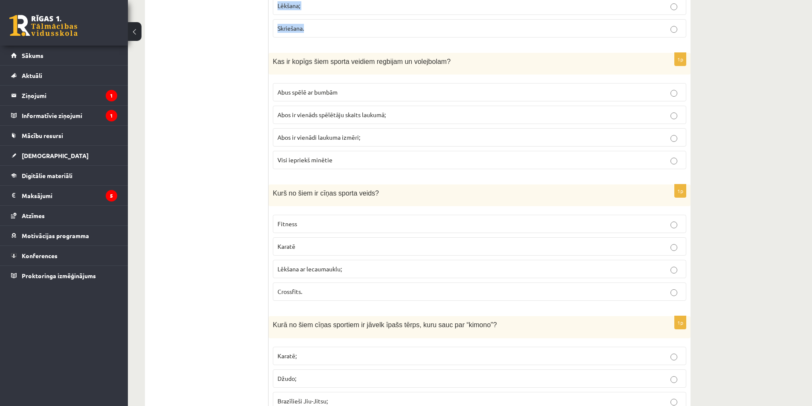
scroll to position [2747, 0]
click at [288, 89] on span "Abus spēlē ar bumbām" at bounding box center [307, 91] width 60 height 8
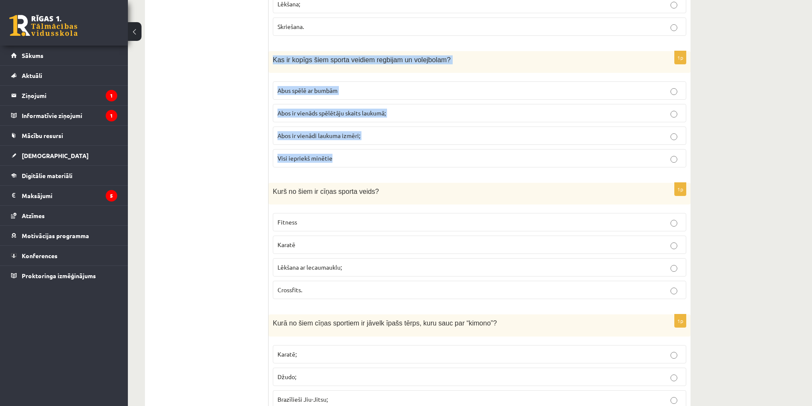
drag, startPoint x: 271, startPoint y: 59, endPoint x: 366, endPoint y: 164, distance: 141.2
click at [366, 164] on div "1p Kas ir kopīgs šiem sporta veidiem regbijam un volejbolam? Abus spēlē ar bumb…" at bounding box center [480, 112] width 422 height 123
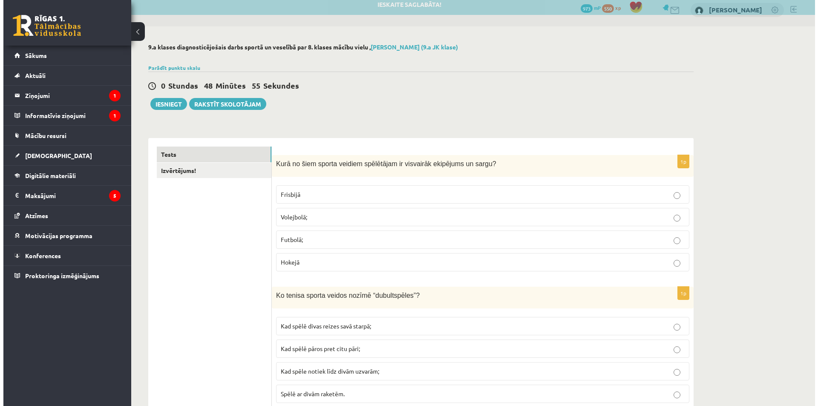
scroll to position [0, 0]
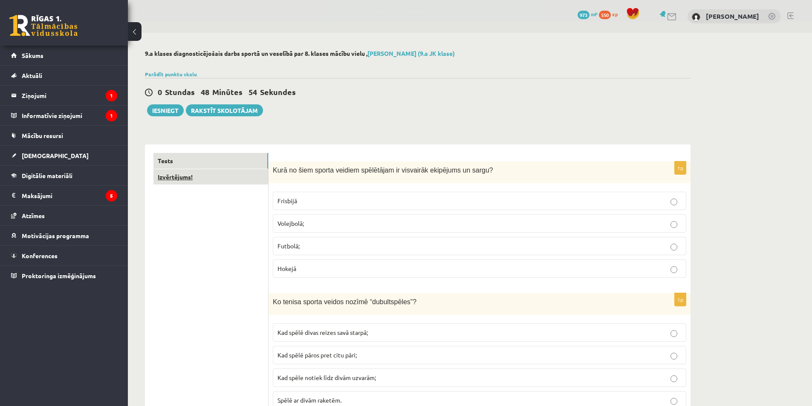
click at [204, 179] on link "Izvērtējums!" at bounding box center [210, 177] width 115 height 16
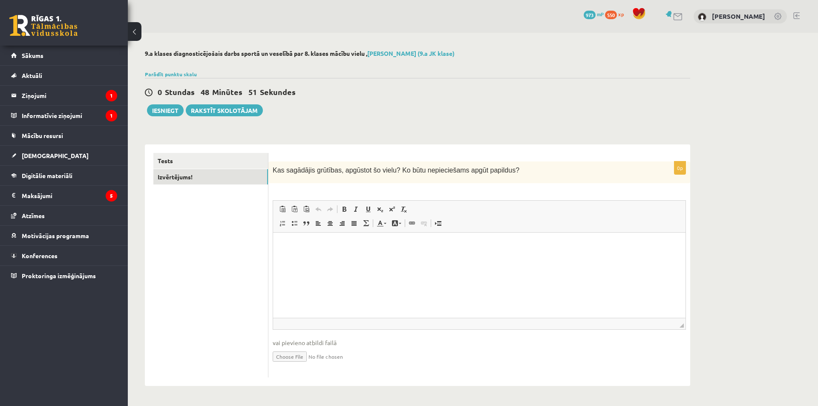
click at [312, 251] on html at bounding box center [479, 246] width 413 height 26
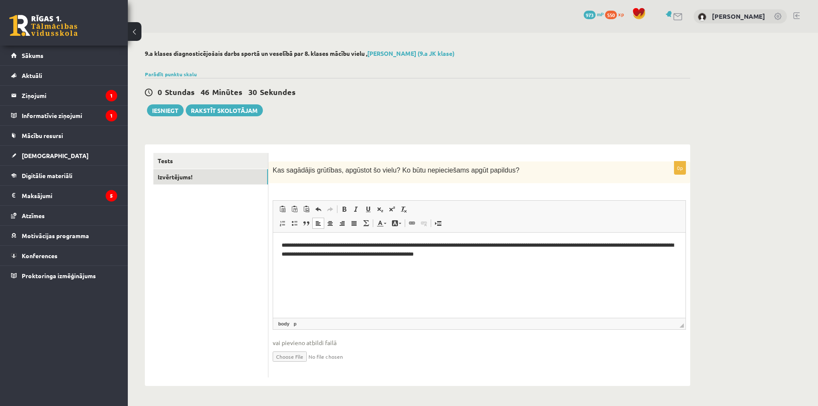
click at [585, 246] on p "**********" at bounding box center [480, 250] width 396 height 18
click at [622, 245] on p "**********" at bounding box center [480, 250] width 396 height 18
click at [614, 251] on p "**********" at bounding box center [480, 250] width 396 height 18
click at [600, 245] on p "**********" at bounding box center [480, 250] width 396 height 18
click at [312, 254] on p "**********" at bounding box center [480, 250] width 396 height 18
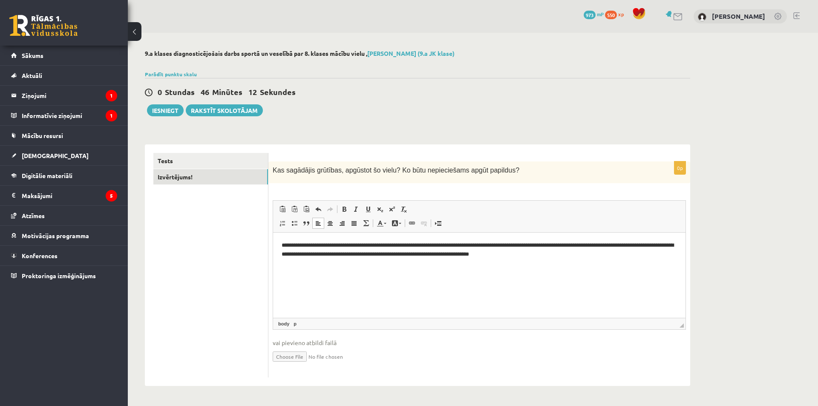
click at [469, 256] on p "**********" at bounding box center [480, 250] width 396 height 18
click at [471, 256] on p "**********" at bounding box center [480, 250] width 396 height 18
click at [655, 253] on p "**********" at bounding box center [480, 250] width 396 height 18
click at [642, 254] on p "**********" at bounding box center [480, 250] width 396 height 18
drag, startPoint x: 653, startPoint y: 256, endPoint x: 551, endPoint y: 257, distance: 102.7
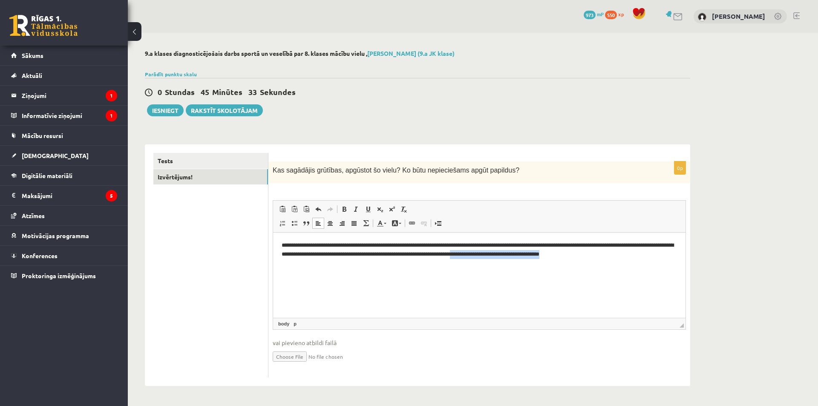
click at [551, 257] on p "**********" at bounding box center [480, 250] width 396 height 18
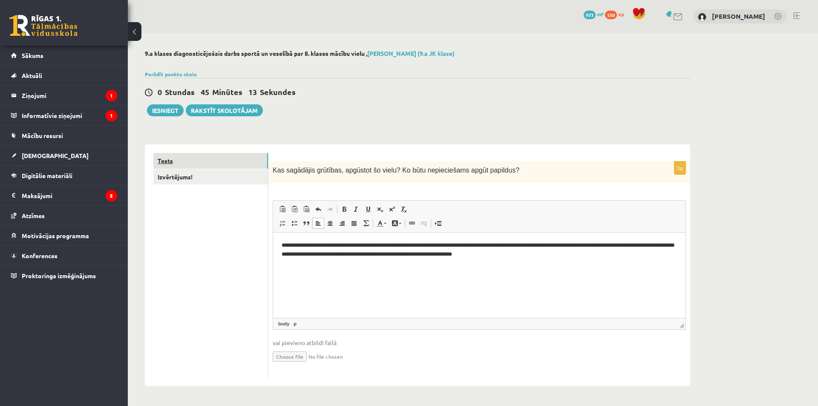
click at [213, 157] on link "Tests" at bounding box center [210, 161] width 115 height 16
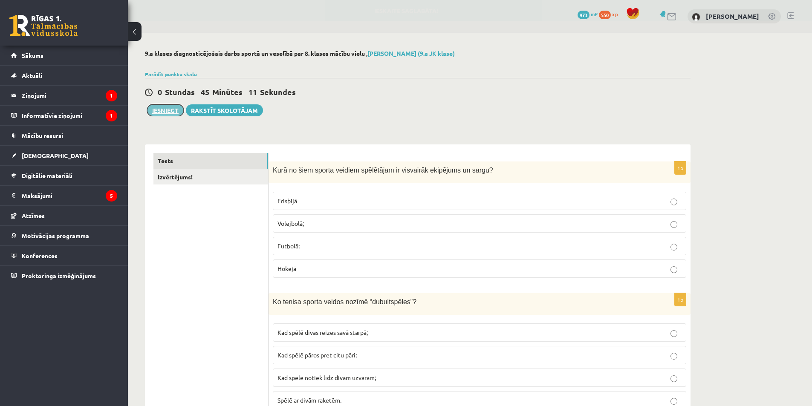
click at [168, 113] on button "Iesniegt" at bounding box center [165, 110] width 37 height 12
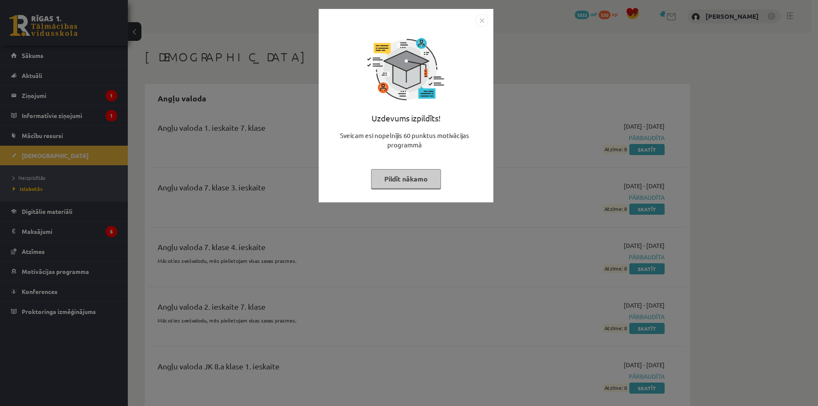
click at [407, 178] on button "Pildīt nākamo" at bounding box center [406, 179] width 70 height 20
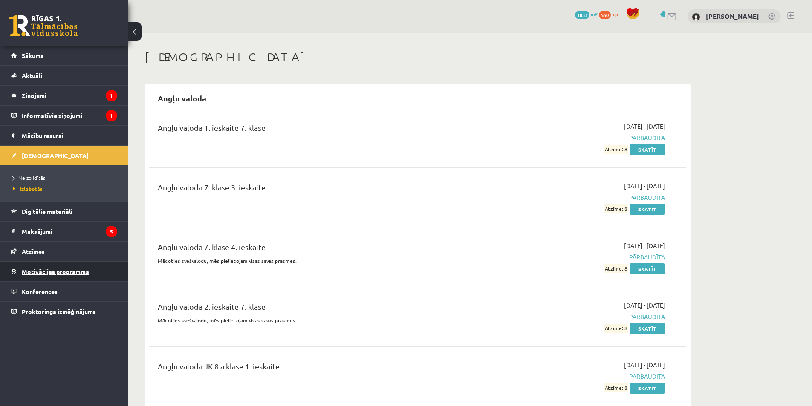
click at [54, 277] on link "Motivācijas programma" at bounding box center [64, 272] width 106 height 20
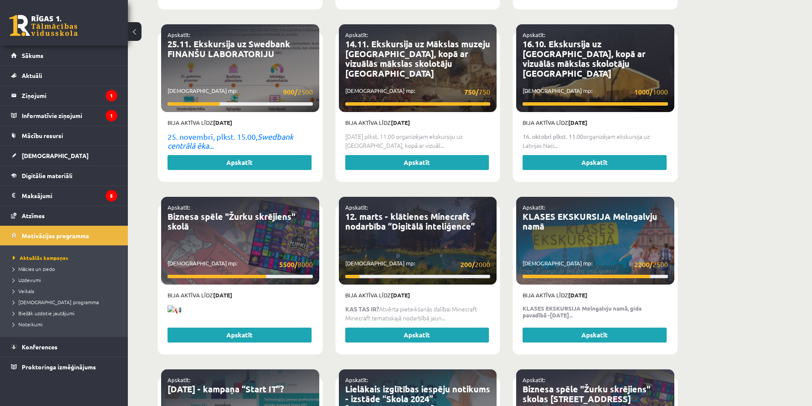
scroll to position [1279, 0]
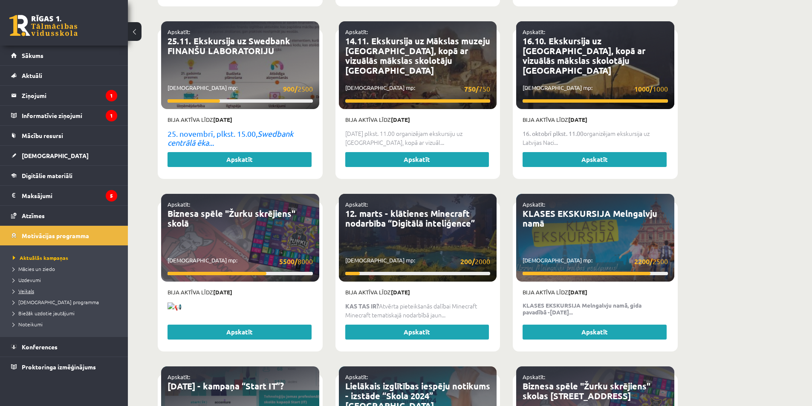
click at [37, 293] on link "Veikals" at bounding box center [66, 291] width 107 height 8
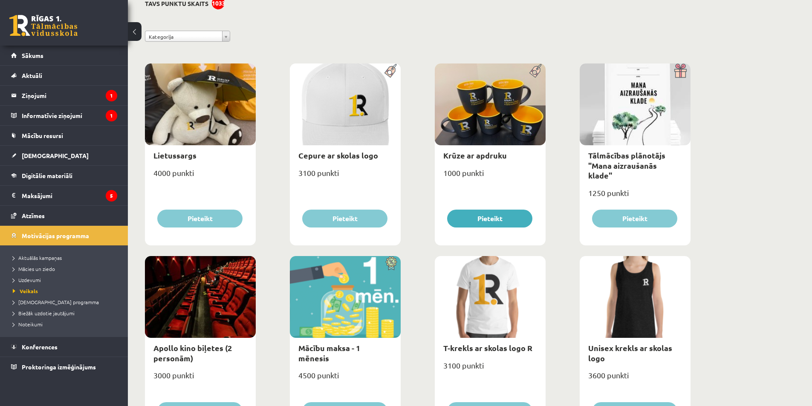
scroll to position [51, 0]
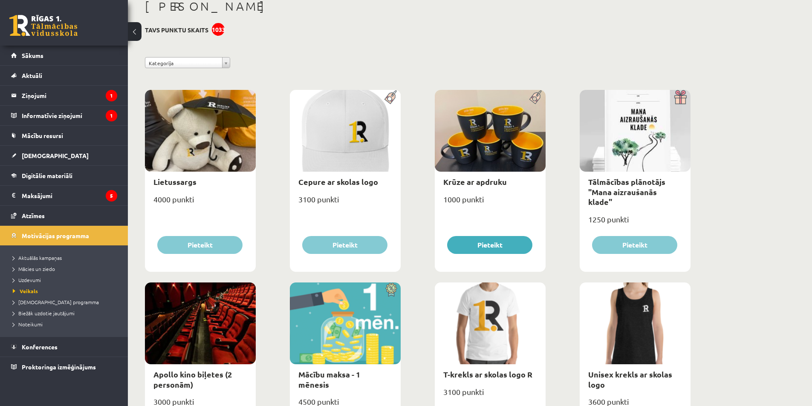
click at [485, 139] on div at bounding box center [490, 131] width 111 height 82
click at [468, 184] on link "Krūze ar apdruku" at bounding box center [475, 182] width 64 height 10
type input "*"
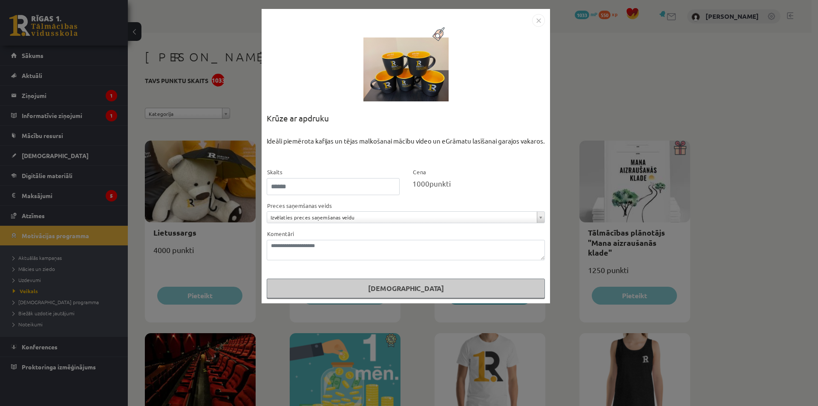
click at [541, 22] on img "Close" at bounding box center [538, 20] width 13 height 13
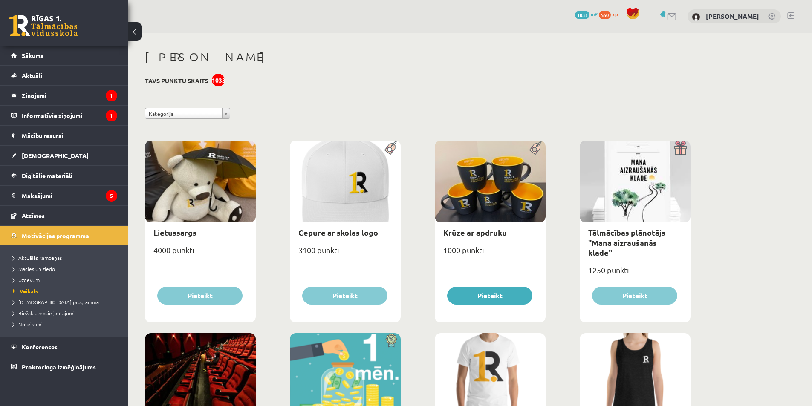
click at [466, 235] on link "Krūze ar apdruku" at bounding box center [475, 233] width 64 height 10
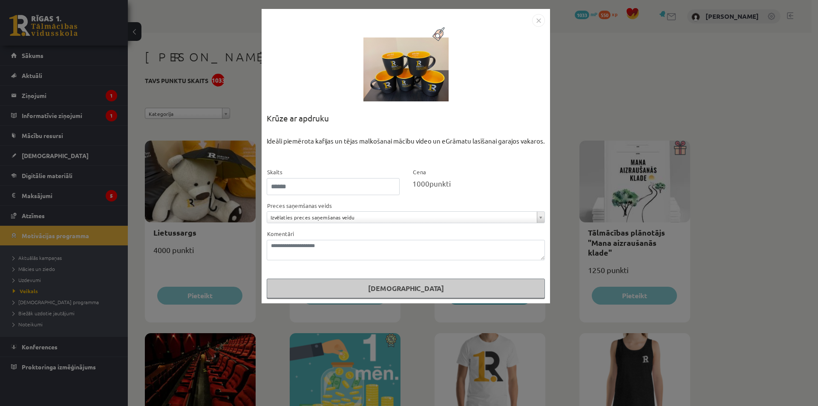
click at [540, 21] on img "Close" at bounding box center [538, 20] width 13 height 13
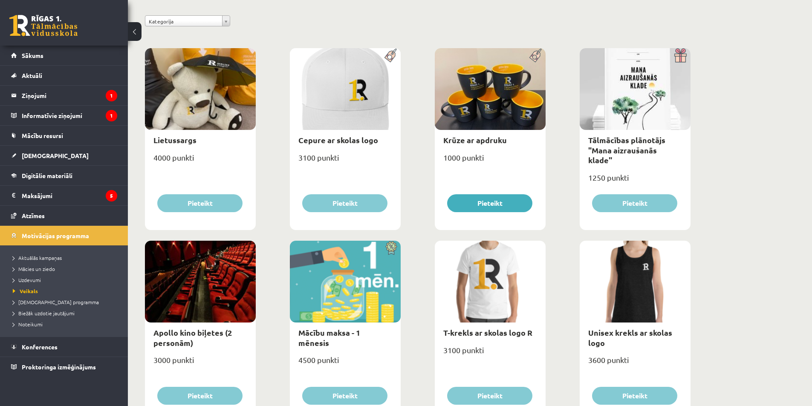
scroll to position [51, 0]
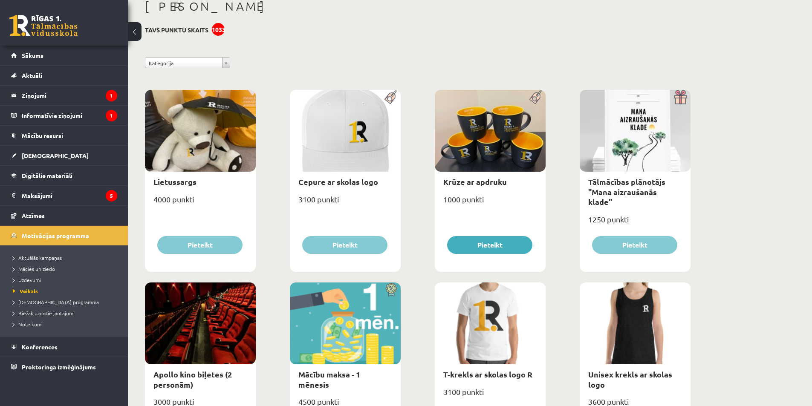
click at [488, 148] on div at bounding box center [490, 131] width 111 height 82
click at [25, 157] on span "[DEMOGRAPHIC_DATA]" at bounding box center [55, 156] width 67 height 8
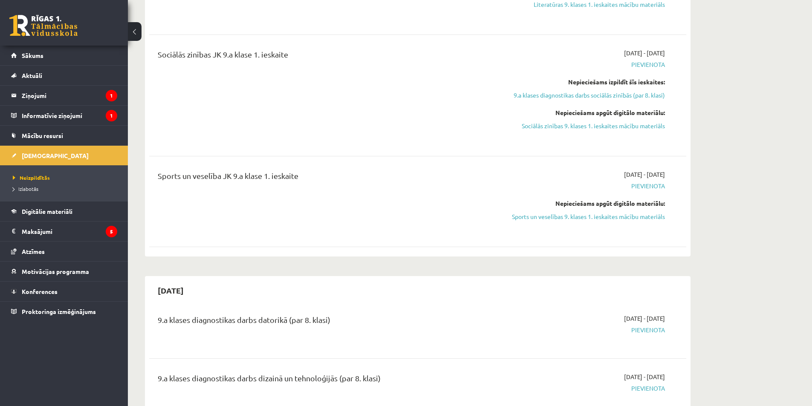
scroll to position [903, 0]
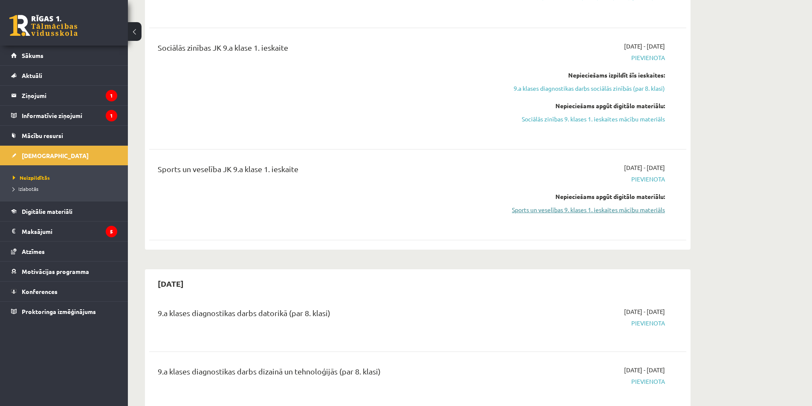
click at [559, 211] on link "Sports un veselības 9. klases 1. ieskaites mācību materiāls" at bounding box center [584, 209] width 161 height 9
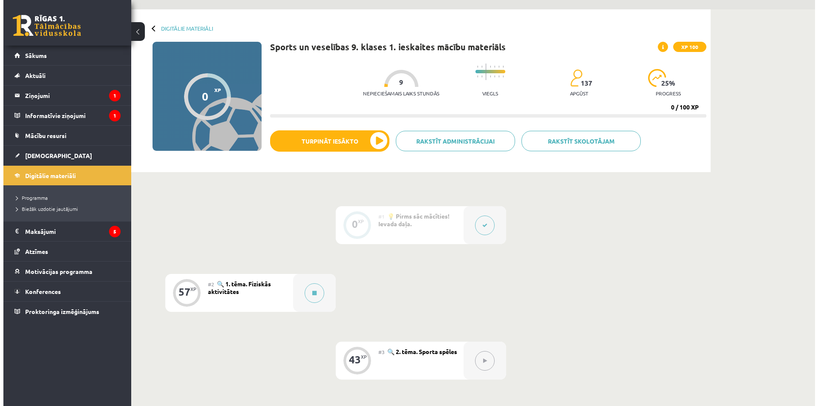
scroll to position [43, 0]
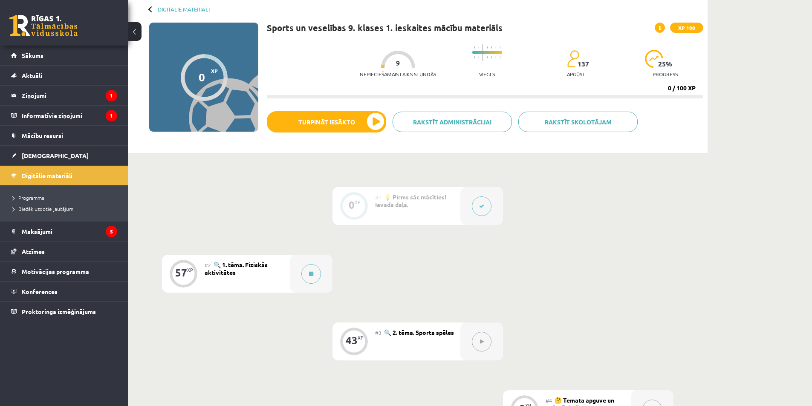
click at [486, 215] on button at bounding box center [482, 206] width 20 height 20
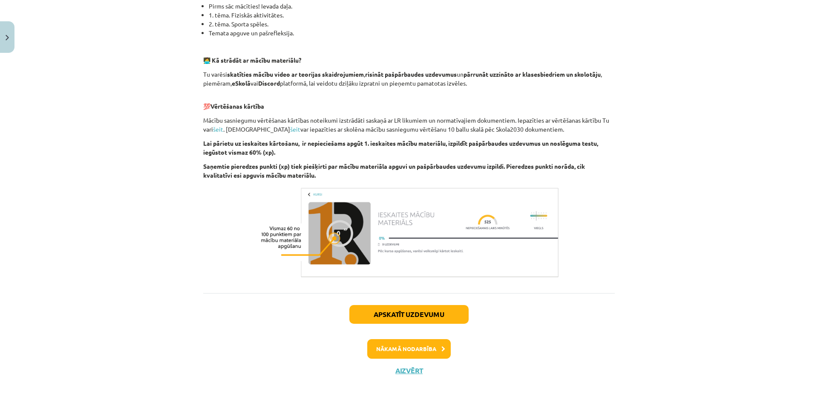
scroll to position [217, 0]
click at [408, 344] on button "Nākamā nodarbība" at bounding box center [409, 349] width 84 height 20
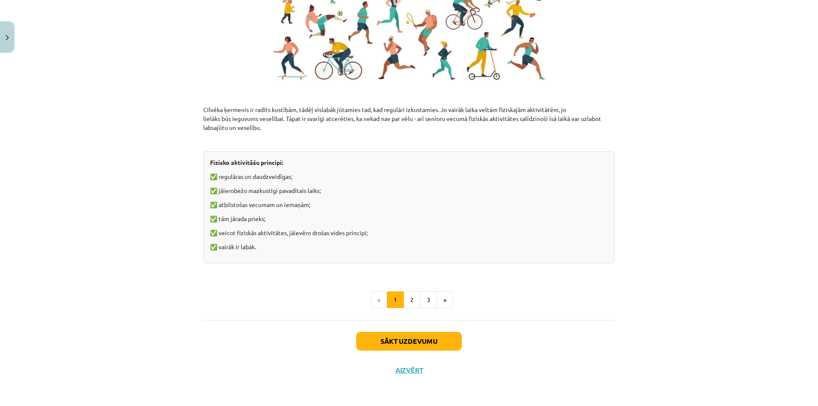
scroll to position [504, 0]
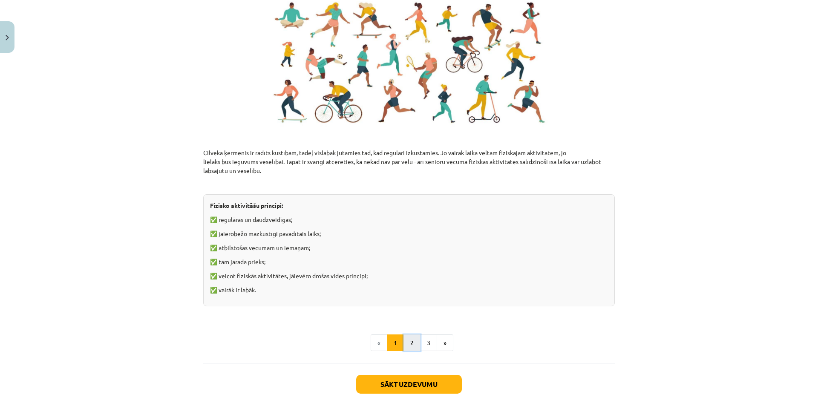
click at [415, 344] on button "2" at bounding box center [412, 343] width 17 height 17
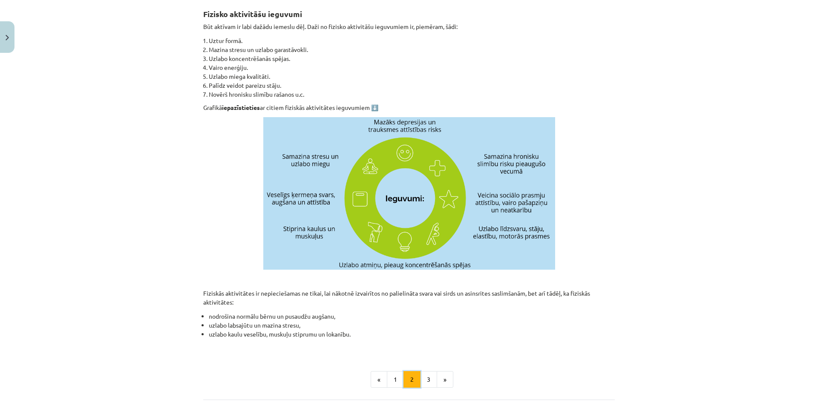
scroll to position [153, 0]
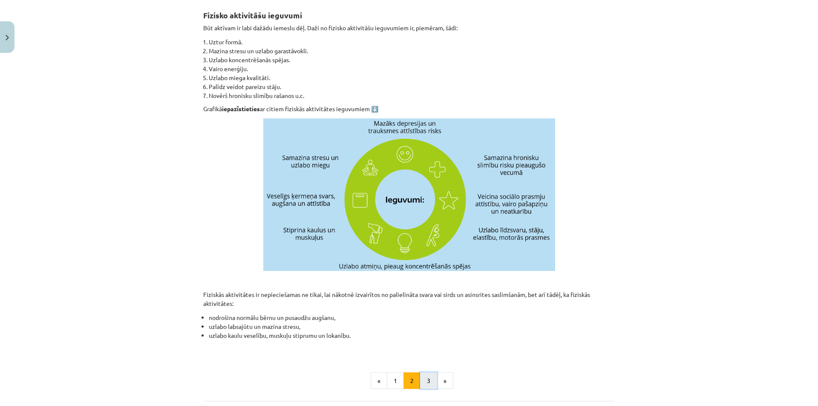
click at [427, 383] on button "3" at bounding box center [428, 381] width 17 height 17
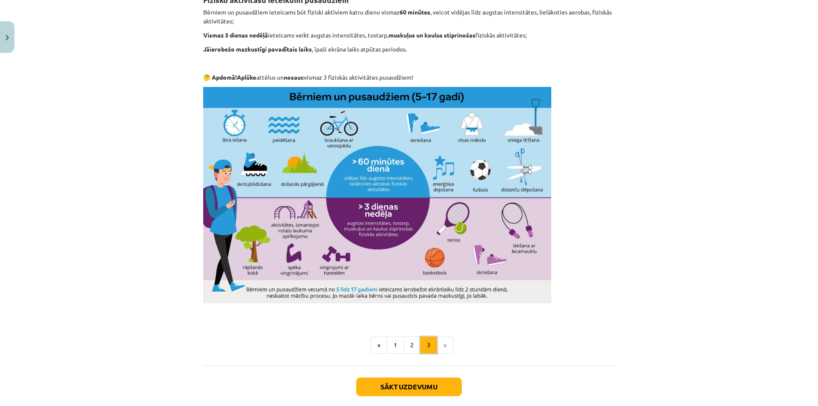
scroll to position [484, 0]
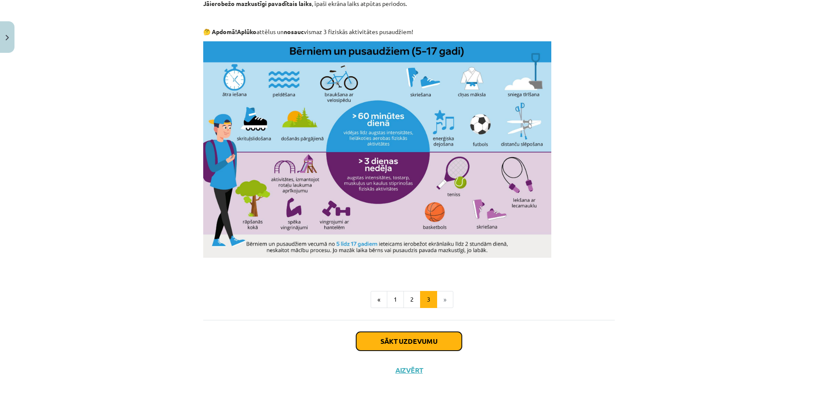
click at [384, 337] on button "Sākt uzdevumu" at bounding box center [409, 341] width 106 height 19
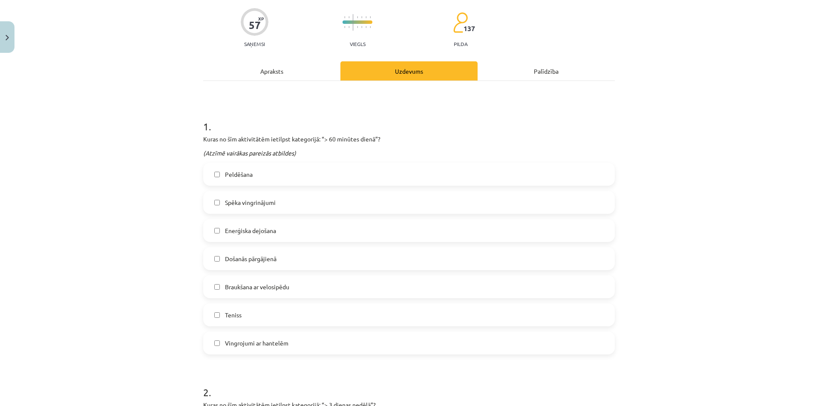
scroll to position [107, 0]
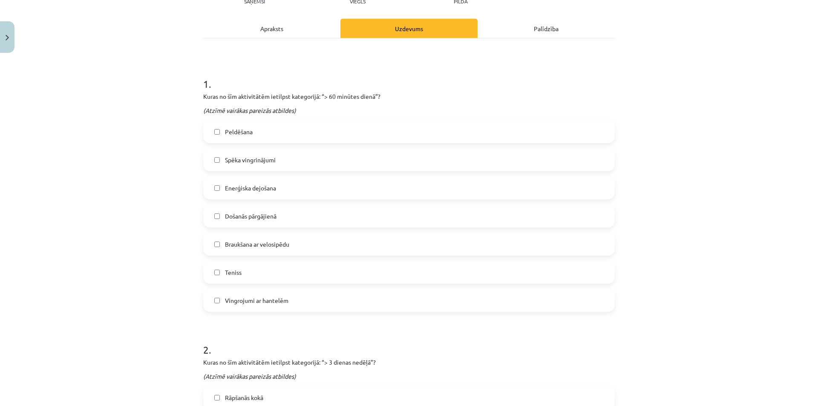
click at [266, 35] on div "Apraksts" at bounding box center [271, 28] width 137 height 19
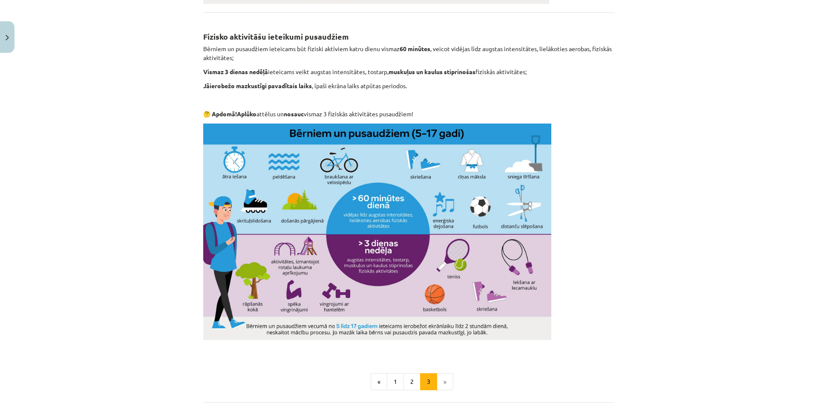
scroll to position [405, 0]
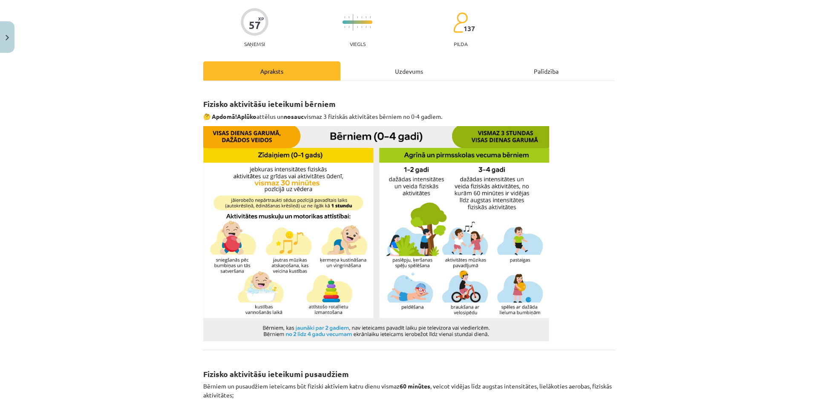
click at [352, 74] on div "Uzdevums" at bounding box center [409, 70] width 137 height 19
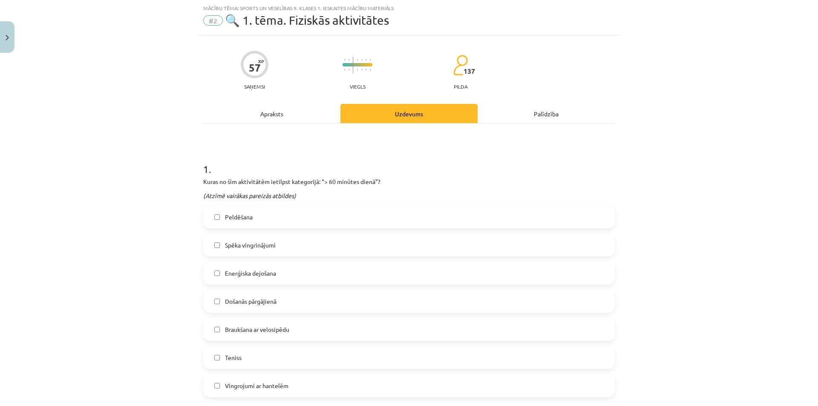
scroll to position [64, 0]
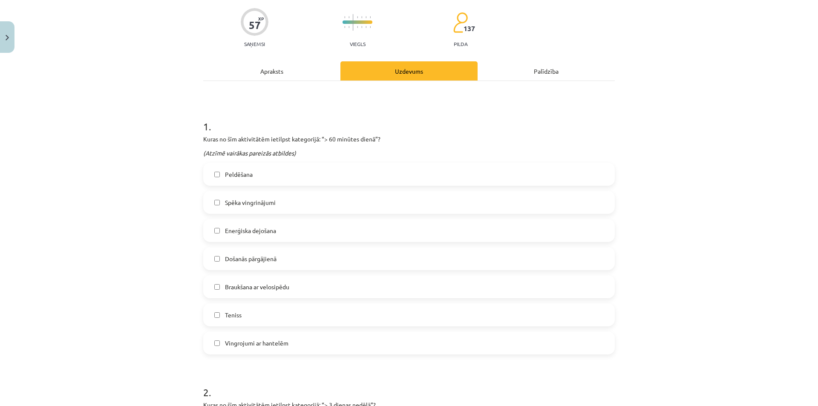
click at [225, 258] on span "Došanās pārgājienā" at bounding box center [251, 258] width 52 height 9
click at [221, 289] on label "Braukšana ar velosipēdu" at bounding box center [409, 286] width 410 height 21
click at [221, 311] on label "Teniss" at bounding box center [409, 314] width 410 height 21
click at [261, 72] on div "Apraksts" at bounding box center [271, 70] width 137 height 19
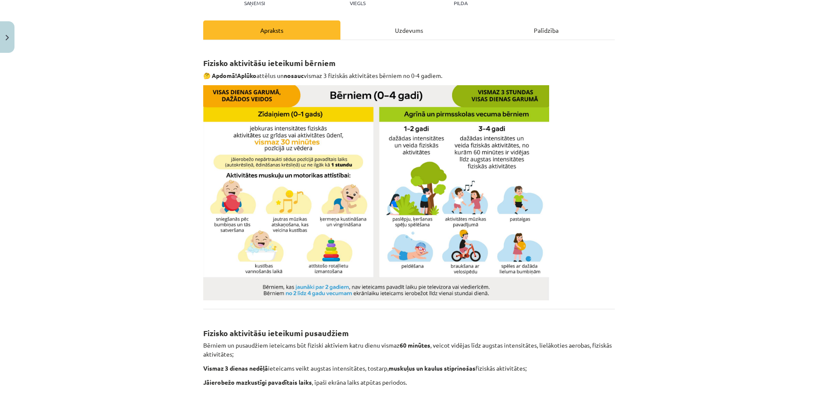
scroll to position [21, 0]
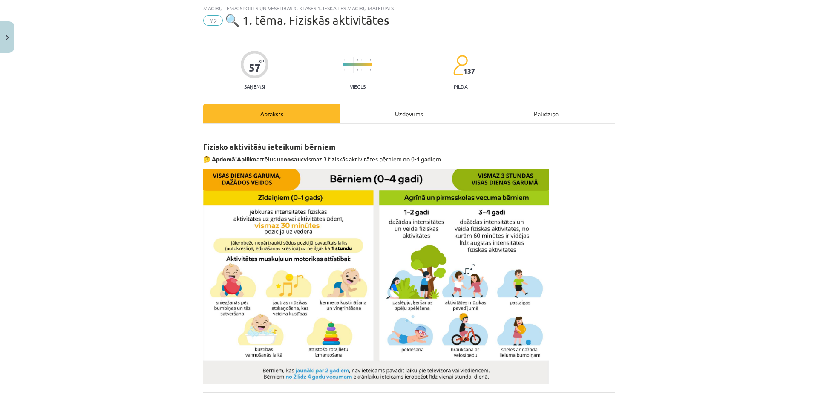
click at [367, 114] on div "Uzdevums" at bounding box center [409, 113] width 137 height 19
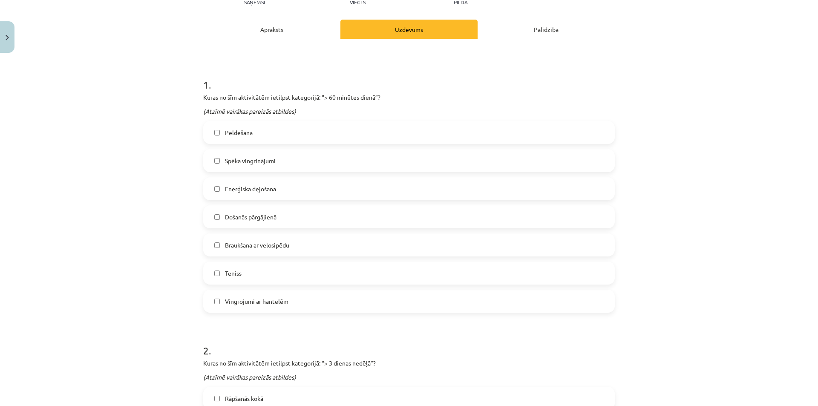
scroll to position [107, 0]
click at [226, 280] on label "Teniss" at bounding box center [409, 272] width 410 height 21
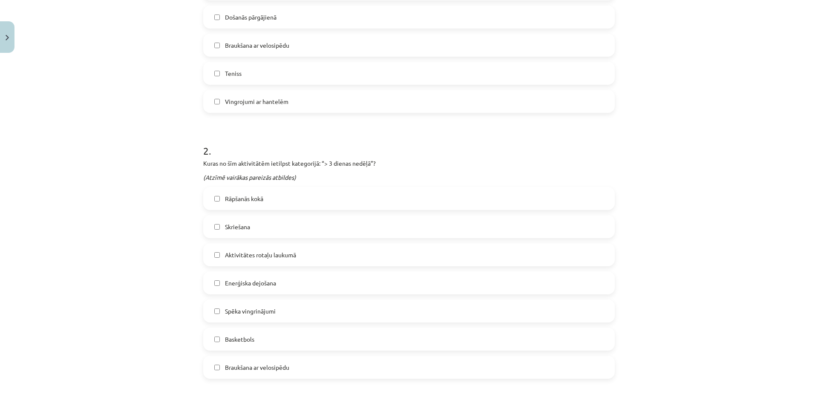
scroll to position [320, 0]
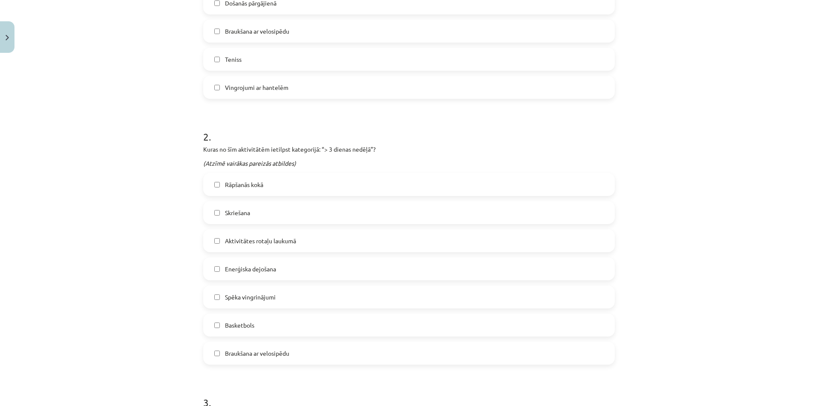
click at [254, 186] on span "Rāpšanās kokā" at bounding box center [244, 184] width 38 height 9
click at [237, 216] on span "Skriešana" at bounding box center [237, 212] width 25 height 9
click at [238, 237] on span "Aktivitātes rotaļu laukumā" at bounding box center [260, 241] width 71 height 9
click at [236, 299] on span "Spēka vingrinājumi" at bounding box center [250, 297] width 51 height 9
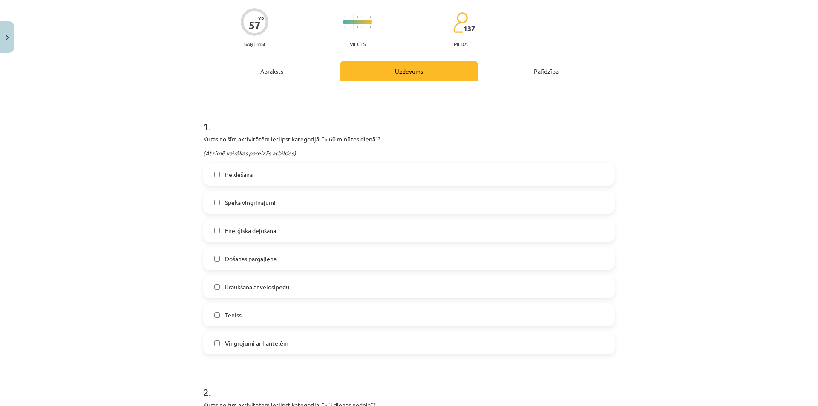
click at [295, 75] on div "Apraksts" at bounding box center [271, 70] width 137 height 19
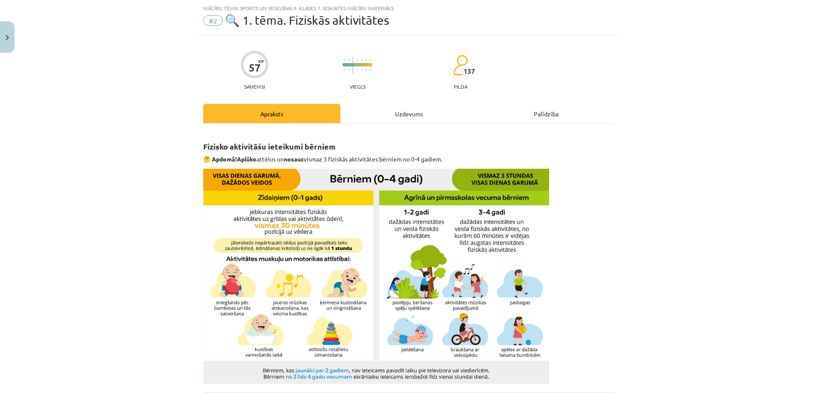
click at [384, 105] on div "Uzdevums" at bounding box center [409, 113] width 137 height 19
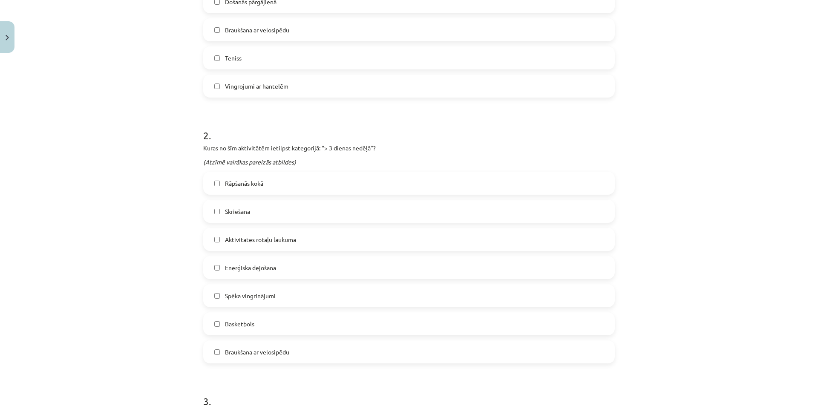
scroll to position [362, 0]
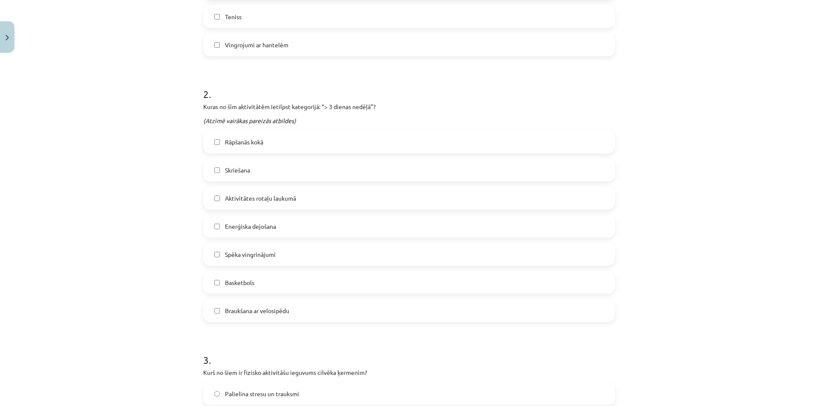
drag, startPoint x: 240, startPoint y: 305, endPoint x: 235, endPoint y: 296, distance: 9.9
click at [238, 302] on label "Braukšana ar velosipēdu" at bounding box center [409, 310] width 410 height 21
click at [225, 280] on span "Basketbols" at bounding box center [239, 282] width 29 height 9
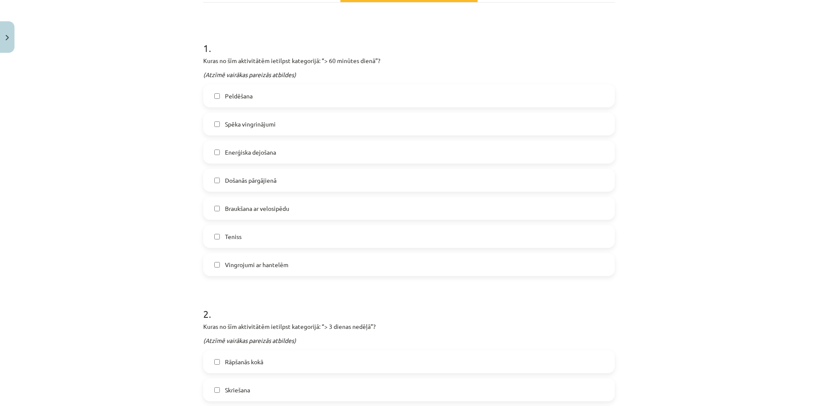
scroll to position [0, 0]
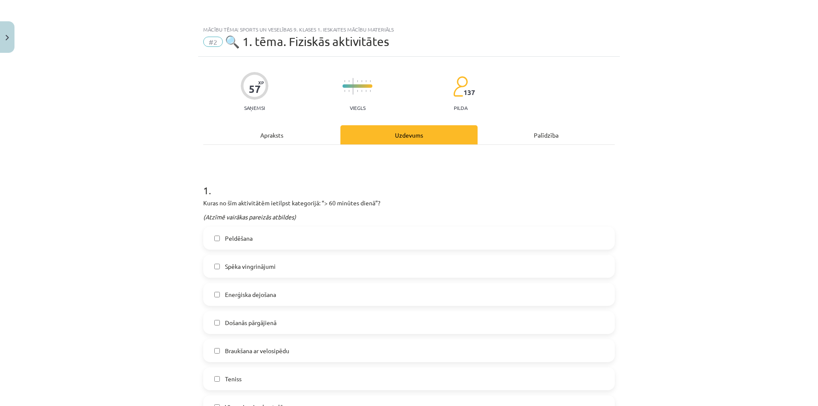
drag, startPoint x: 273, startPoint y: 165, endPoint x: 272, endPoint y: 153, distance: 11.5
click at [276, 140] on div "Apraksts" at bounding box center [271, 134] width 137 height 19
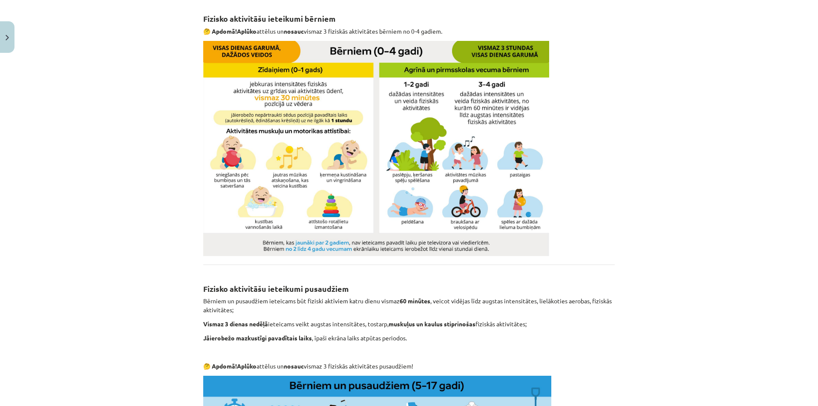
scroll to position [21, 0]
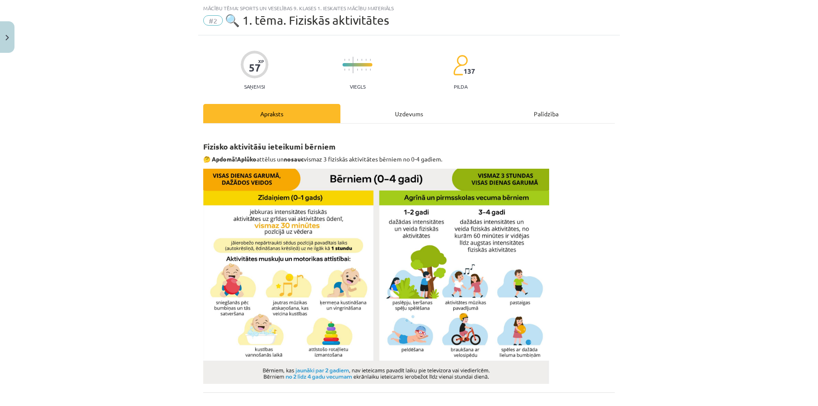
click at [386, 114] on div "Uzdevums" at bounding box center [409, 113] width 137 height 19
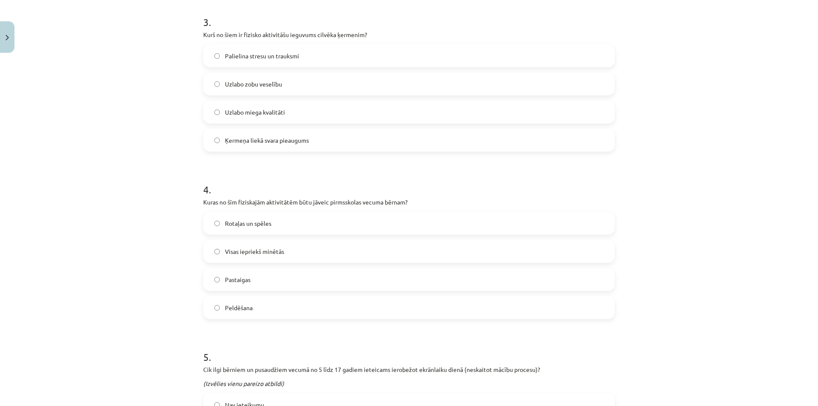
scroll to position [703, 0]
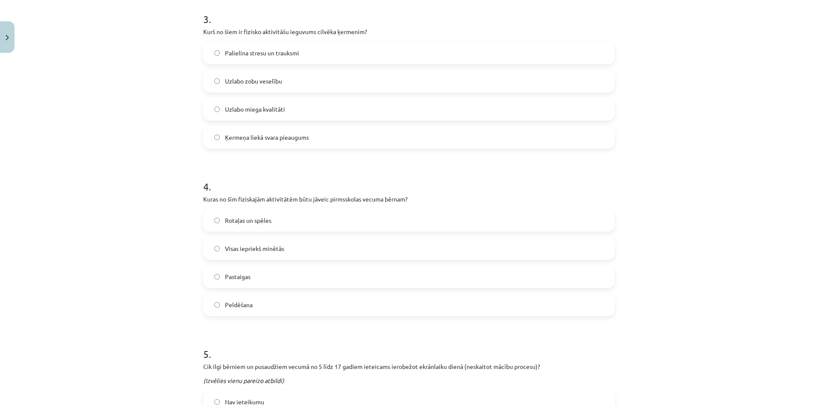
click at [222, 116] on label "Uzlabo miega kvalitāti" at bounding box center [409, 108] width 410 height 21
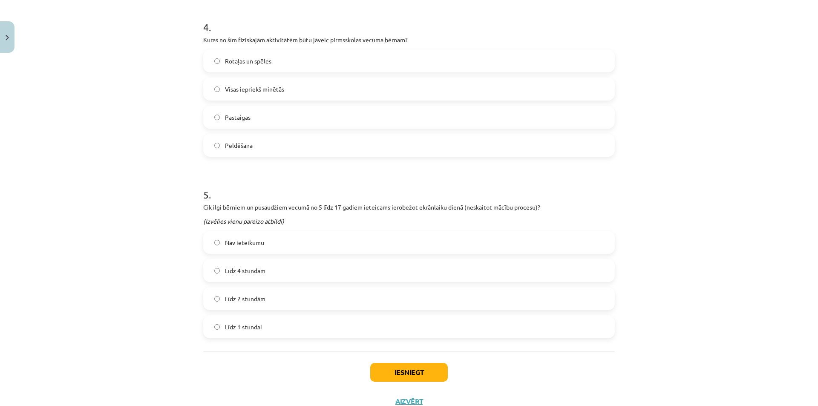
scroll to position [894, 0]
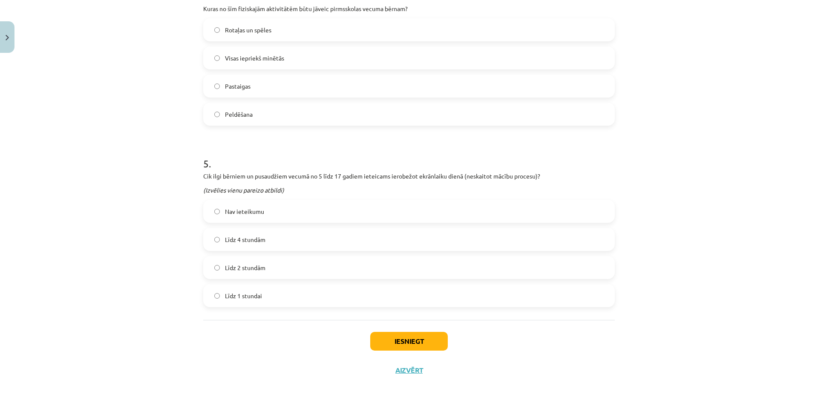
click at [223, 275] on label "Līdz 2 stundām" at bounding box center [409, 267] width 410 height 21
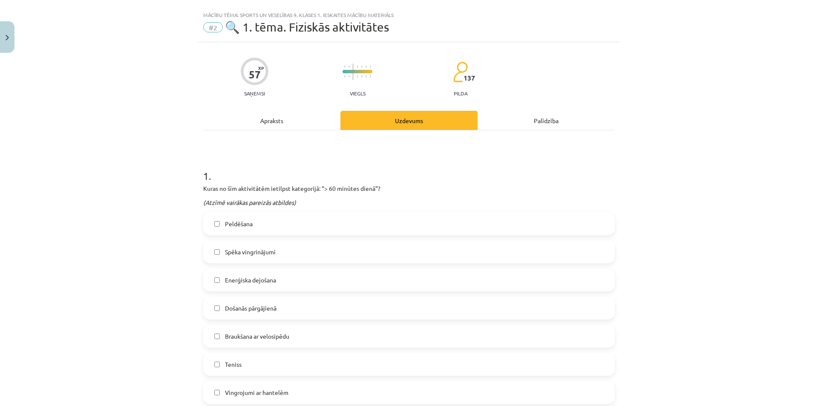
scroll to position [0, 0]
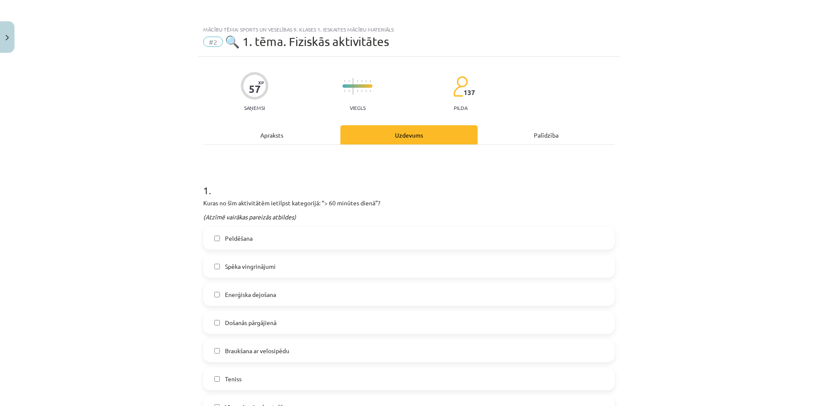
click at [278, 136] on div "Apraksts" at bounding box center [271, 134] width 137 height 19
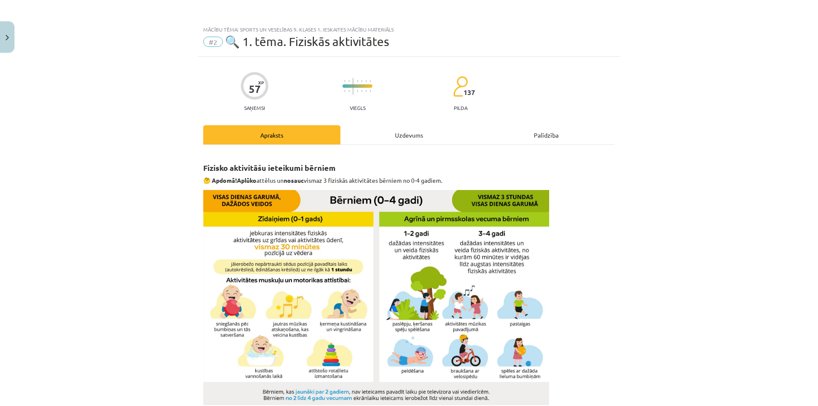
click at [387, 143] on div "Uzdevums" at bounding box center [409, 134] width 137 height 19
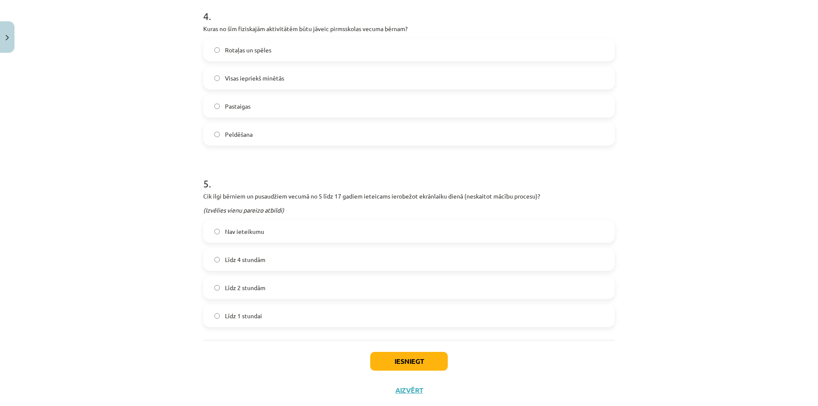
scroll to position [831, 0]
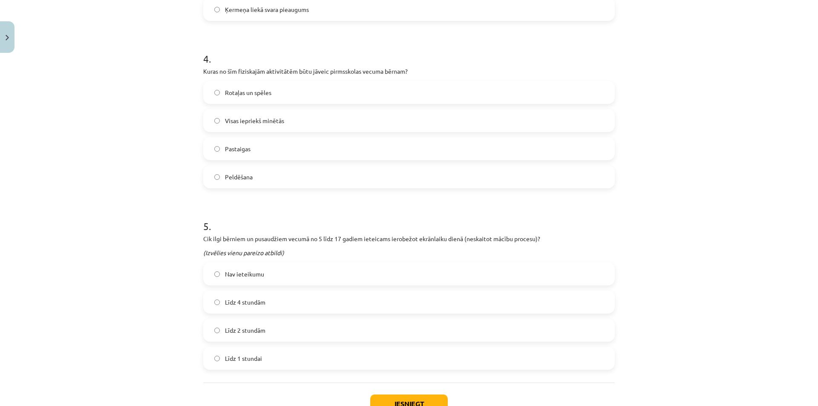
click at [233, 117] on span "Visas iepriekš minētās" at bounding box center [254, 120] width 59 height 9
click at [420, 404] on button "Iesniegt" at bounding box center [409, 404] width 78 height 19
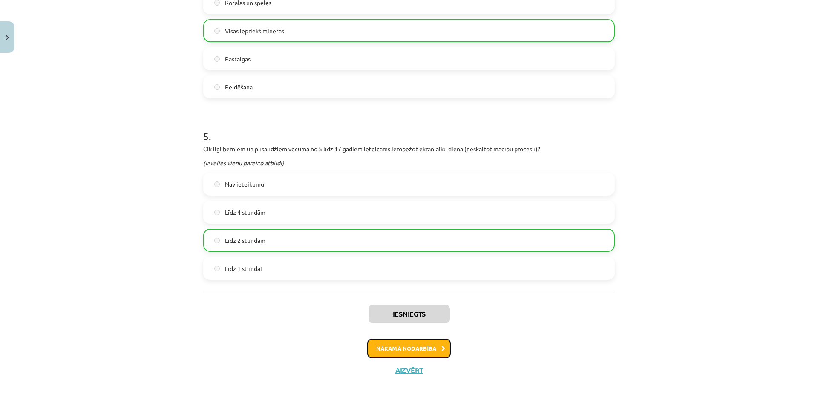
click at [407, 348] on button "Nākamā nodarbība" at bounding box center [409, 349] width 84 height 20
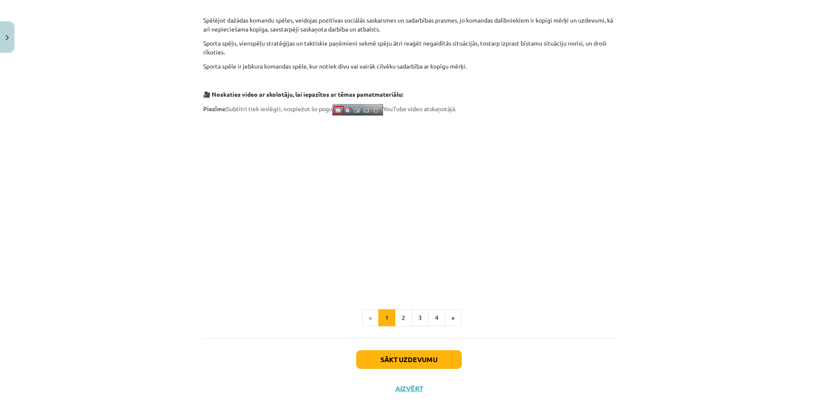
scroll to position [199, 0]
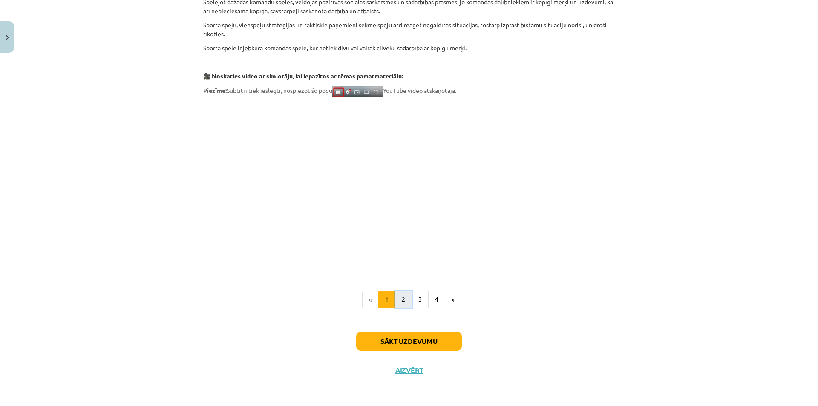
click at [402, 298] on button "2" at bounding box center [403, 299] width 17 height 17
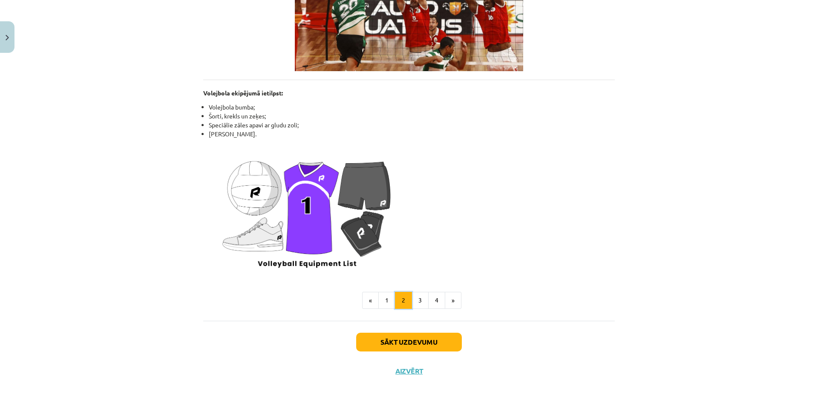
click at [404, 302] on button "2" at bounding box center [403, 300] width 17 height 17
click at [428, 298] on button "4" at bounding box center [436, 300] width 17 height 17
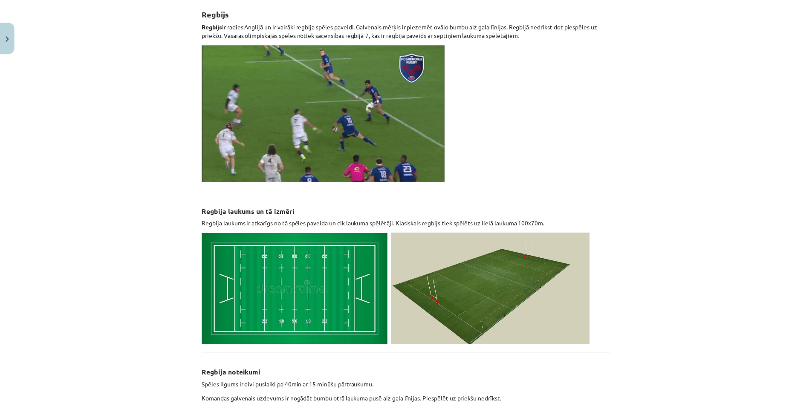
scroll to position [153, 0]
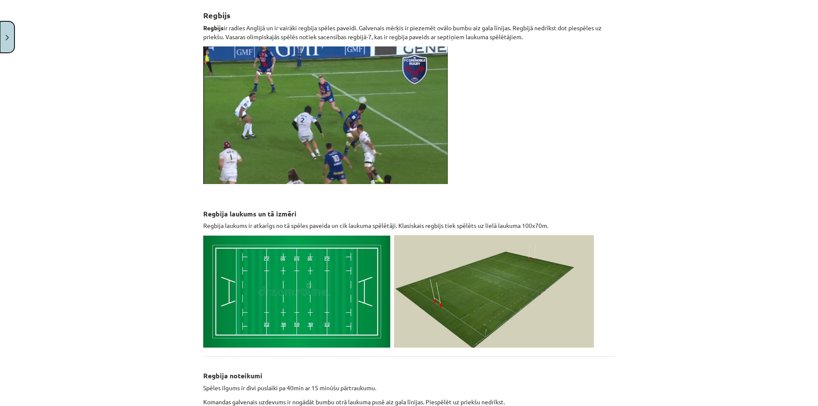
click at [8, 38] on img "Close" at bounding box center [7, 38] width 3 height 6
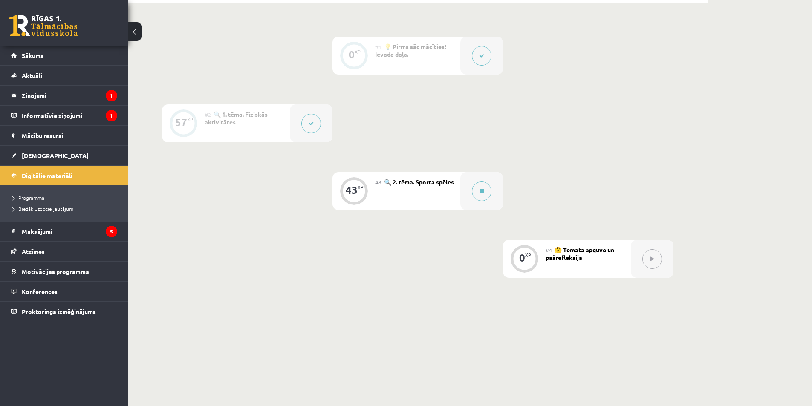
scroll to position [214, 0]
